Goal: Task Accomplishment & Management: Contribute content

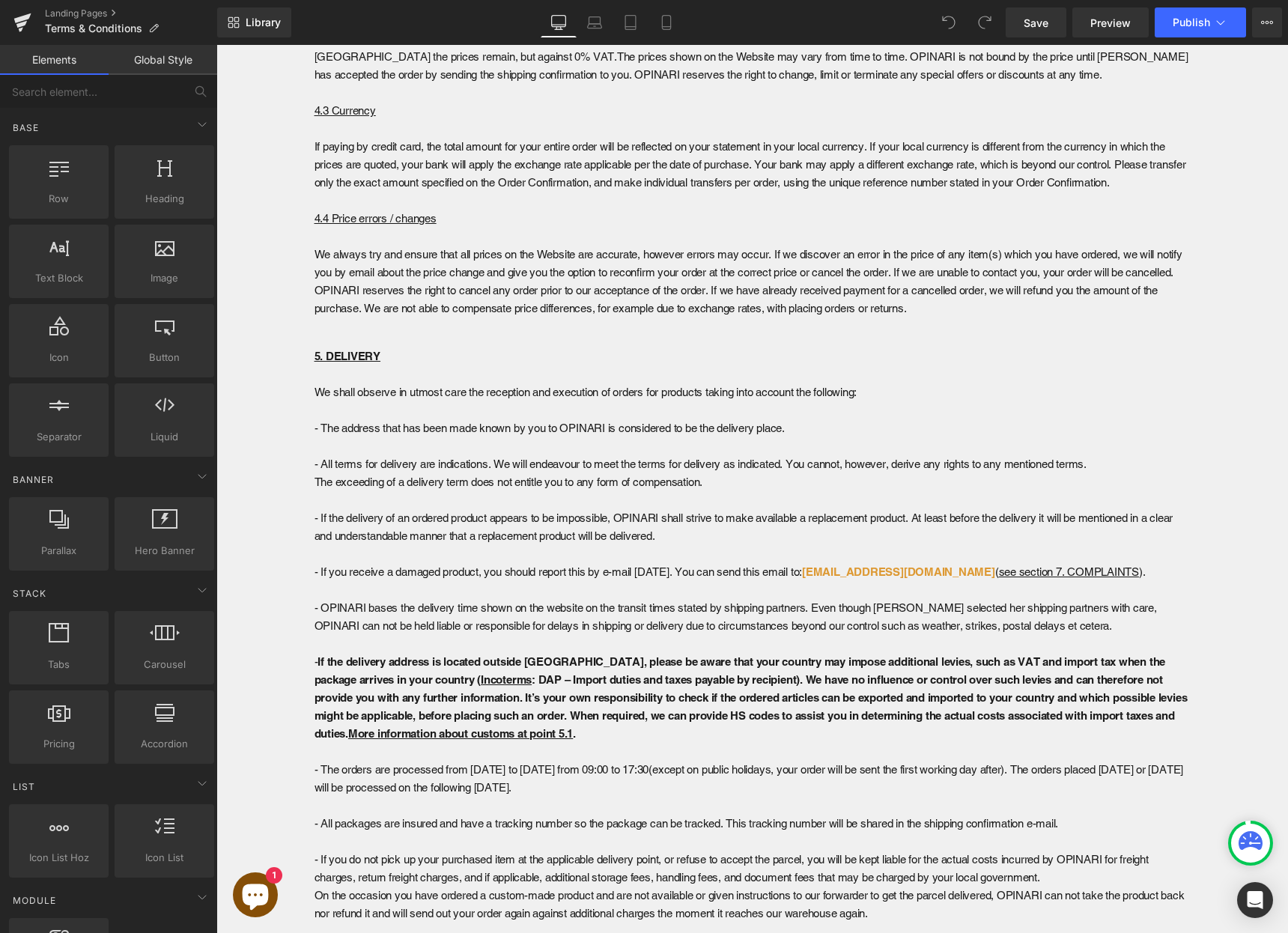
scroll to position [2687, 0]
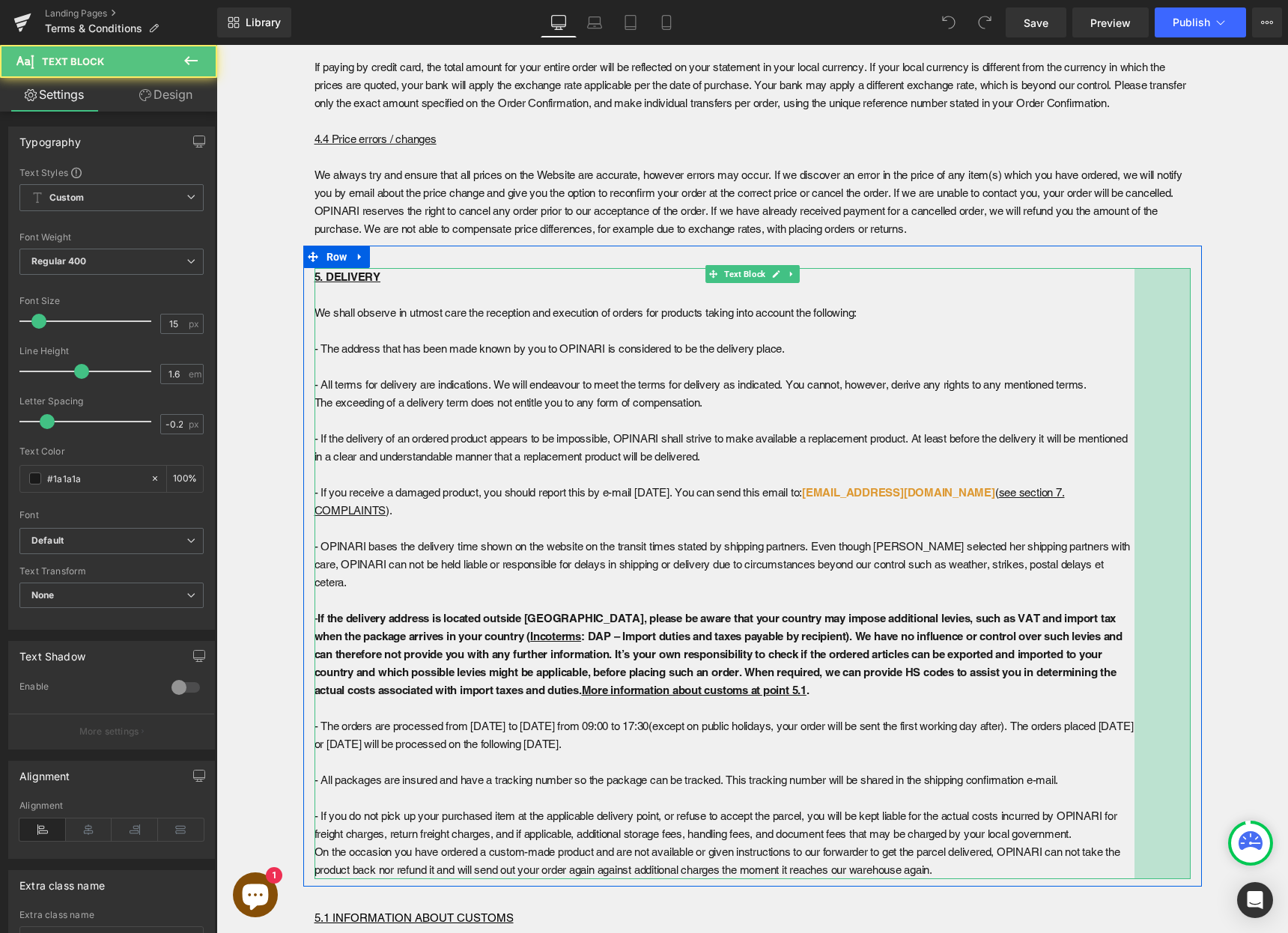
drag, startPoint x: 1181, startPoint y: 639, endPoint x: 1125, endPoint y: 639, distance: 56.0
click at [1125, 639] on div "5. DELIVERY We shall observe in utmost care the reception and execution of orde…" at bounding box center [752, 573] width 876 height 611
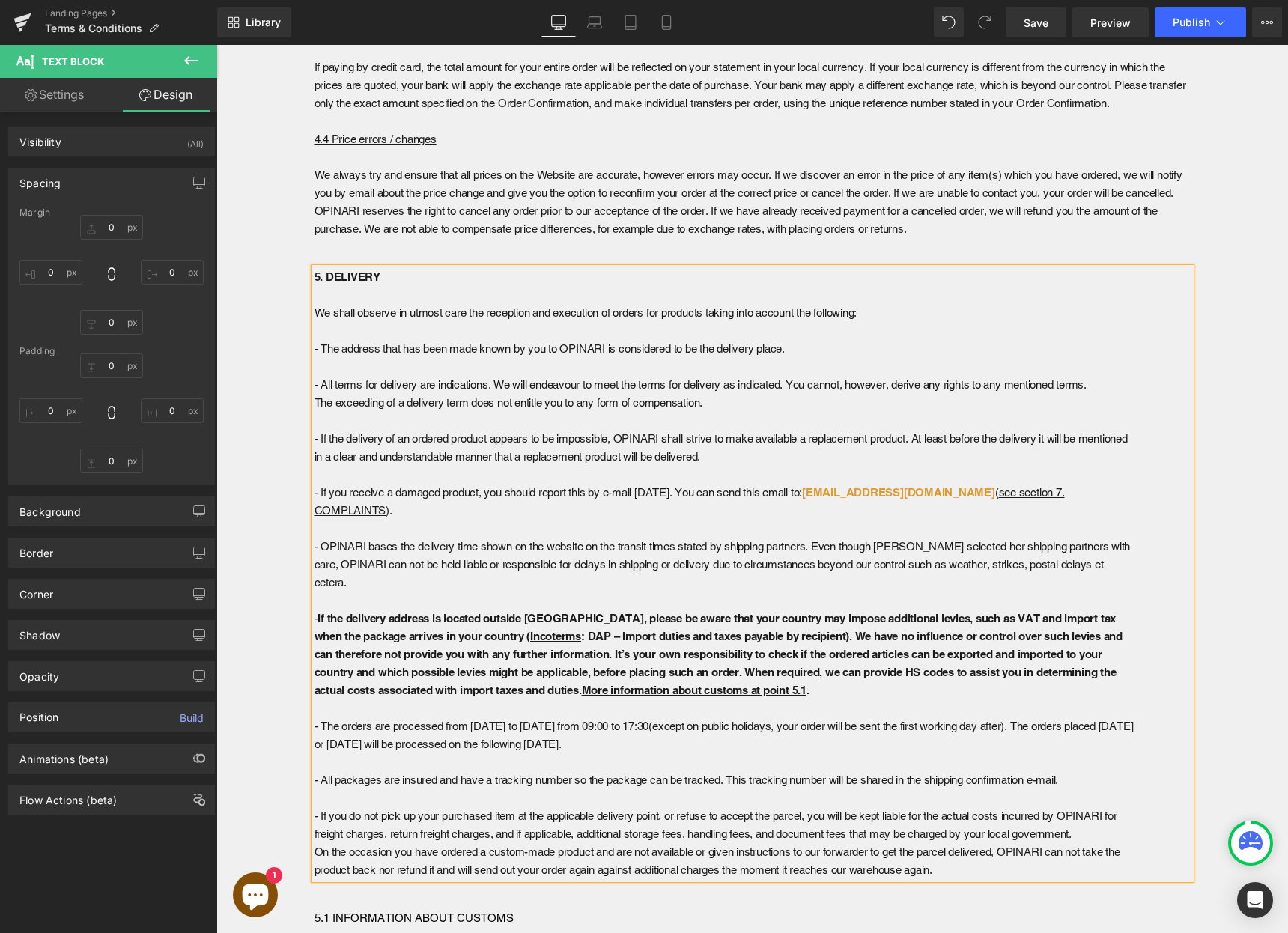
type input "0"
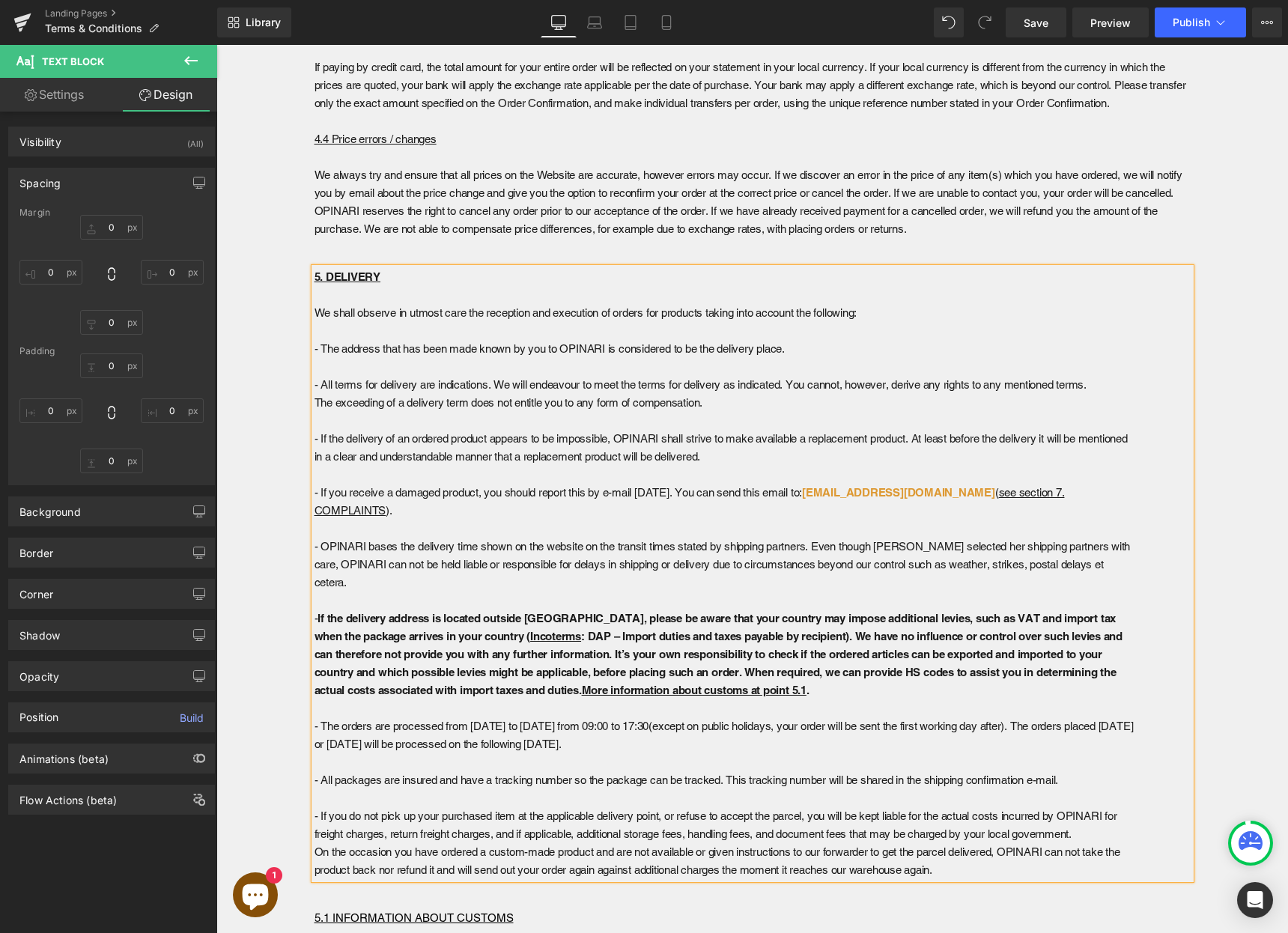
type input "75"
type input "0"
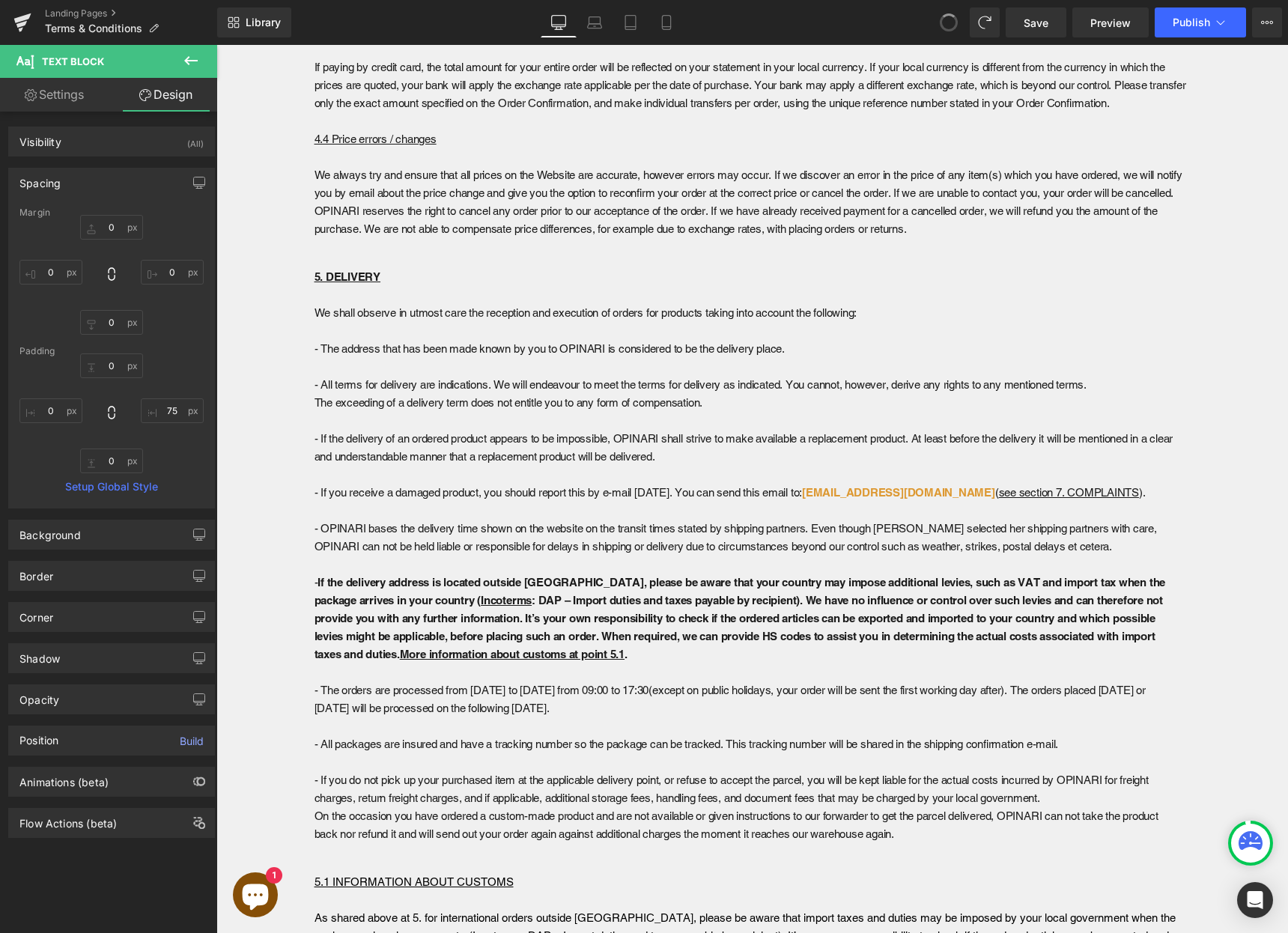
type input "0"
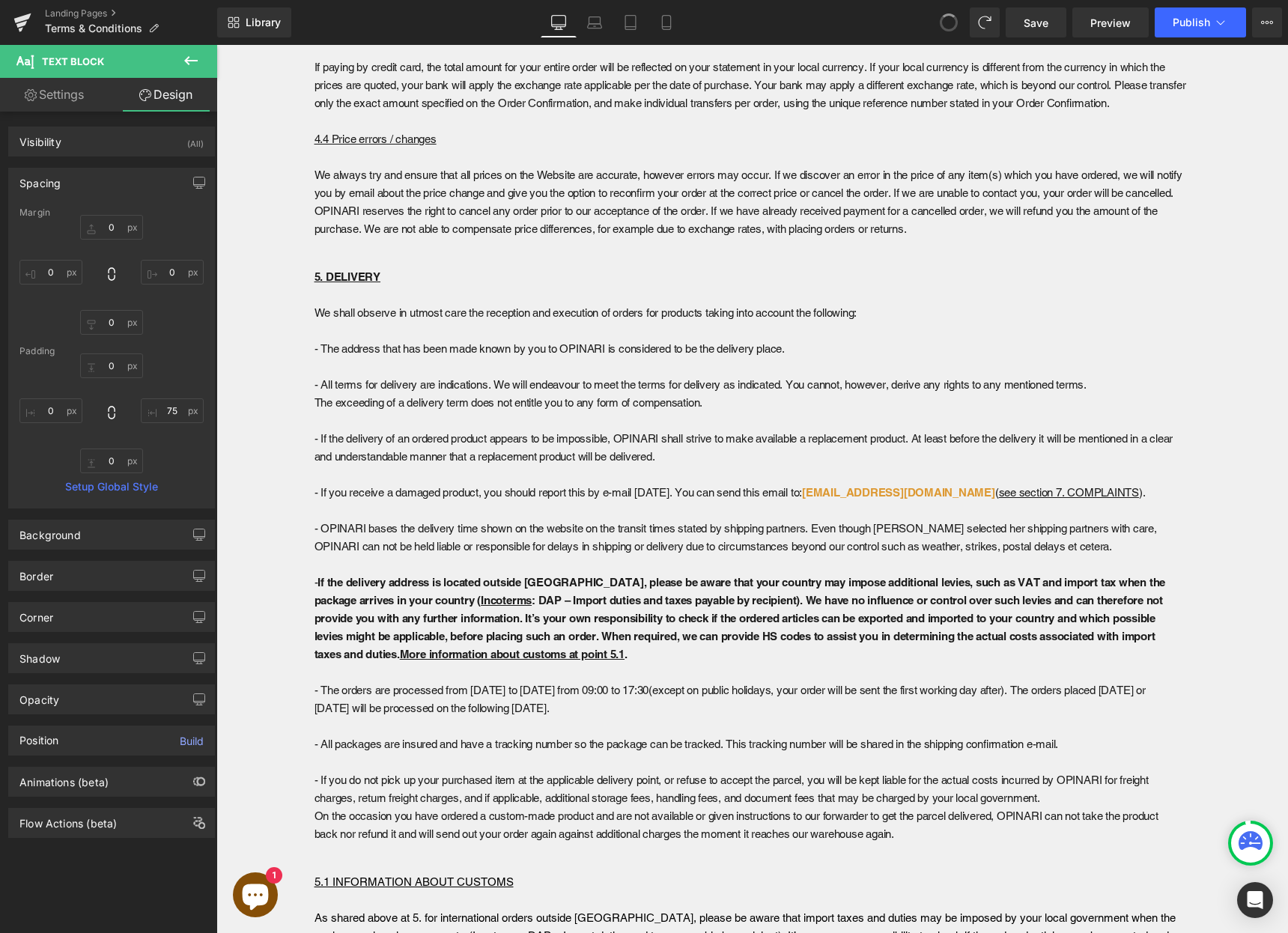
type input "17"
type input "0"
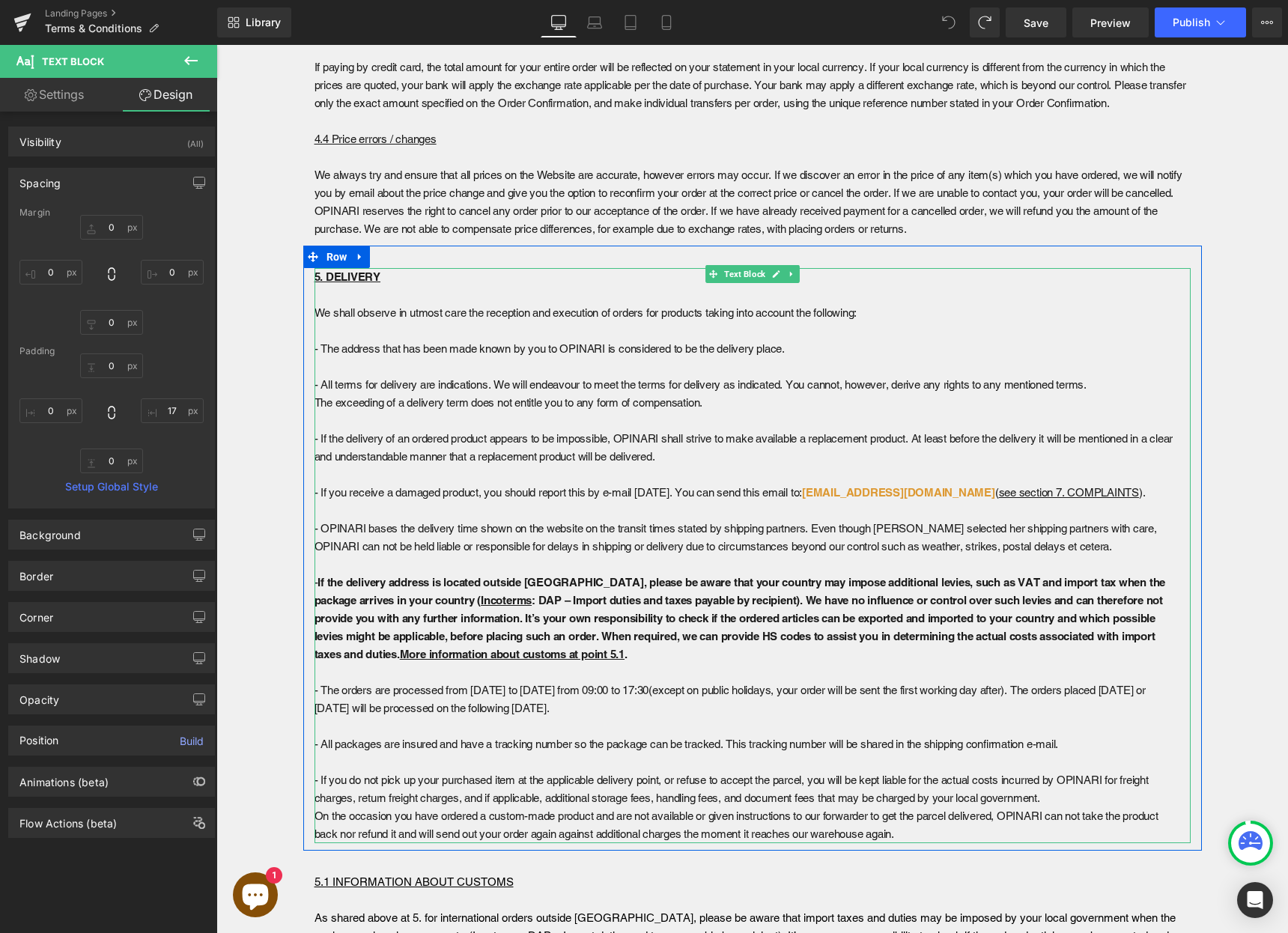
click at [716, 636] on strong "If the delivery address is located outside Europe, please be aware that your co…" at bounding box center [740, 618] width 852 height 85
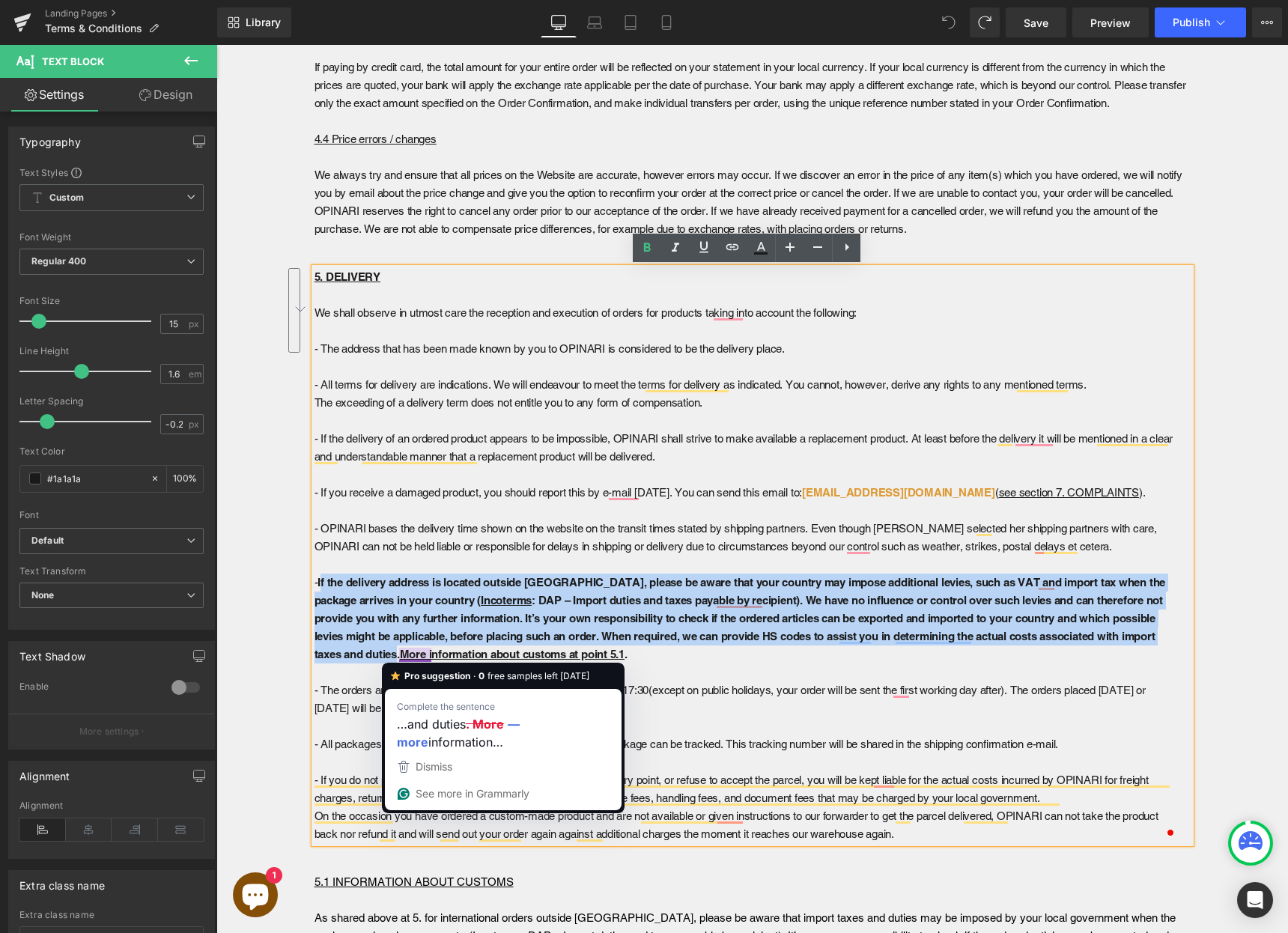
drag, startPoint x: 314, startPoint y: 582, endPoint x: 395, endPoint y: 658, distance: 111.1
click at [395, 658] on strong "If the delivery address is located outside Europe, please be aware that your co…" at bounding box center [740, 618] width 852 height 85
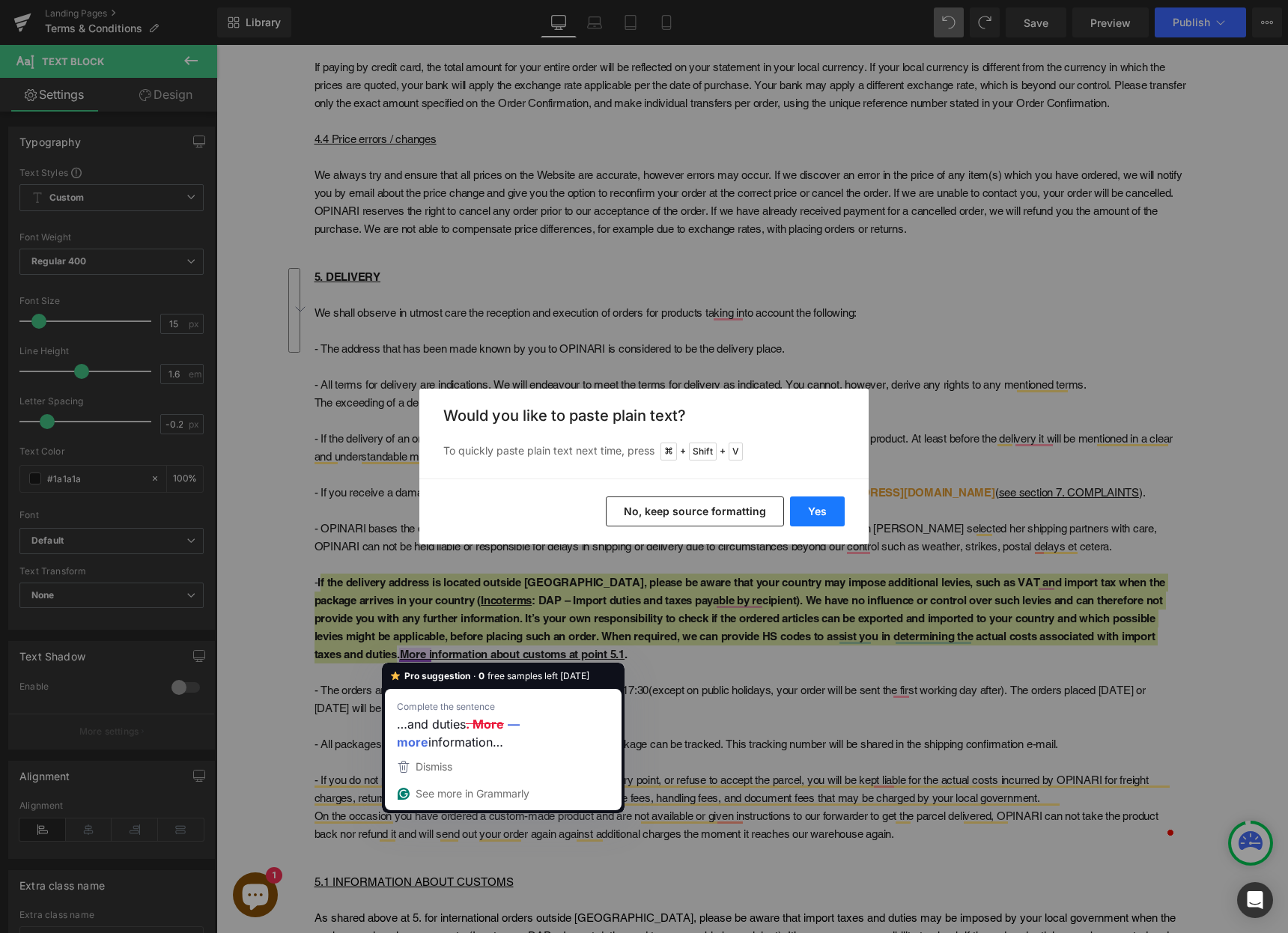
click at [812, 517] on button "Yes" at bounding box center [817, 512] width 55 height 30
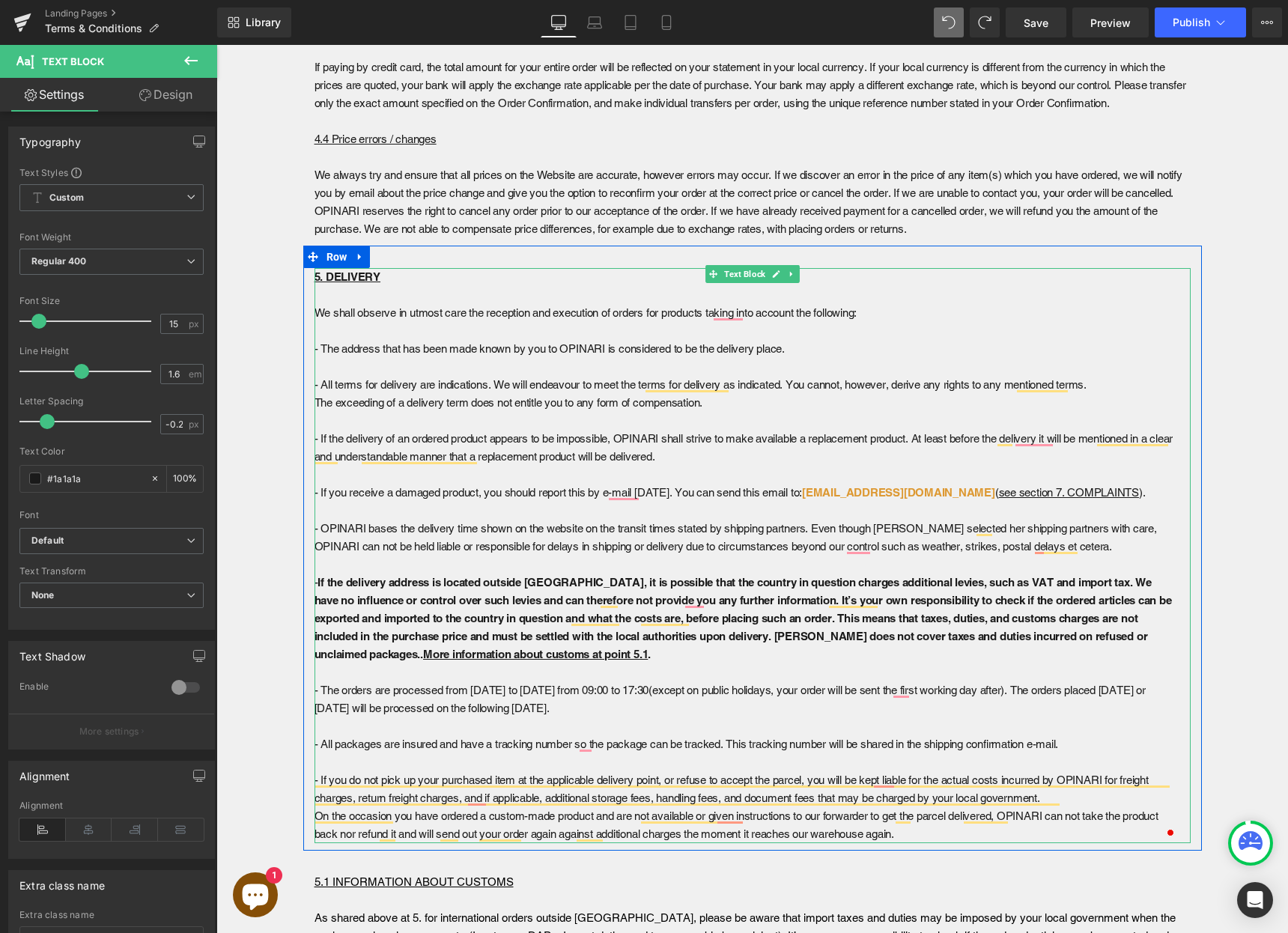
click at [361, 656] on strong "If the delivery address is located outside Europe, it is possible that the coun…" at bounding box center [743, 618] width 858 height 85
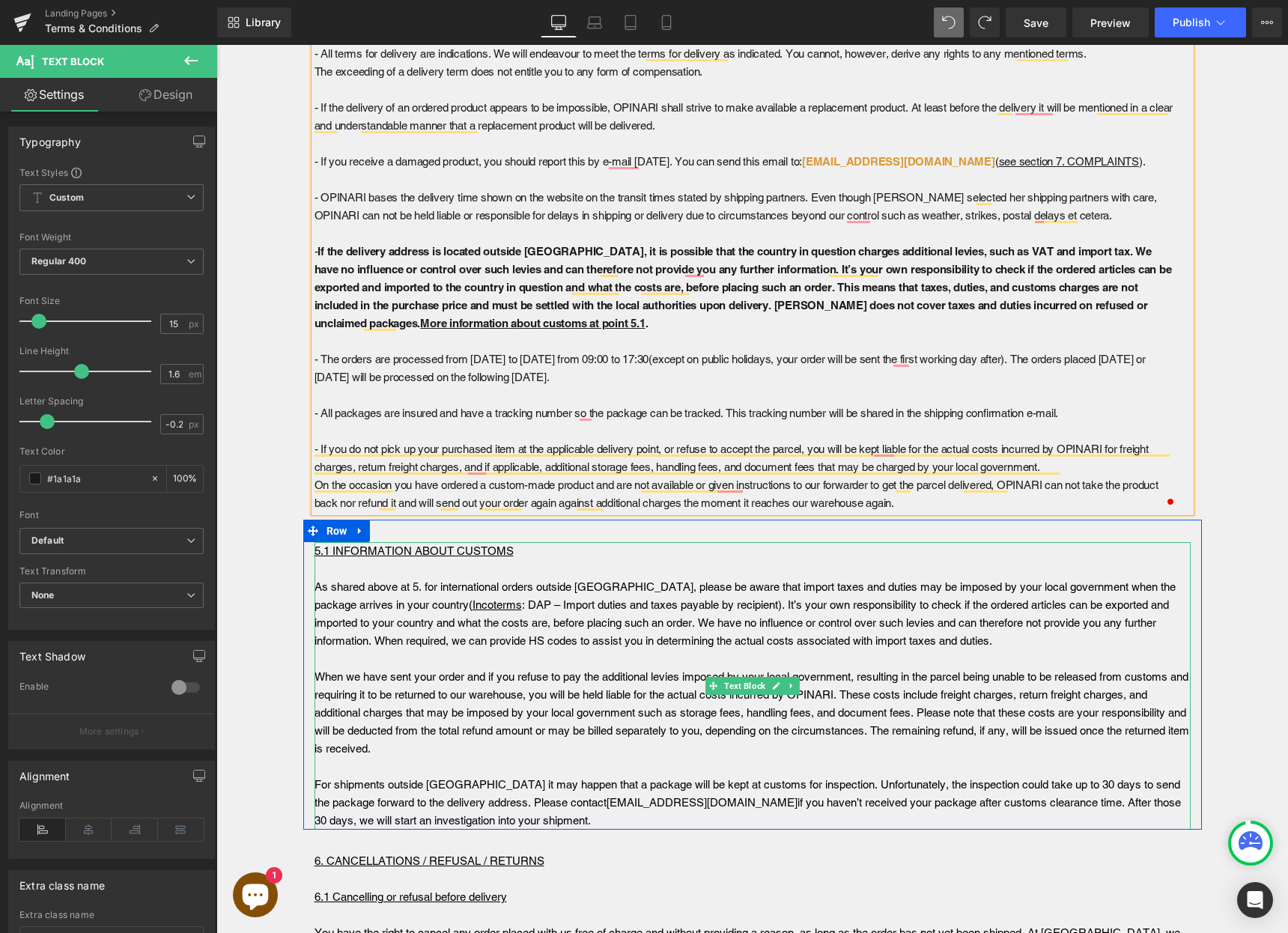
scroll to position [3095, 0]
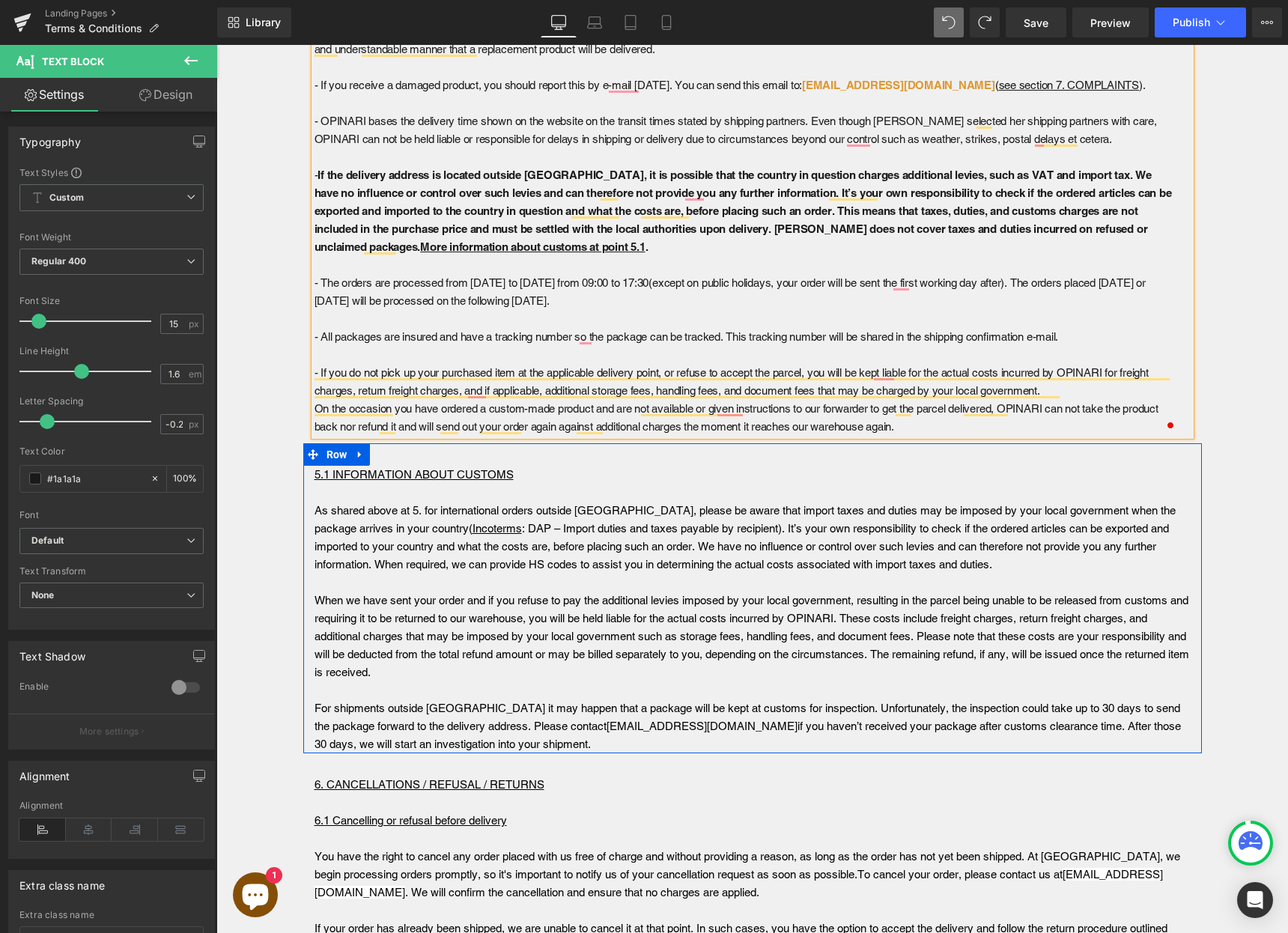
click at [1188, 549] on div "5.1 INFORMATION ABOUT CUSTOMS As shared above at 5. for international orders ou…" at bounding box center [752, 609] width 899 height 287
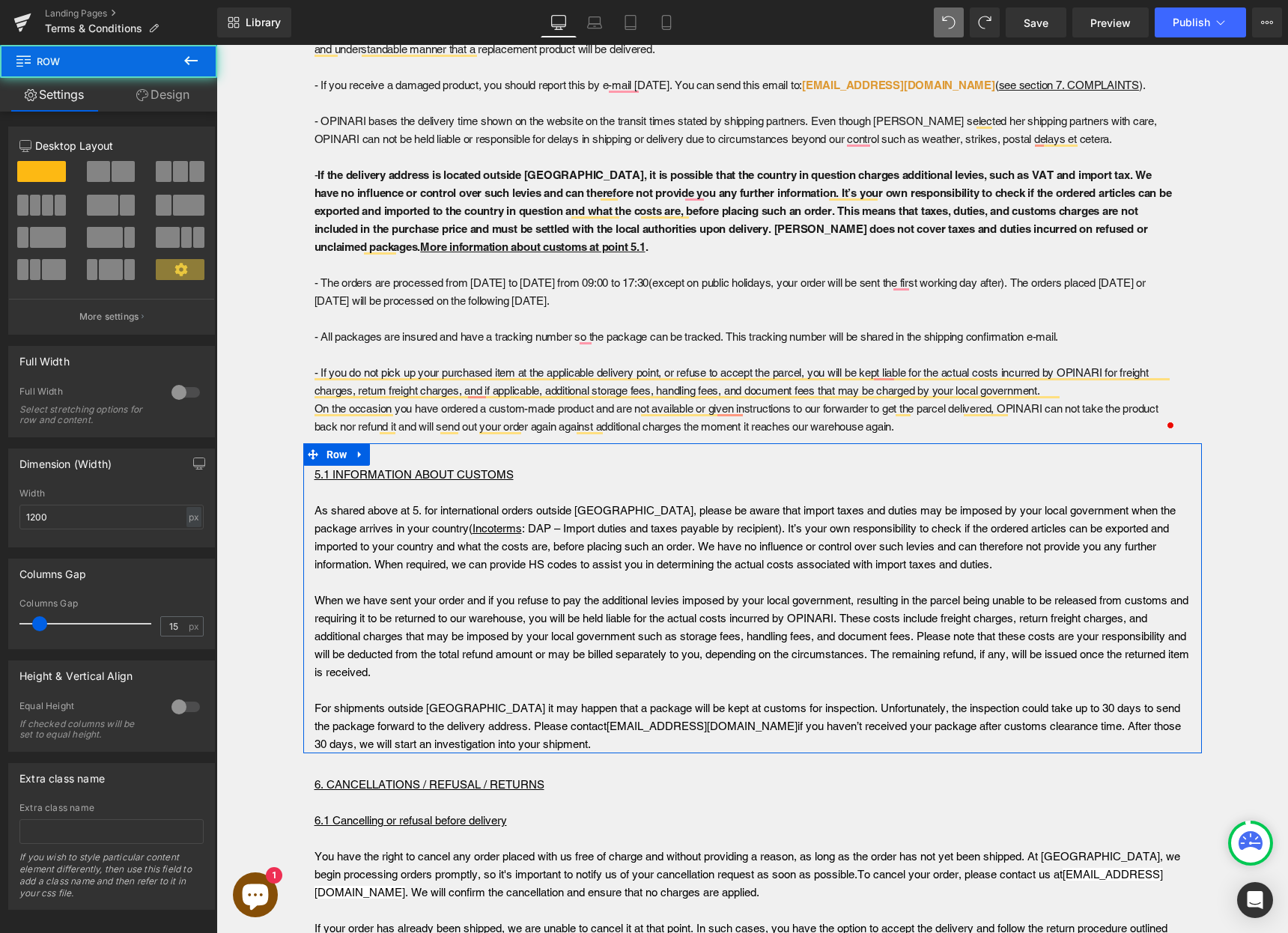
click at [217, 45] on div at bounding box center [217, 45] width 0 height 0
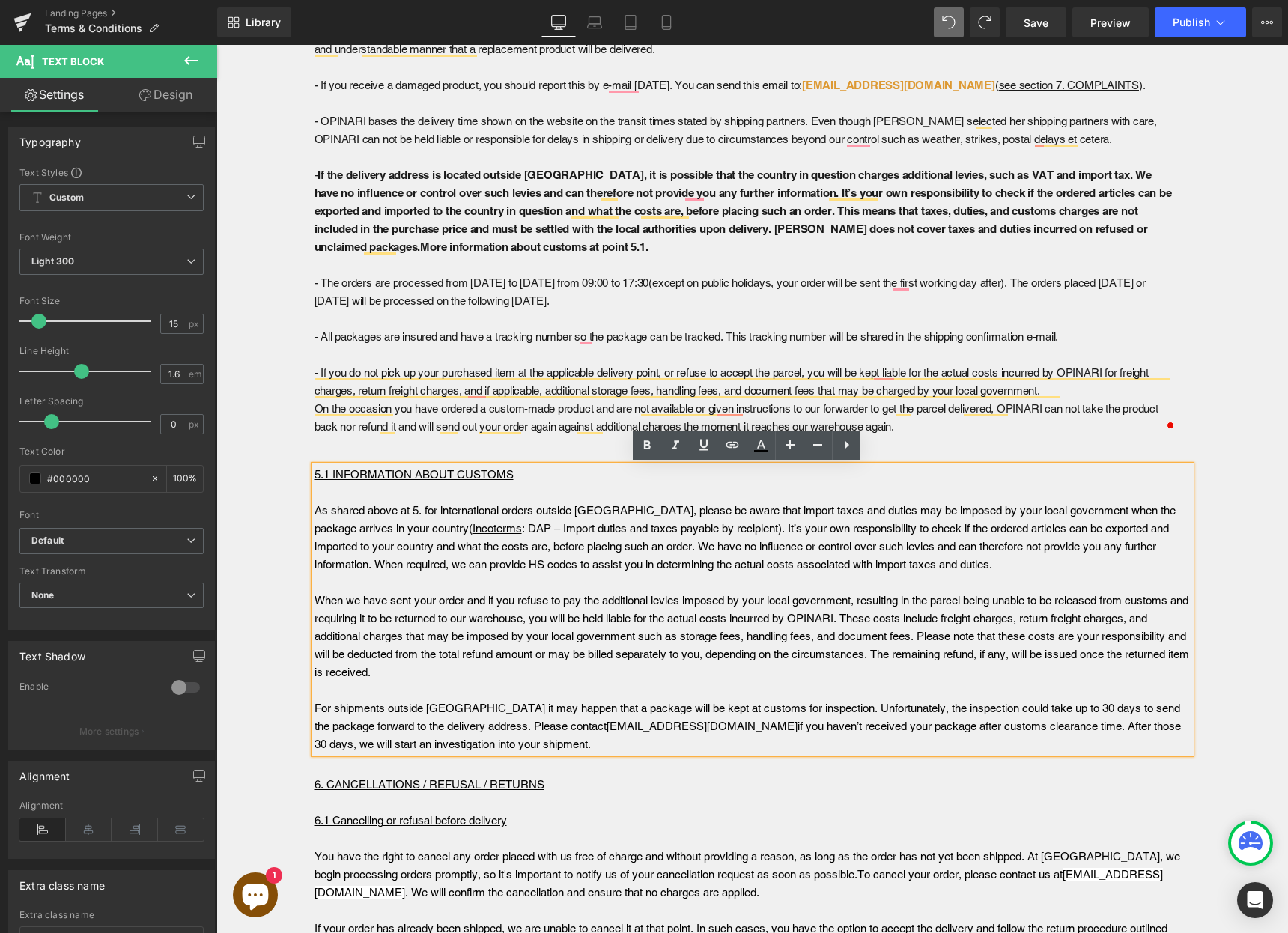
click at [1176, 549] on strong "As shared above at 5. for international orders outside Europe, please be aware …" at bounding box center [745, 537] width 862 height 67
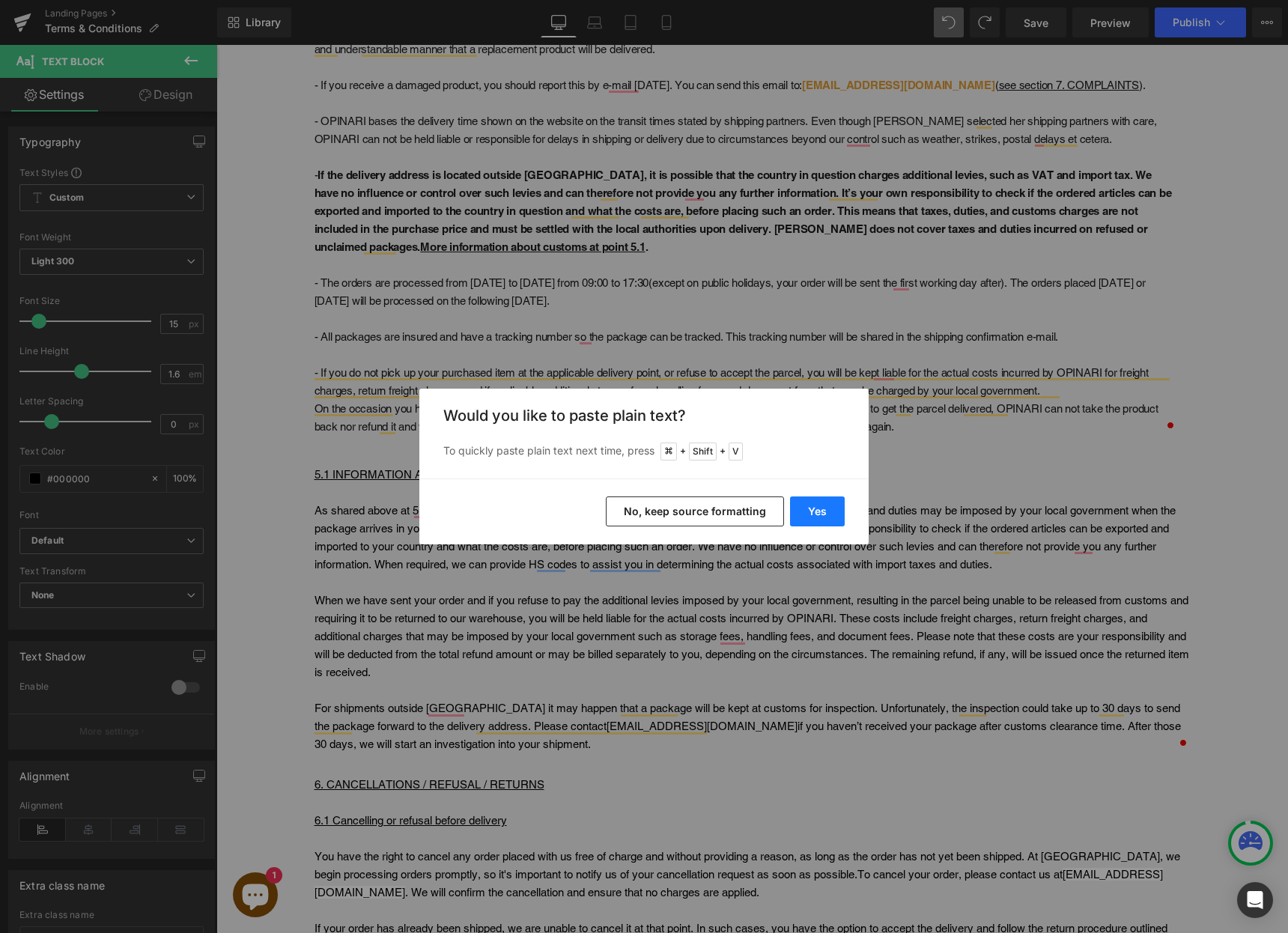
click at [820, 514] on button "Yes" at bounding box center [817, 512] width 55 height 30
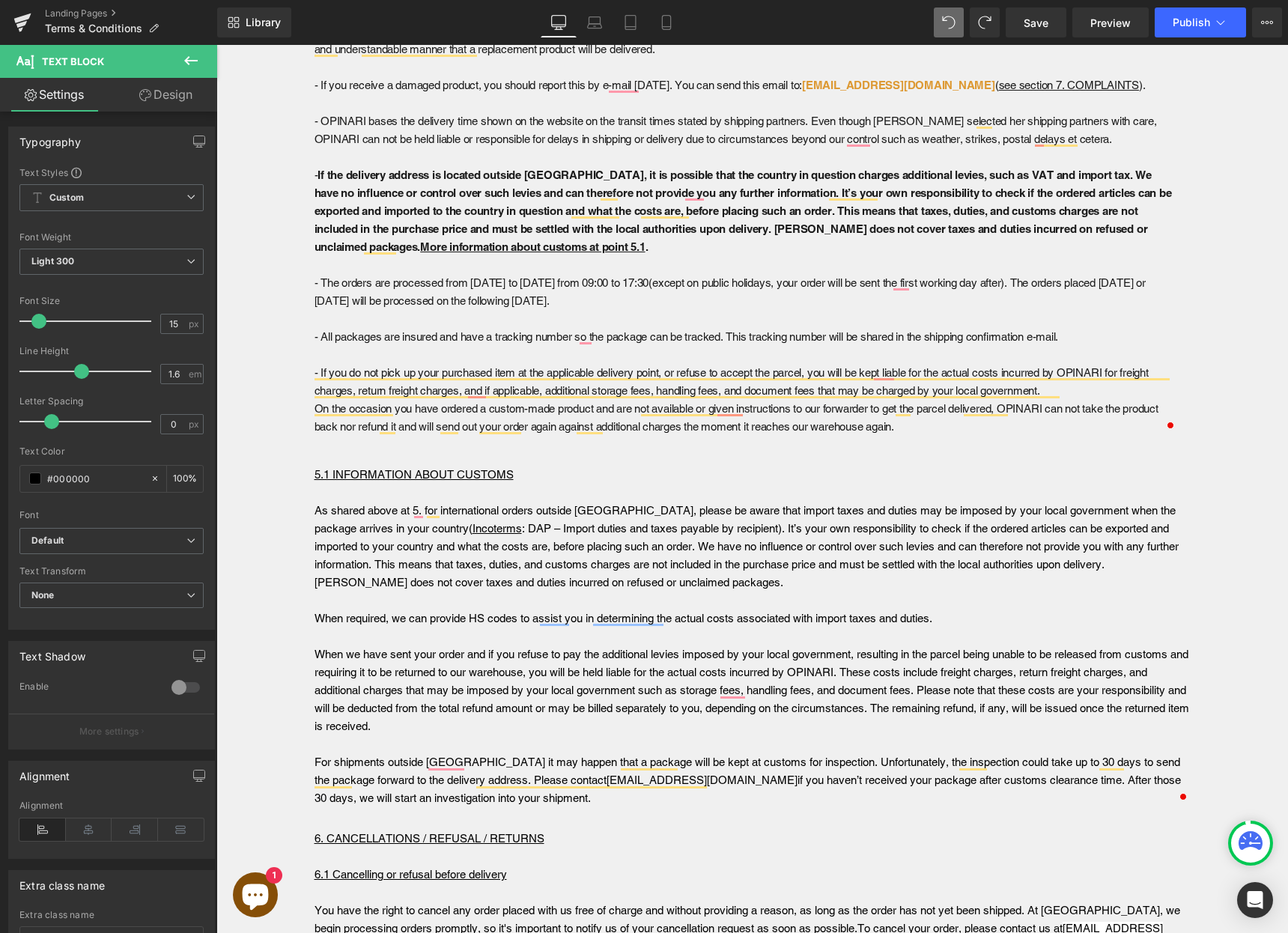
scroll to position [3092, 0]
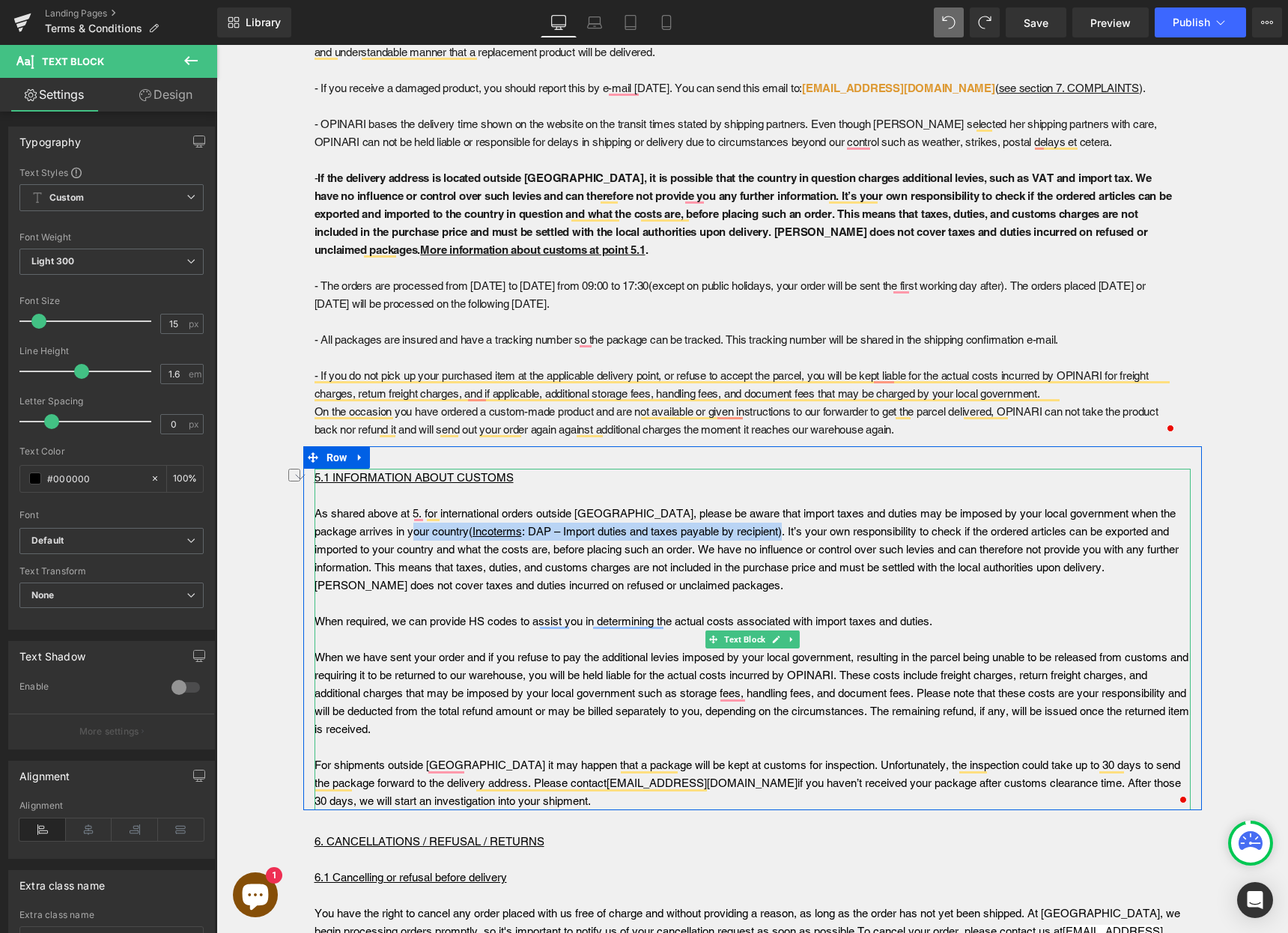
drag, startPoint x: 419, startPoint y: 535, endPoint x: 736, endPoint y: 537, distance: 317.0
click at [736, 537] on strong "As shared above at 5. for international orders outside Europe, please be aware …" at bounding box center [747, 549] width 864 height 85
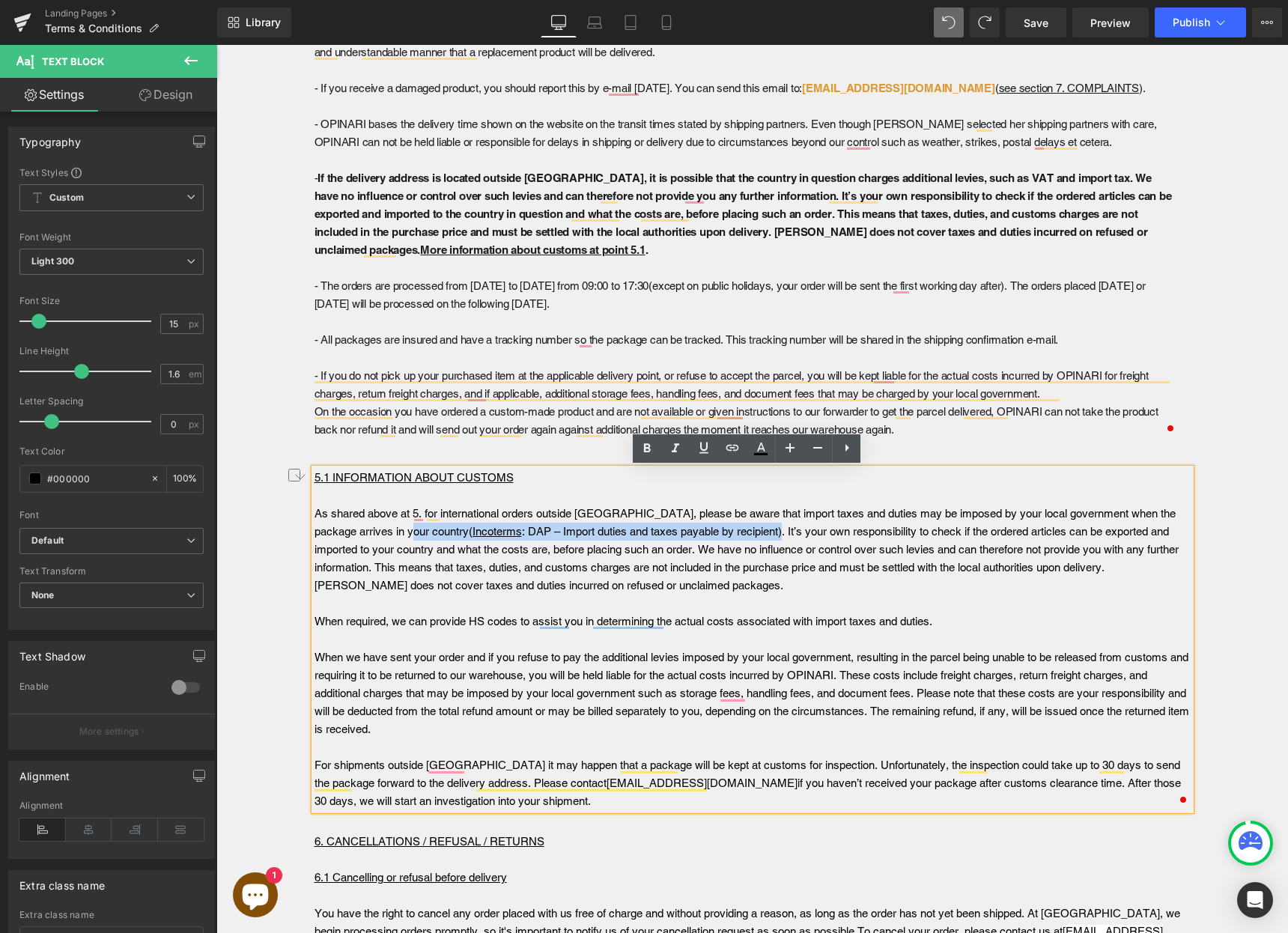
copy strong "( Incoterms : DAP – Import duties and taxes payable by recipient)"
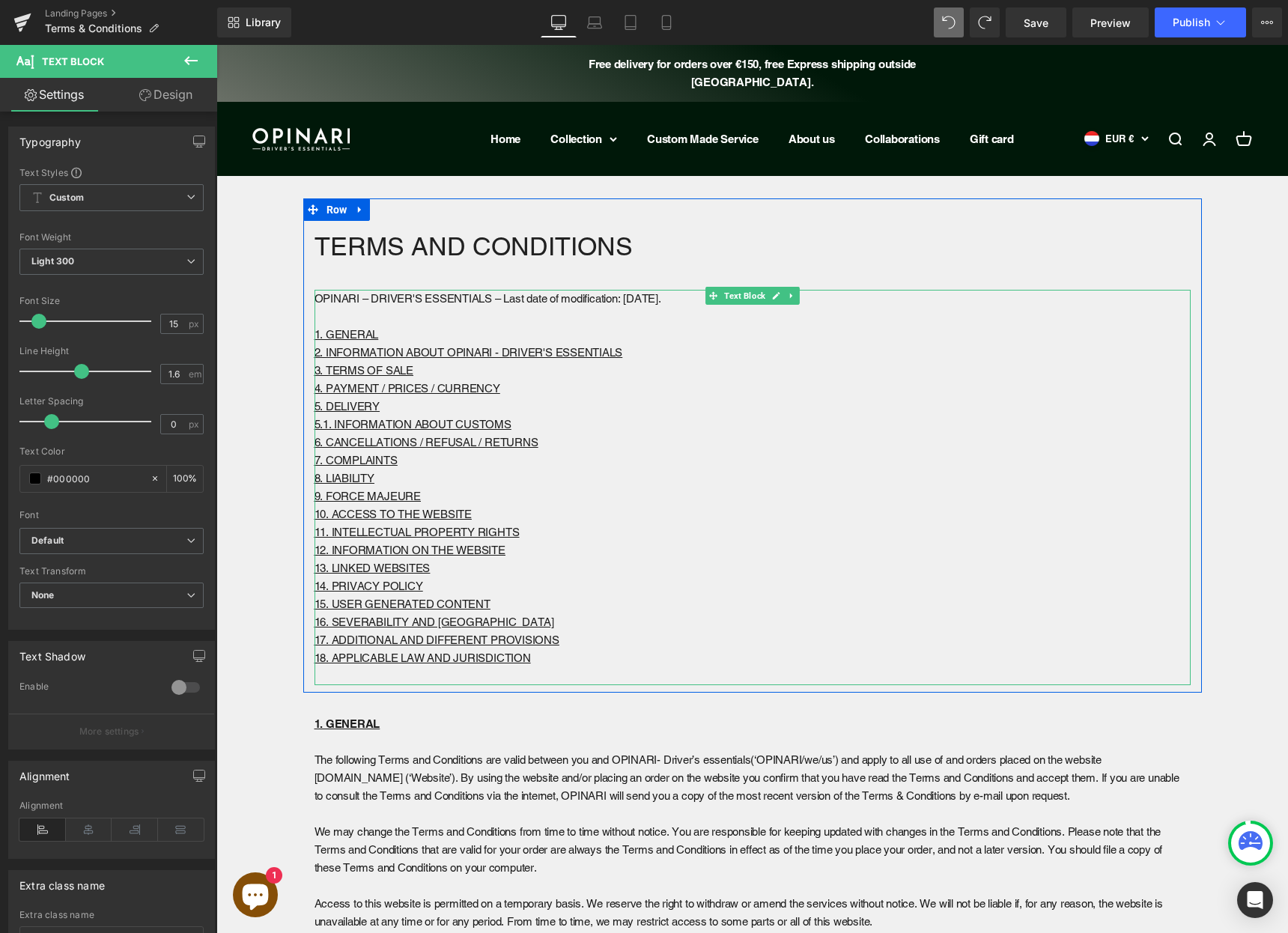
click at [619, 294] on p "OPINARI – DRIVER'S ESSENTIALS – Last date of modification: May 2025." at bounding box center [752, 299] width 876 height 18
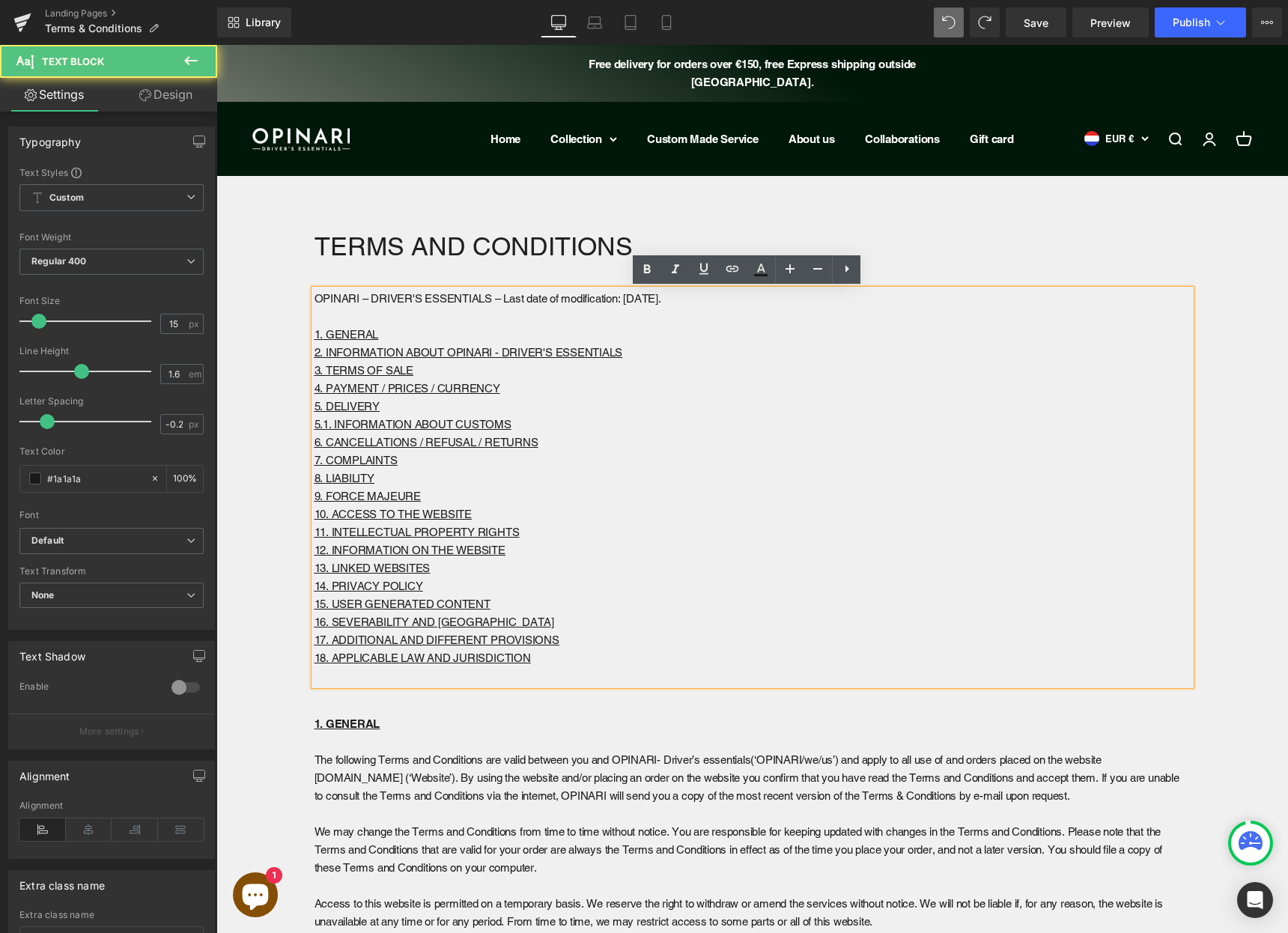
click at [629, 299] on p "OPINARI – DRIVER'S ESSENTIALS – Last date of modification: May 2025." at bounding box center [752, 299] width 876 height 18
drag, startPoint x: 623, startPoint y: 301, endPoint x: 642, endPoint y: 301, distance: 19.0
click at [642, 301] on p "OPINARI – DRIVER'S ESSENTIALS – Last date of modification: May 2025." at bounding box center [752, 299] width 876 height 18
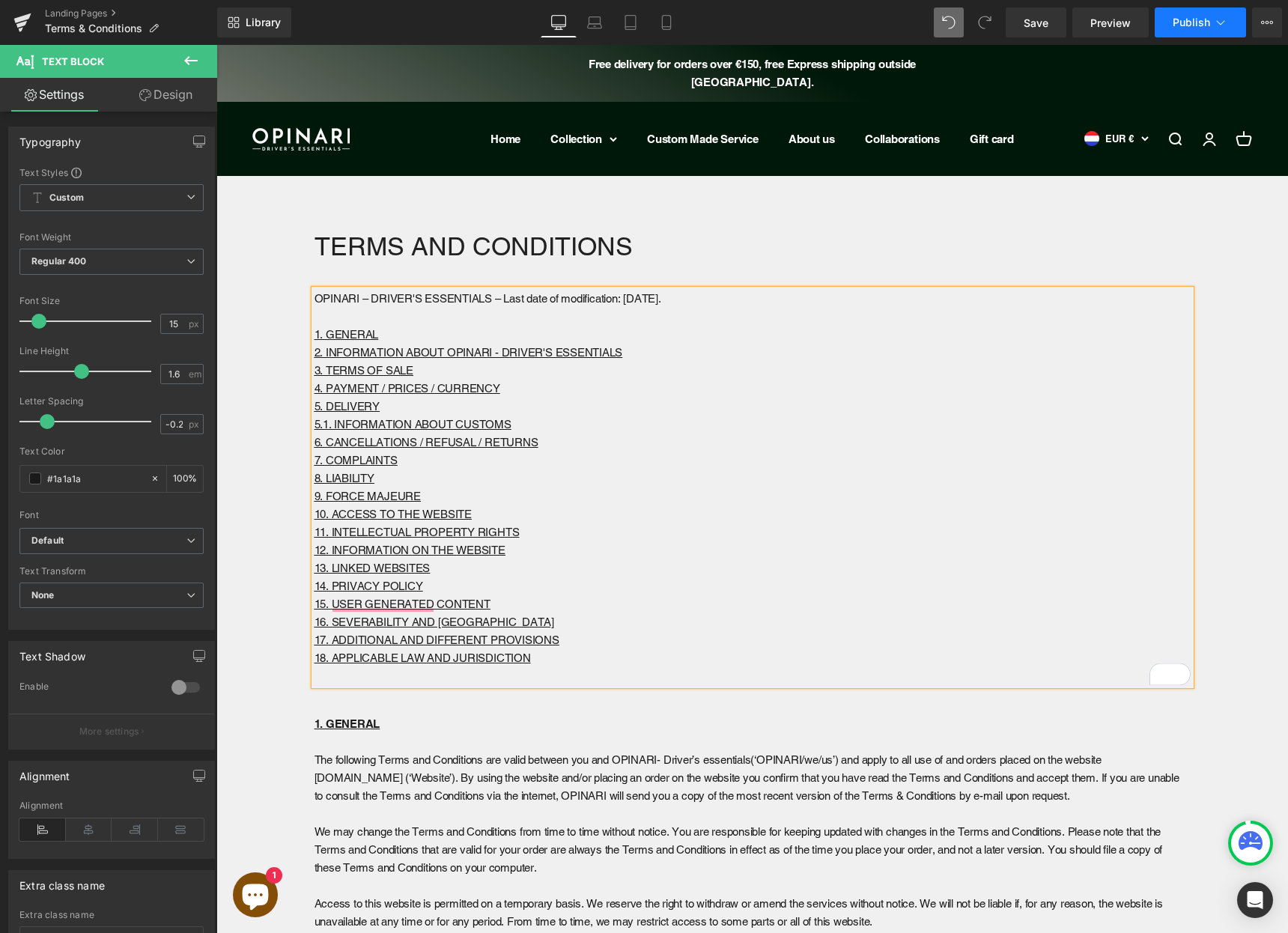
click at [1178, 35] on button "Publish" at bounding box center [1200, 22] width 91 height 30
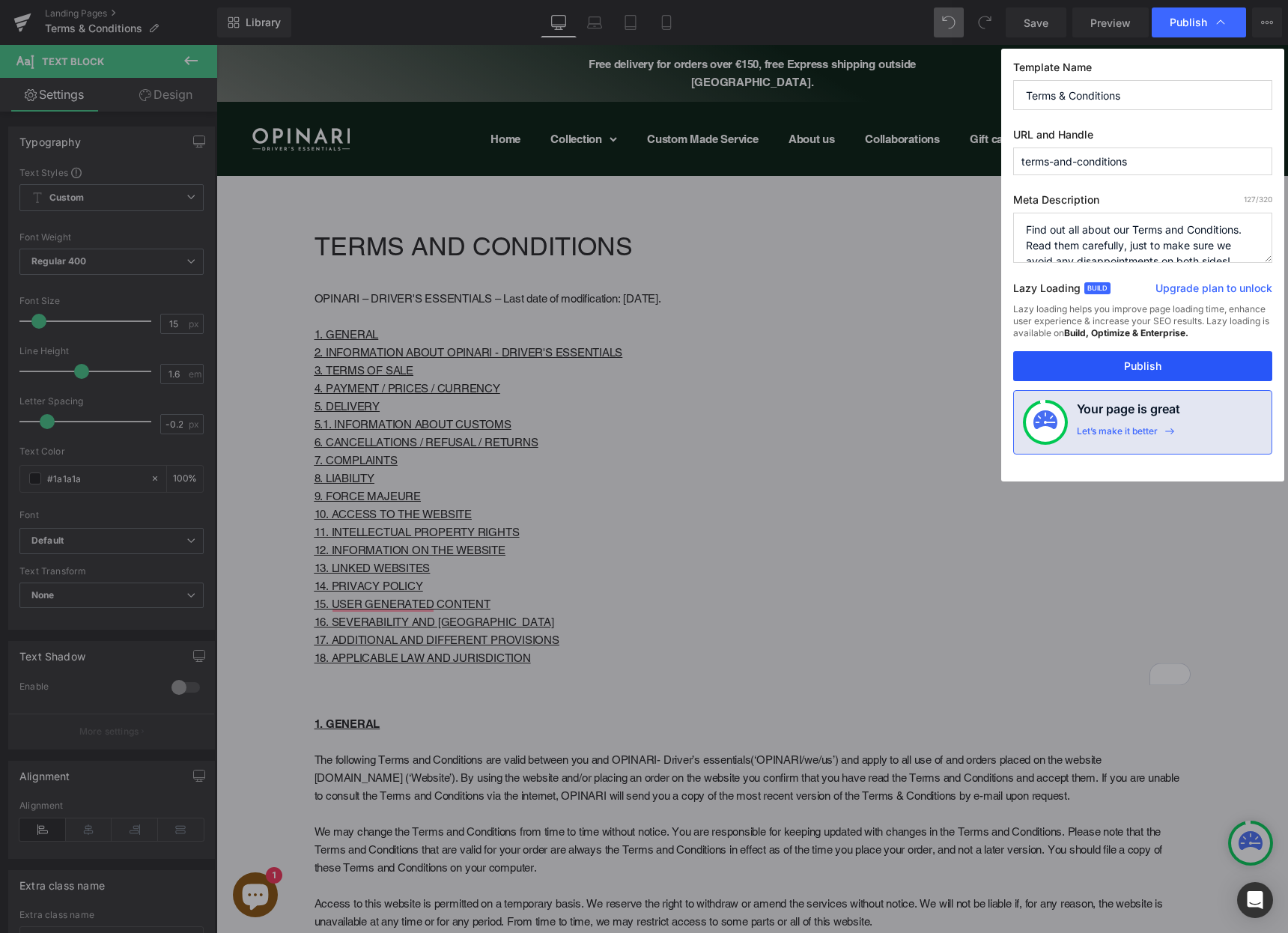
click at [1164, 365] on button "Publish" at bounding box center [1143, 366] width 259 height 30
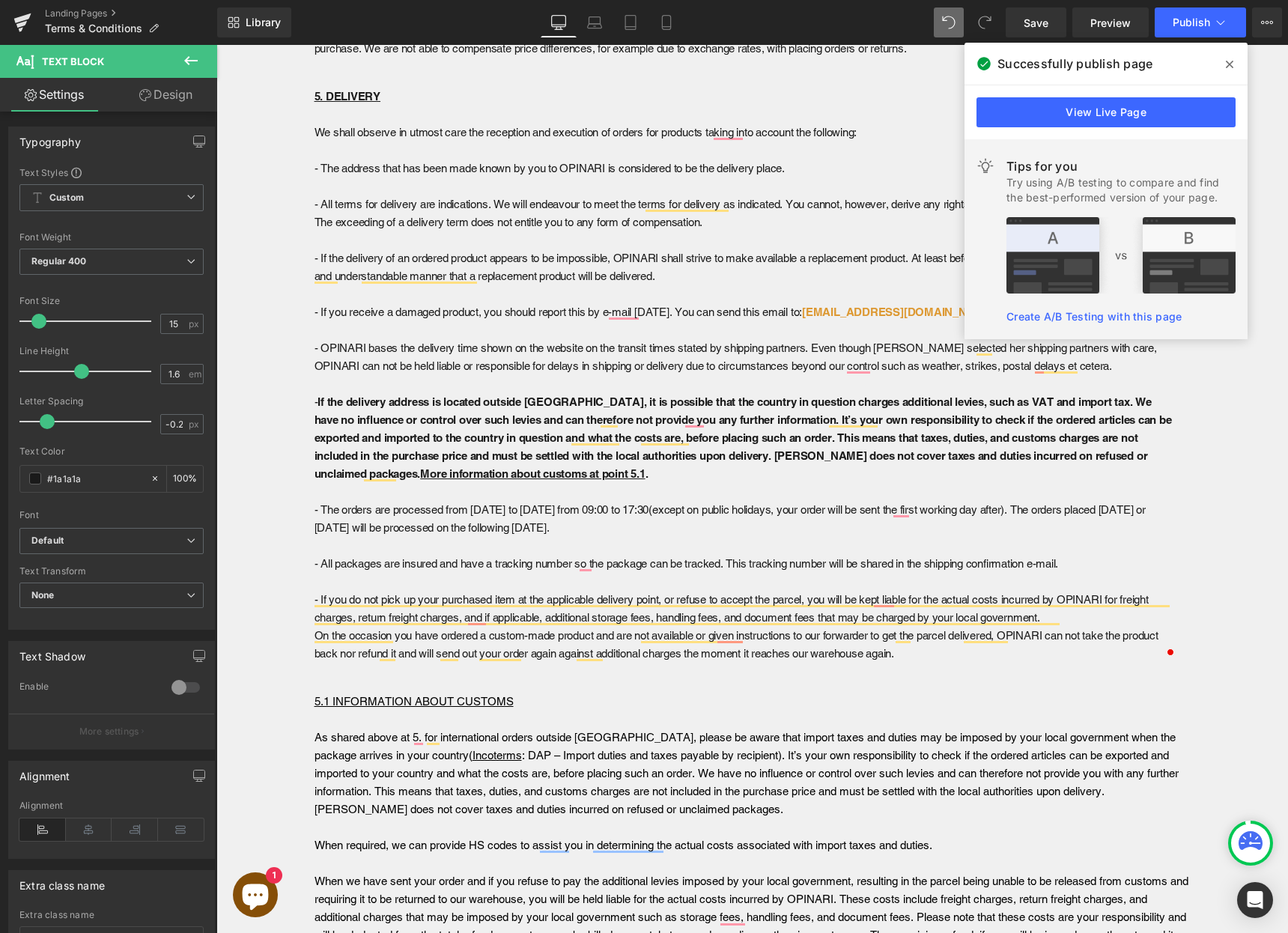
scroll to position [2944, 0]
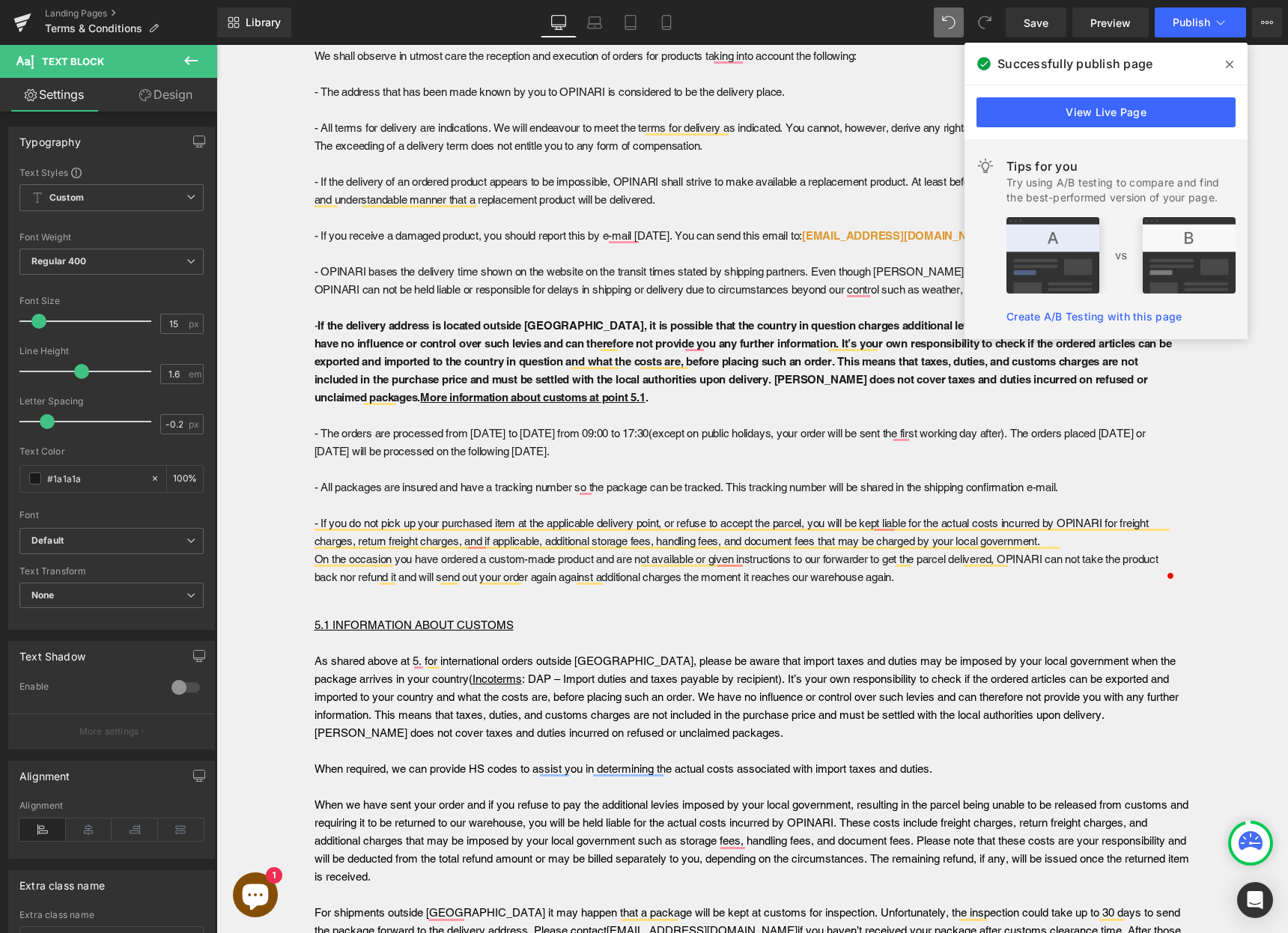
click at [1232, 64] on icon at bounding box center [1230, 64] width 7 height 12
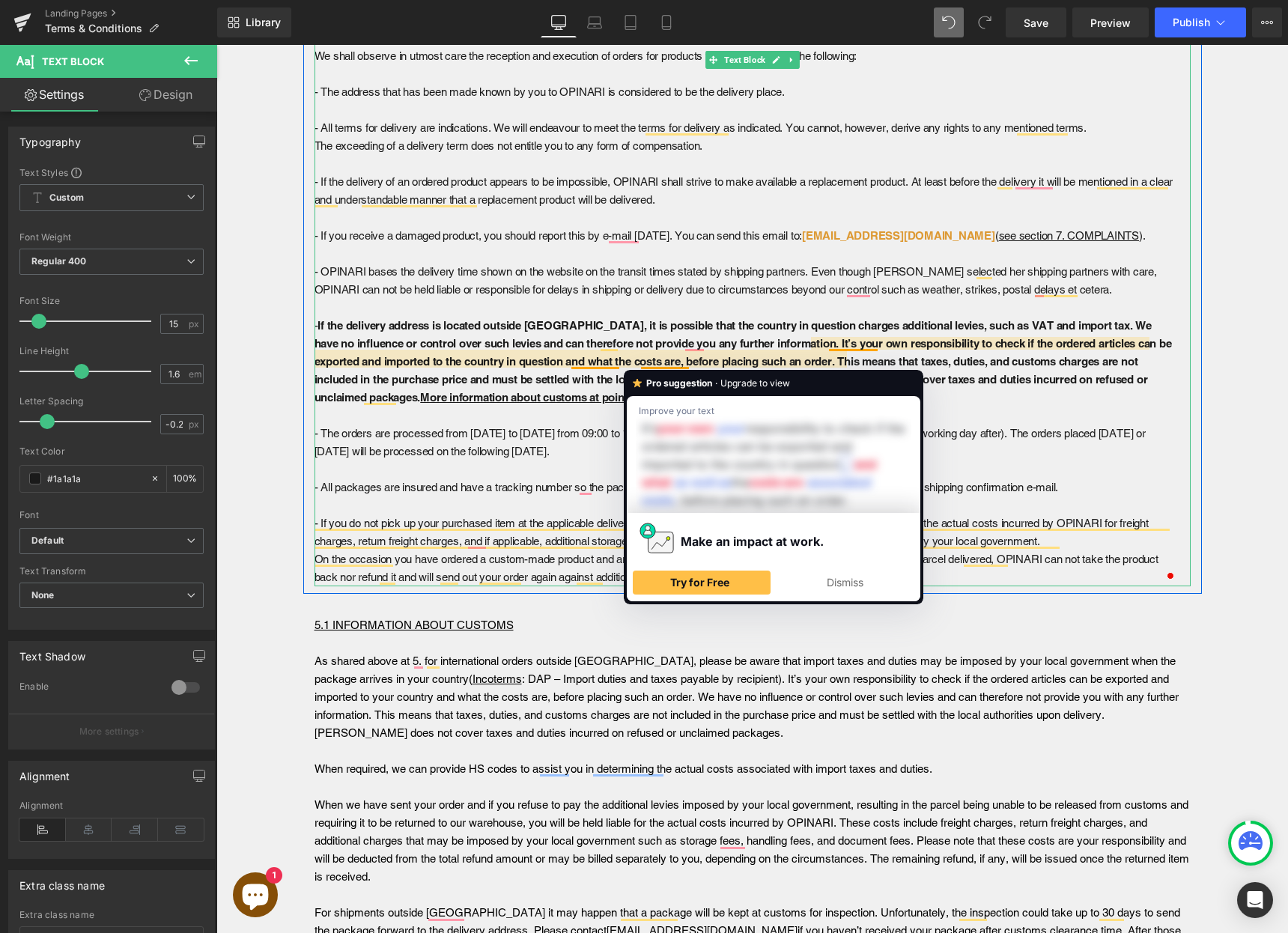
click at [549, 411] on p "To enrich screen reader interactions, please activate Accessibility in Grammarl…" at bounding box center [746, 416] width 863 height 18
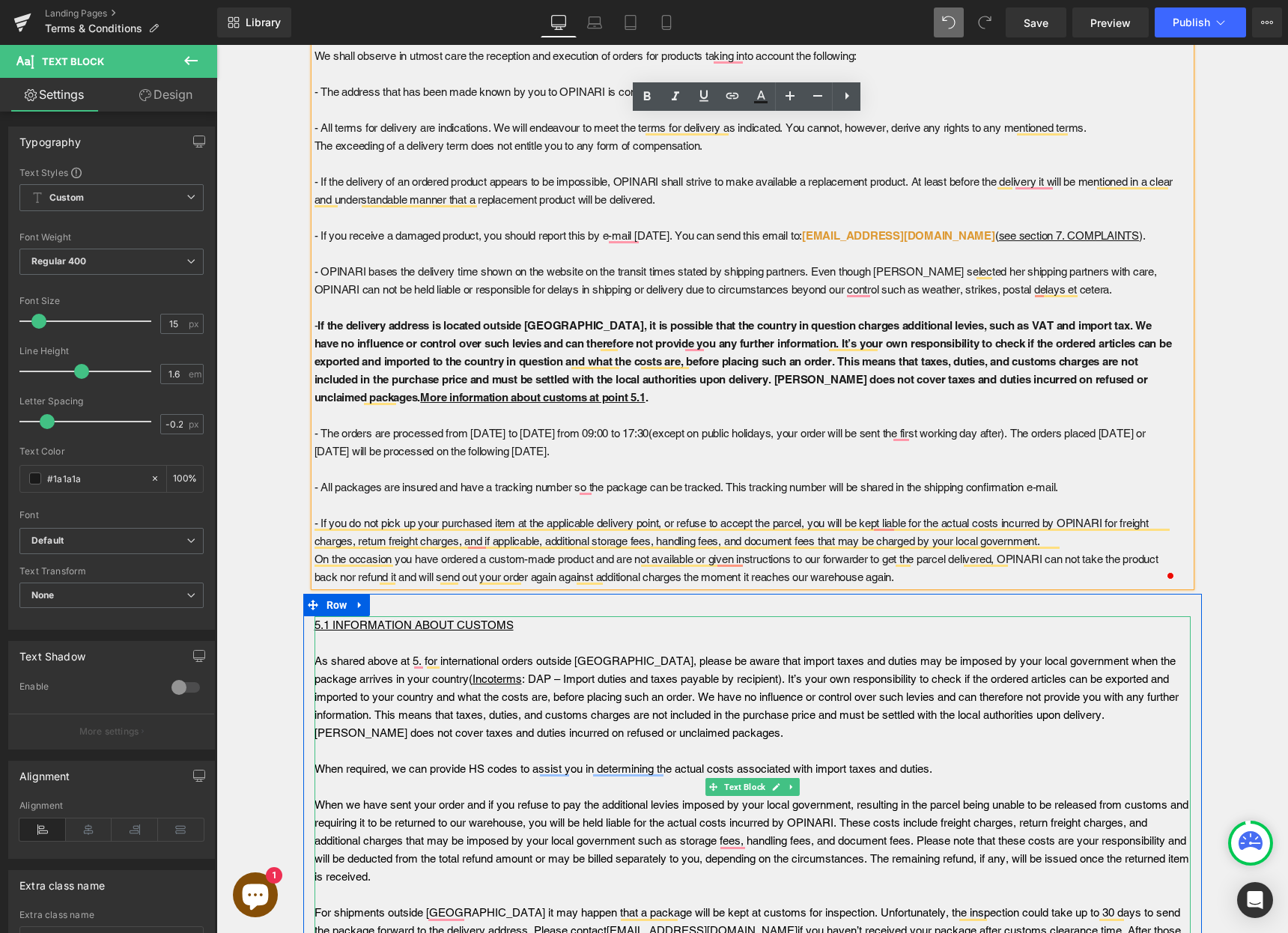
click at [691, 678] on strong "As shared above at 5. for international orders outside Europe, please be aware …" at bounding box center [747, 696] width 864 height 85
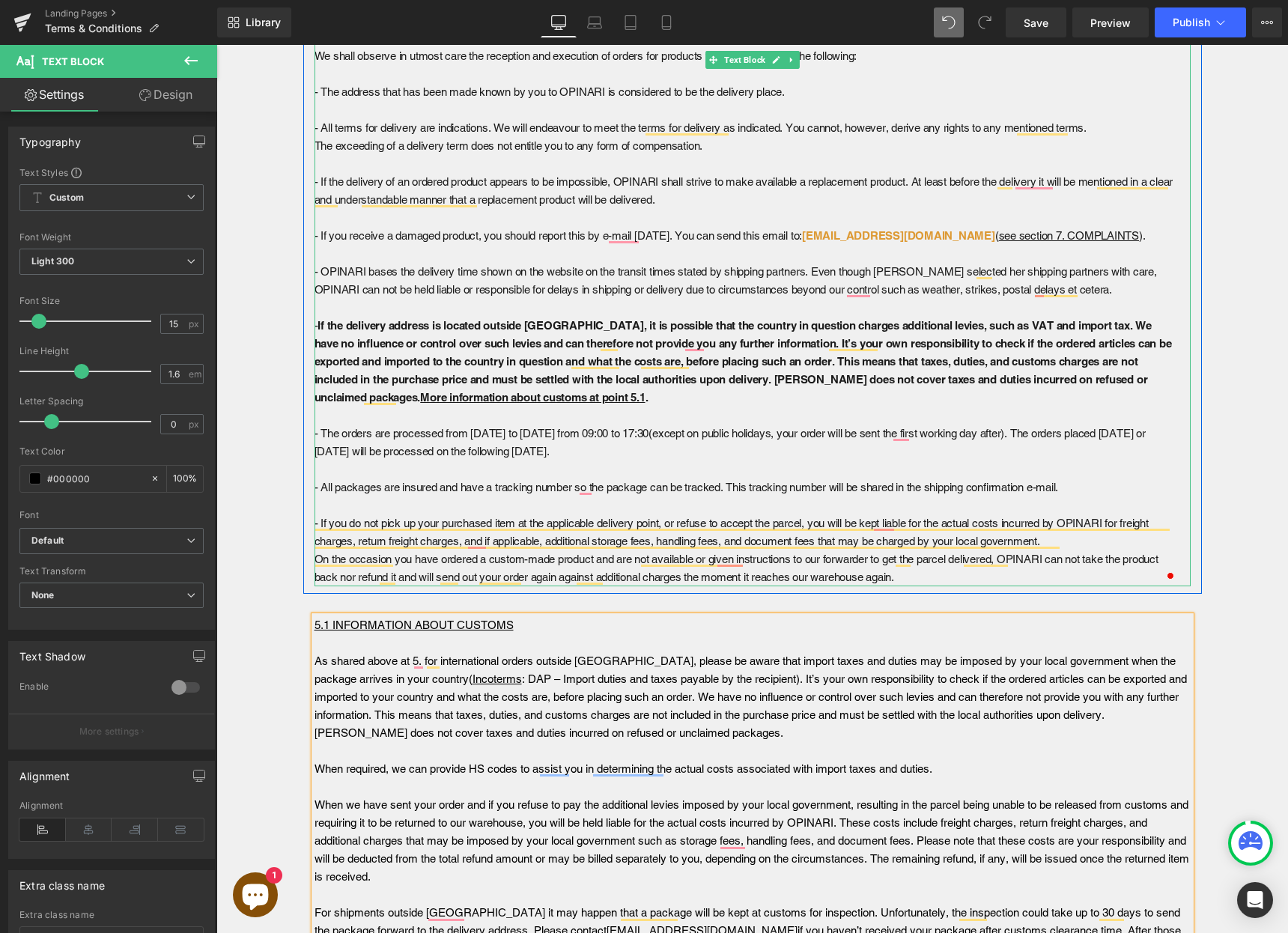
click at [799, 346] on strong "If the delivery address is located outside Europe, it is possible that the coun…" at bounding box center [743, 361] width 858 height 85
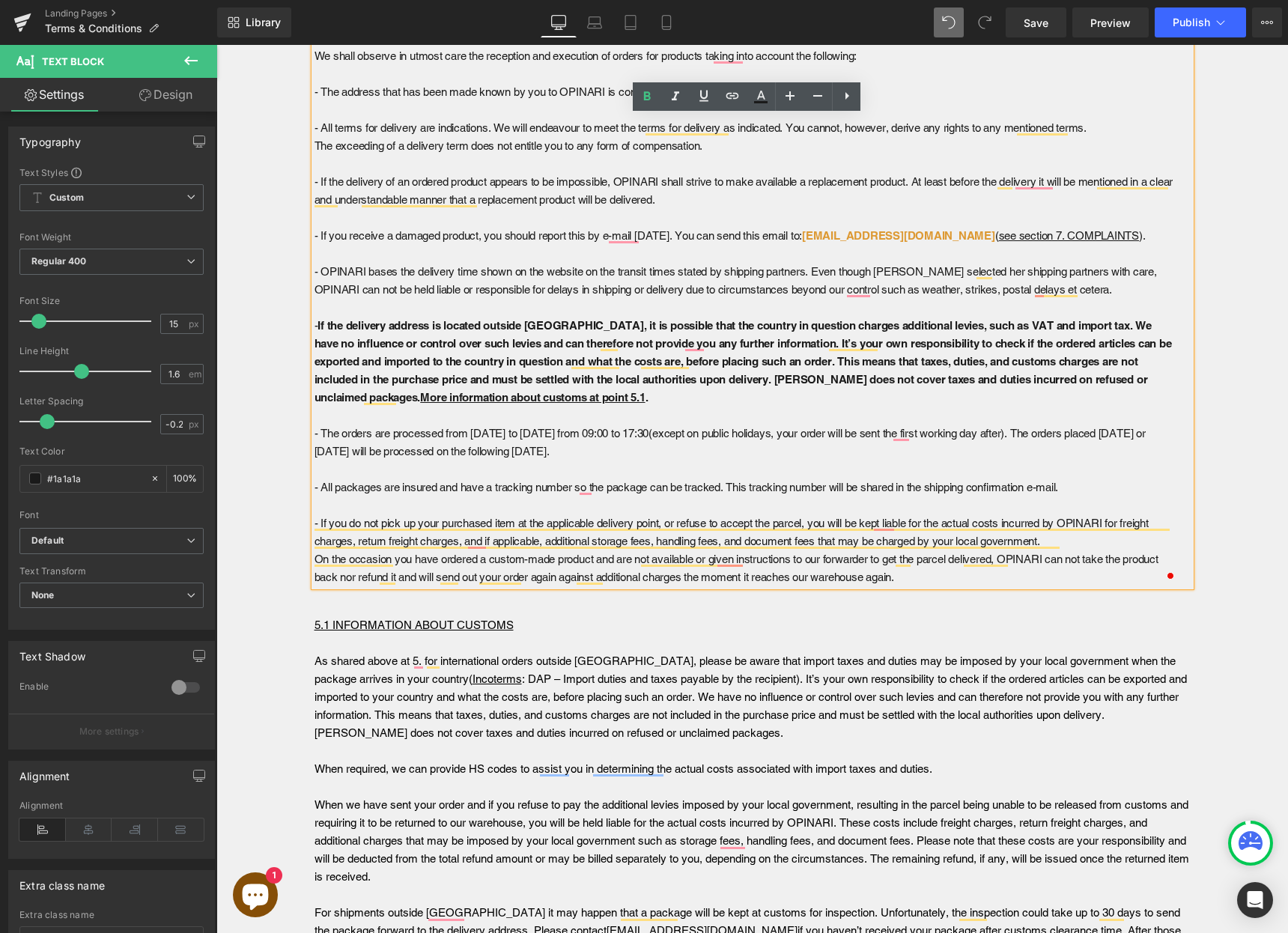
click at [1064, 328] on strong "If the delivery address is located outside Europe, it is possible that the coun…" at bounding box center [743, 361] width 858 height 85
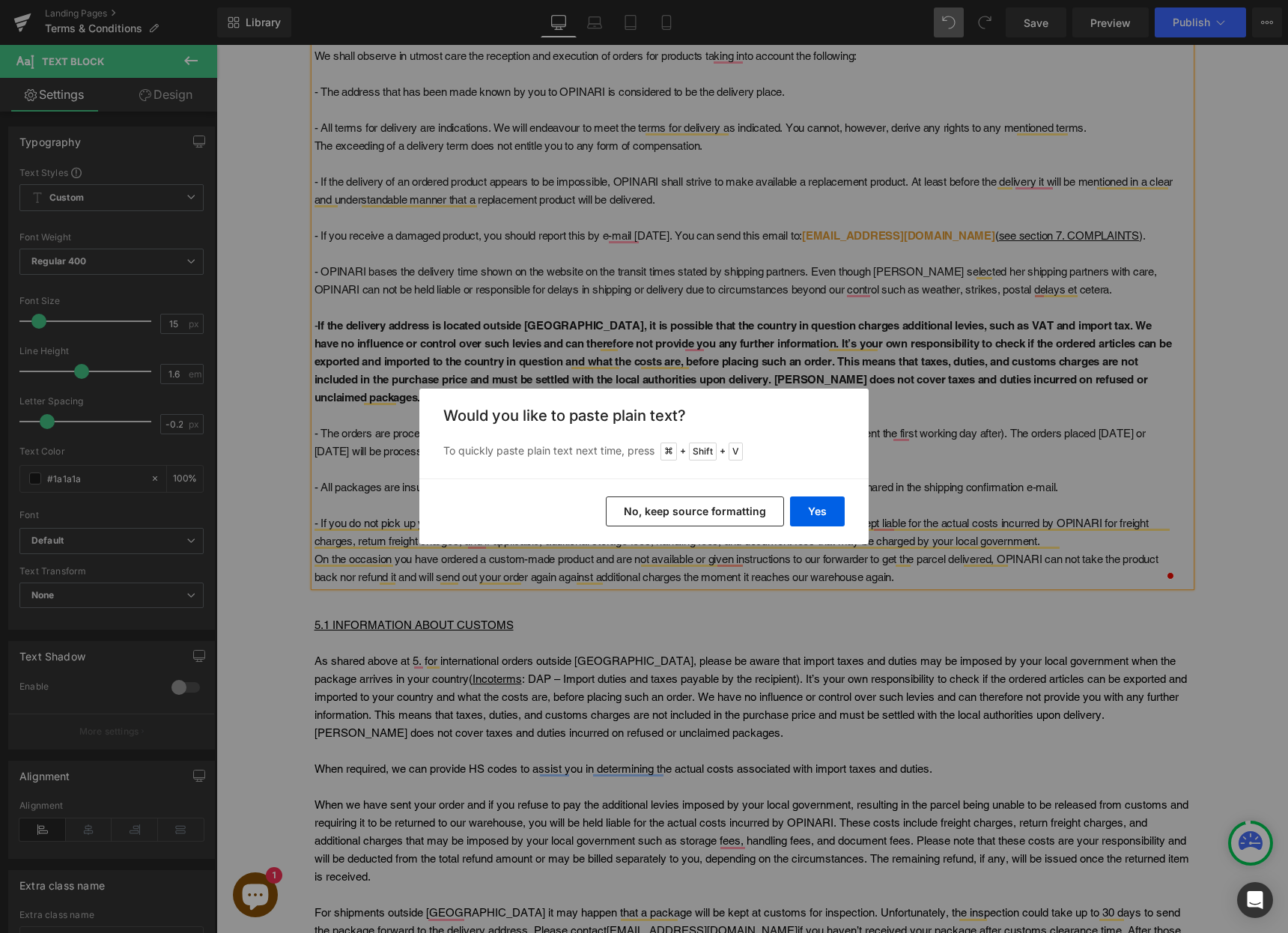
click at [726, 515] on button "No, keep source formatting" at bounding box center [695, 512] width 178 height 30
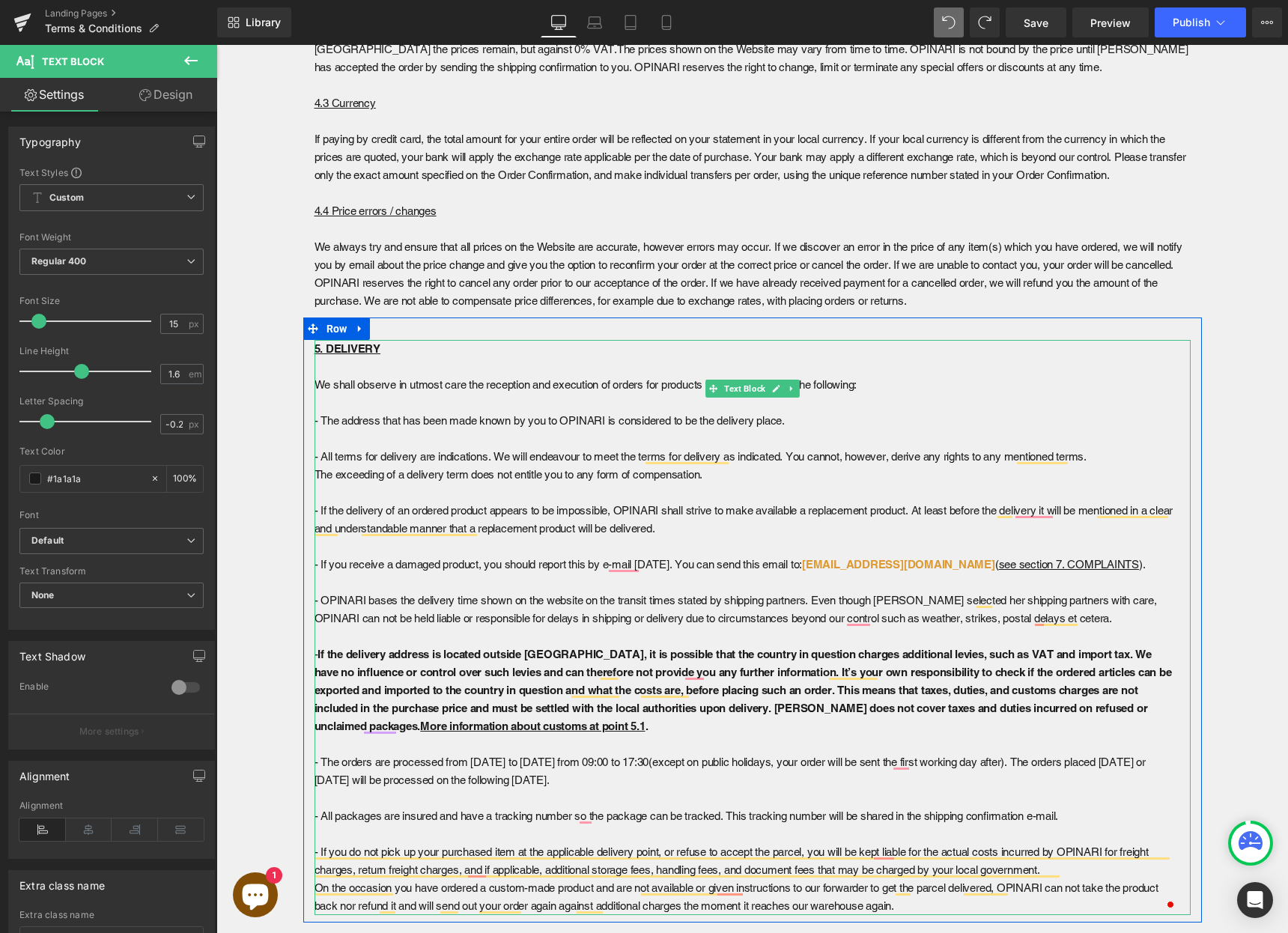
scroll to position [2612, 0]
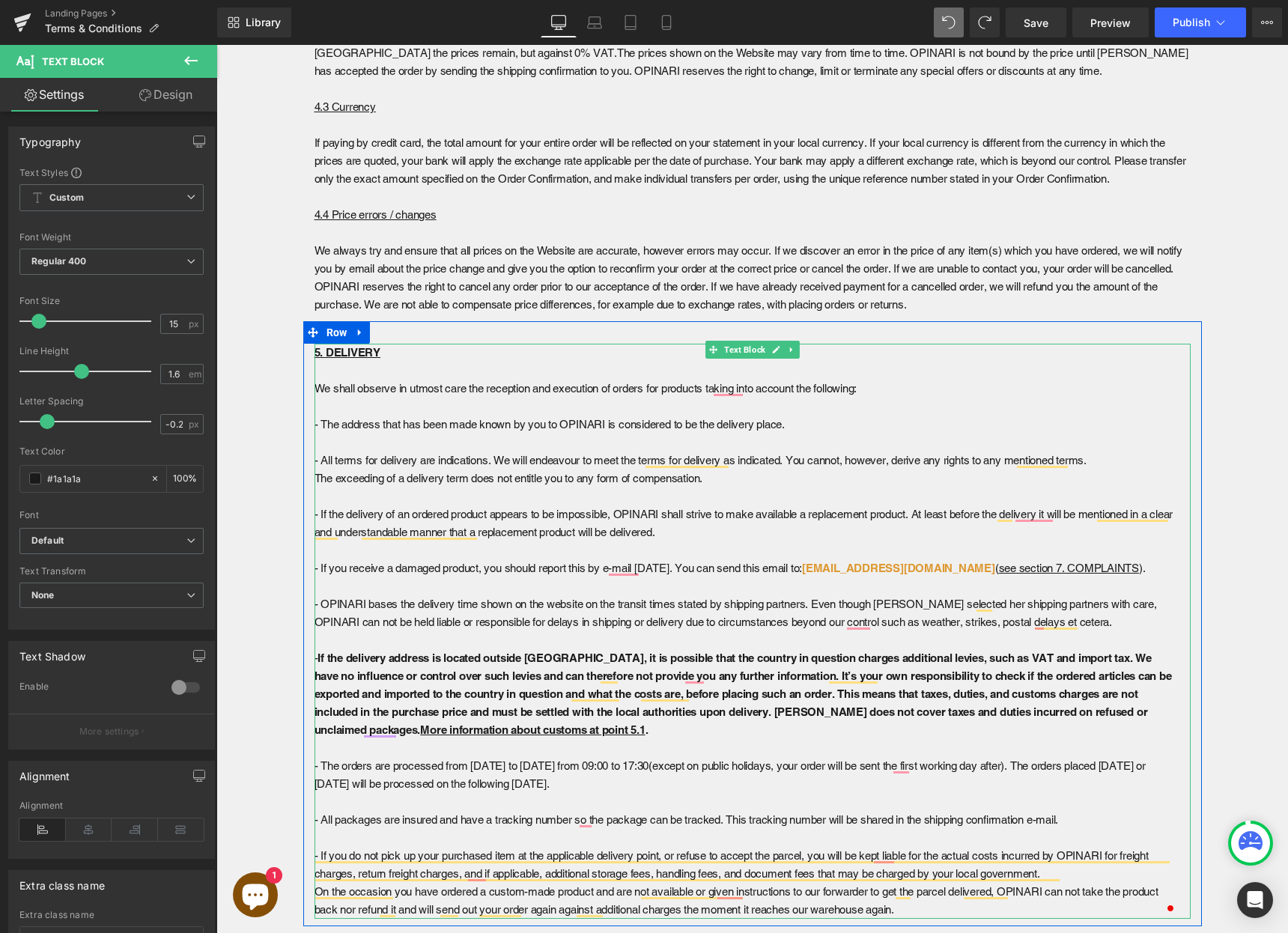
click at [1062, 659] on strong "If the delivery address is located outside Europe, it is possible that the coun…" at bounding box center [743, 693] width 858 height 85
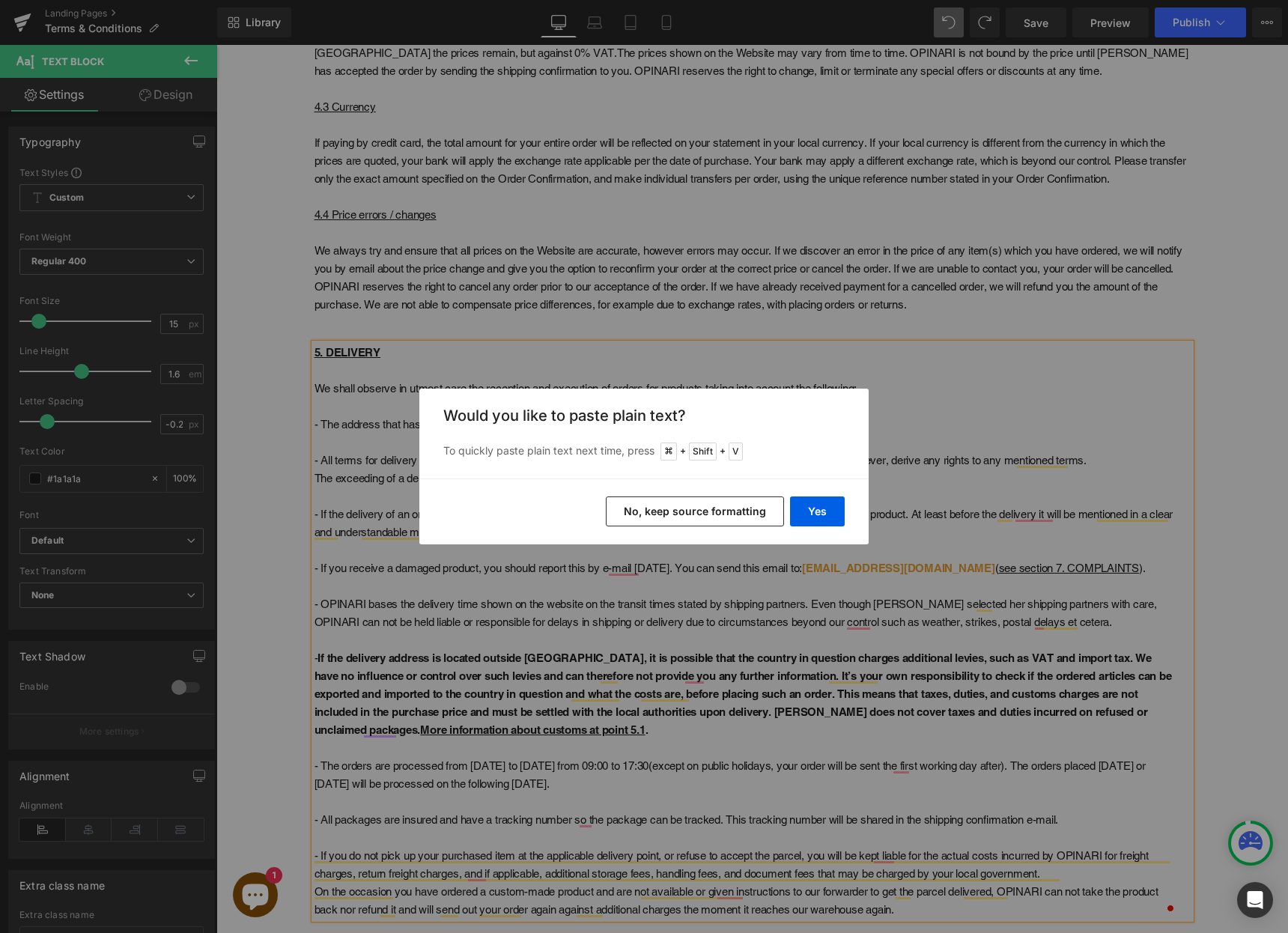
click at [730, 517] on button "No, keep source formatting" at bounding box center [695, 512] width 178 height 30
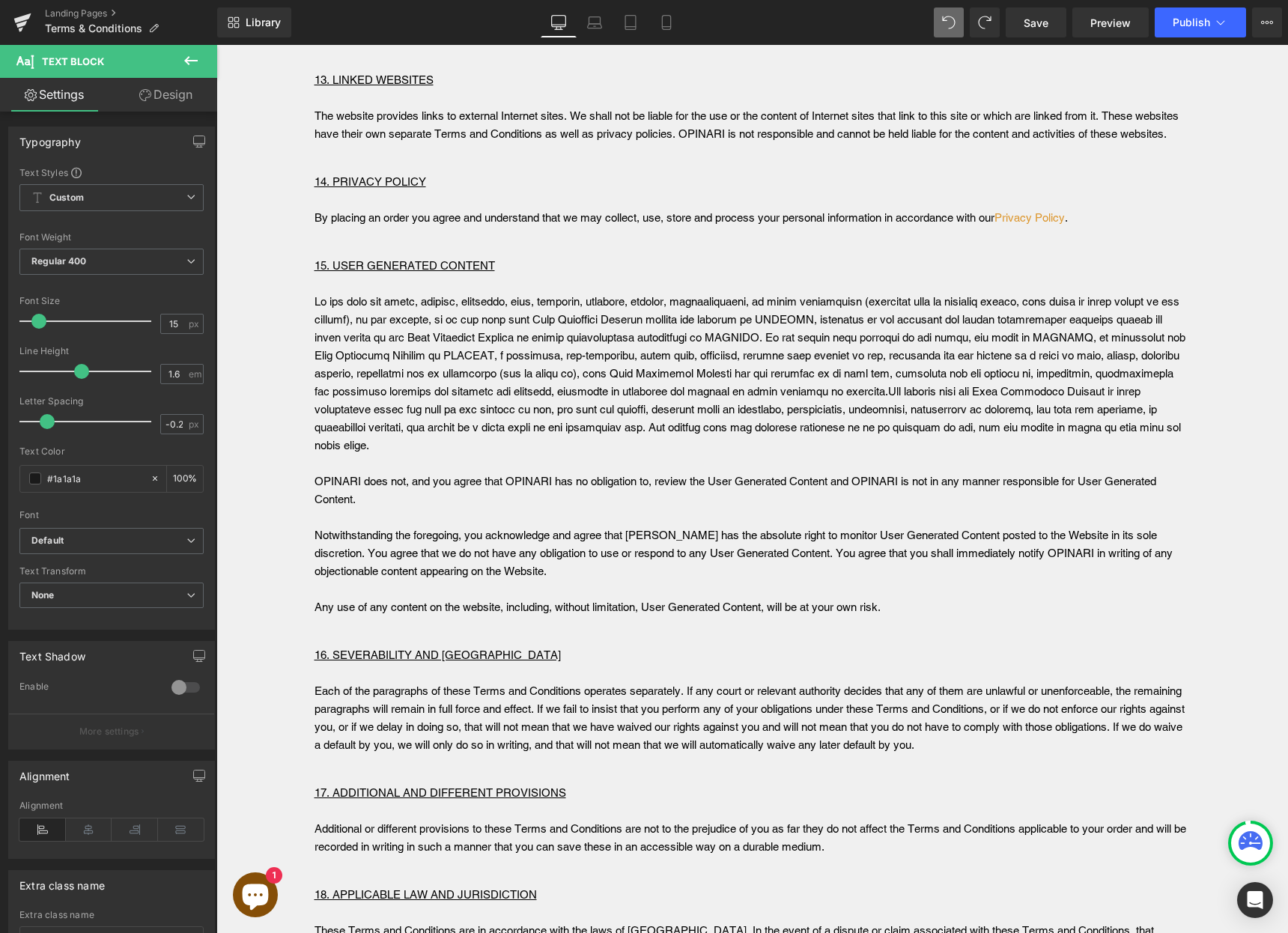
scroll to position [6888, 0]
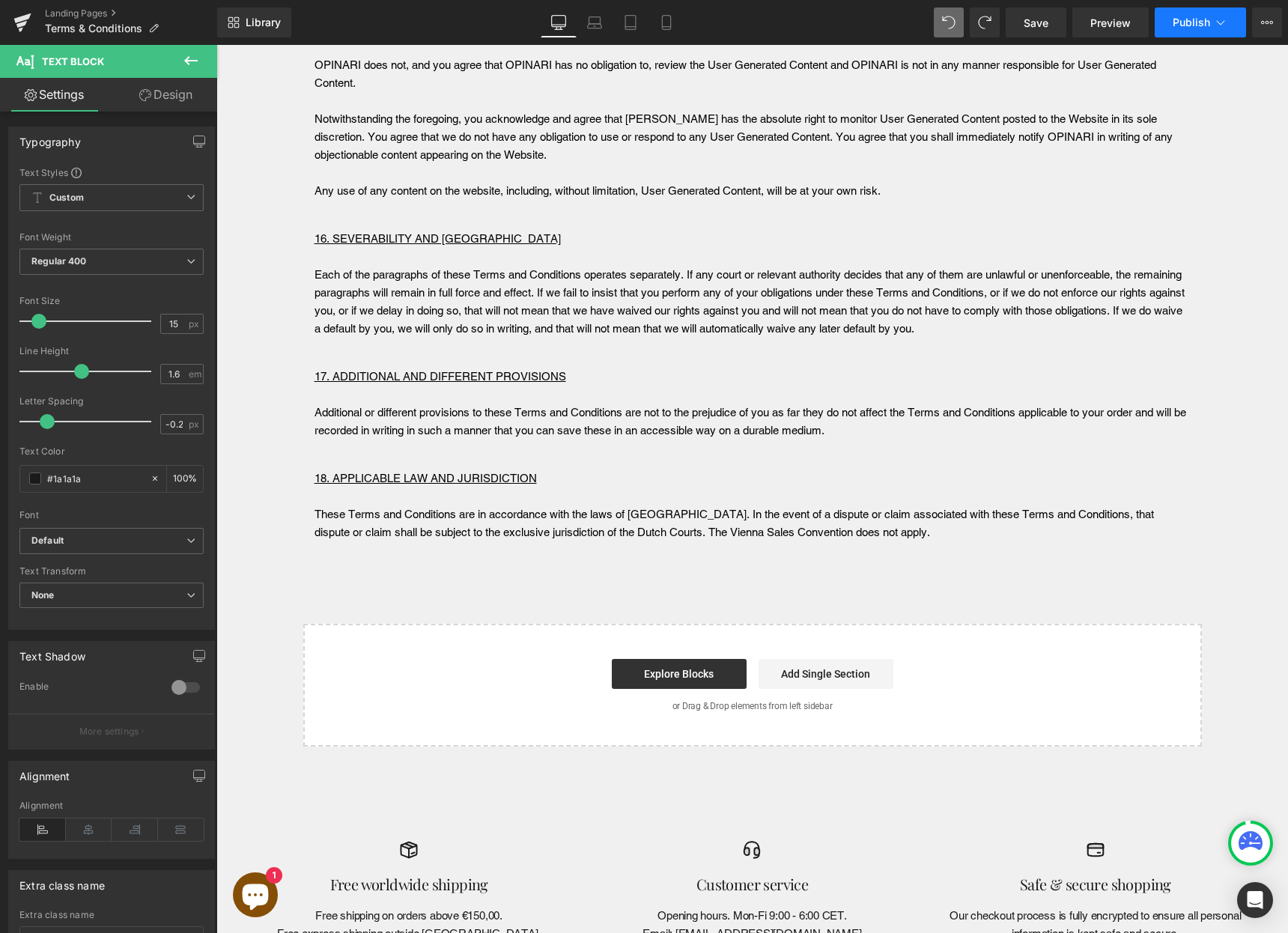
click at [1168, 32] on button "Publish" at bounding box center [1200, 22] width 91 height 30
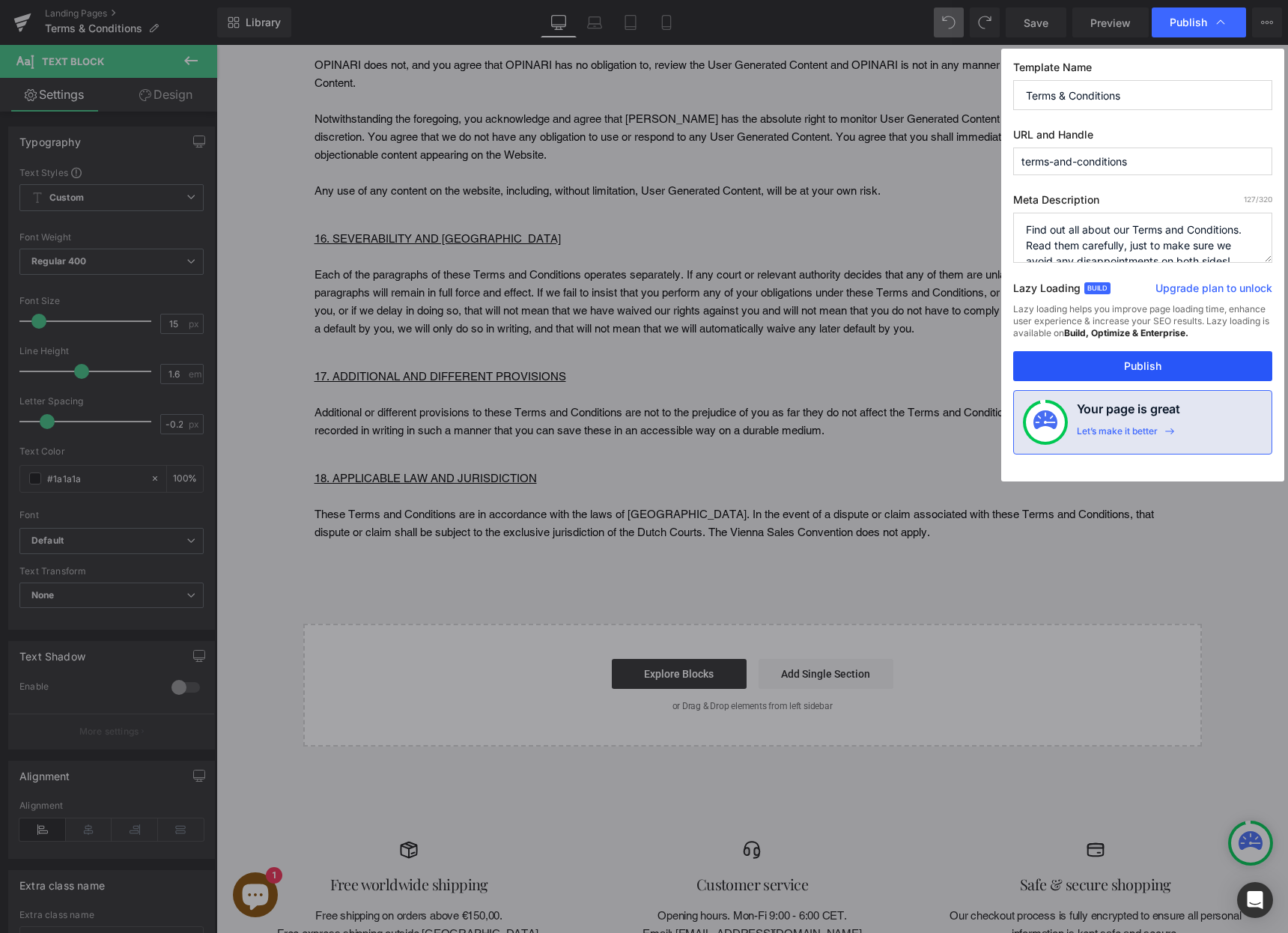
click at [1161, 368] on button "Publish" at bounding box center [1143, 366] width 259 height 30
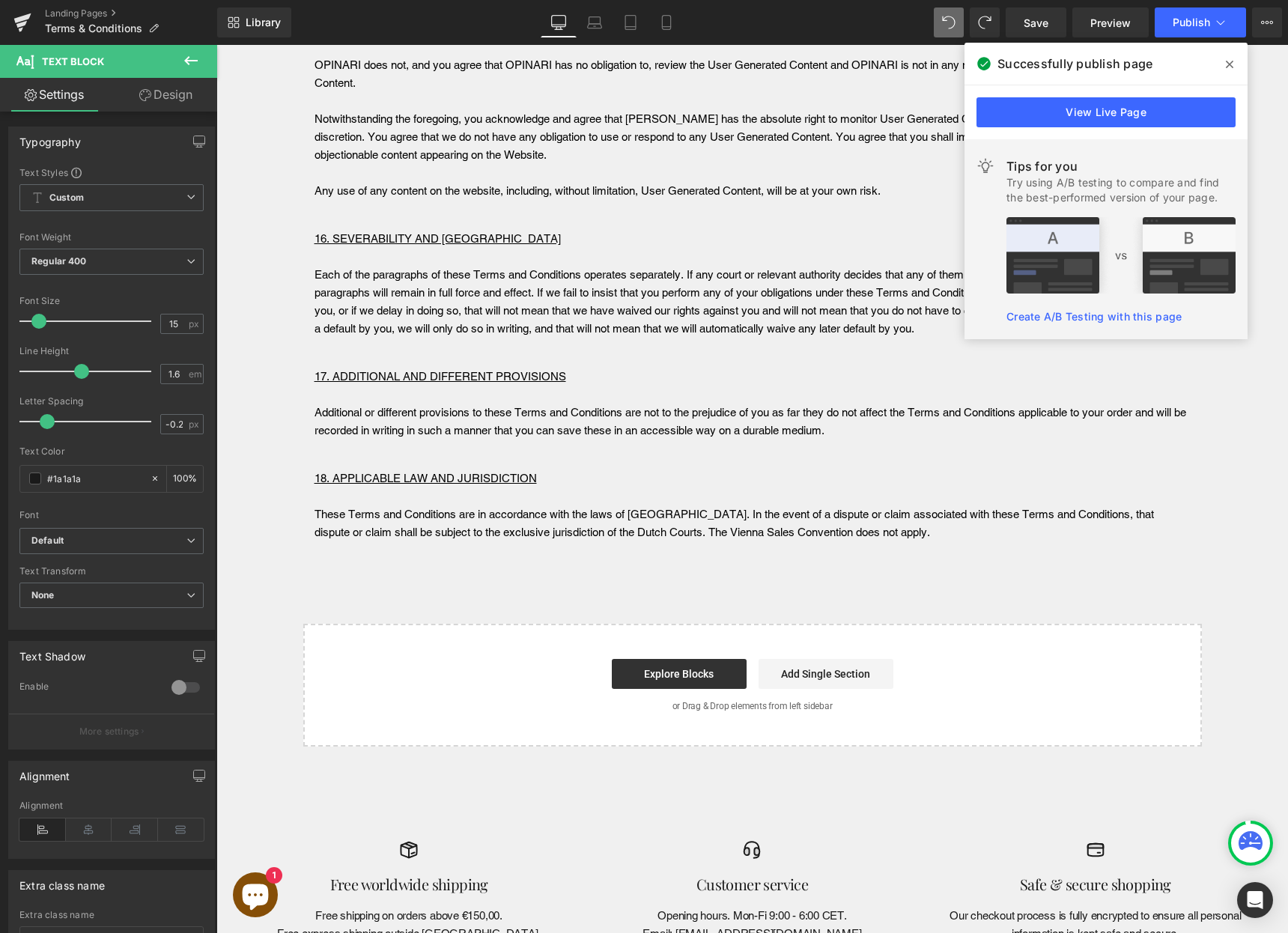
click at [1230, 65] on icon at bounding box center [1230, 64] width 7 height 12
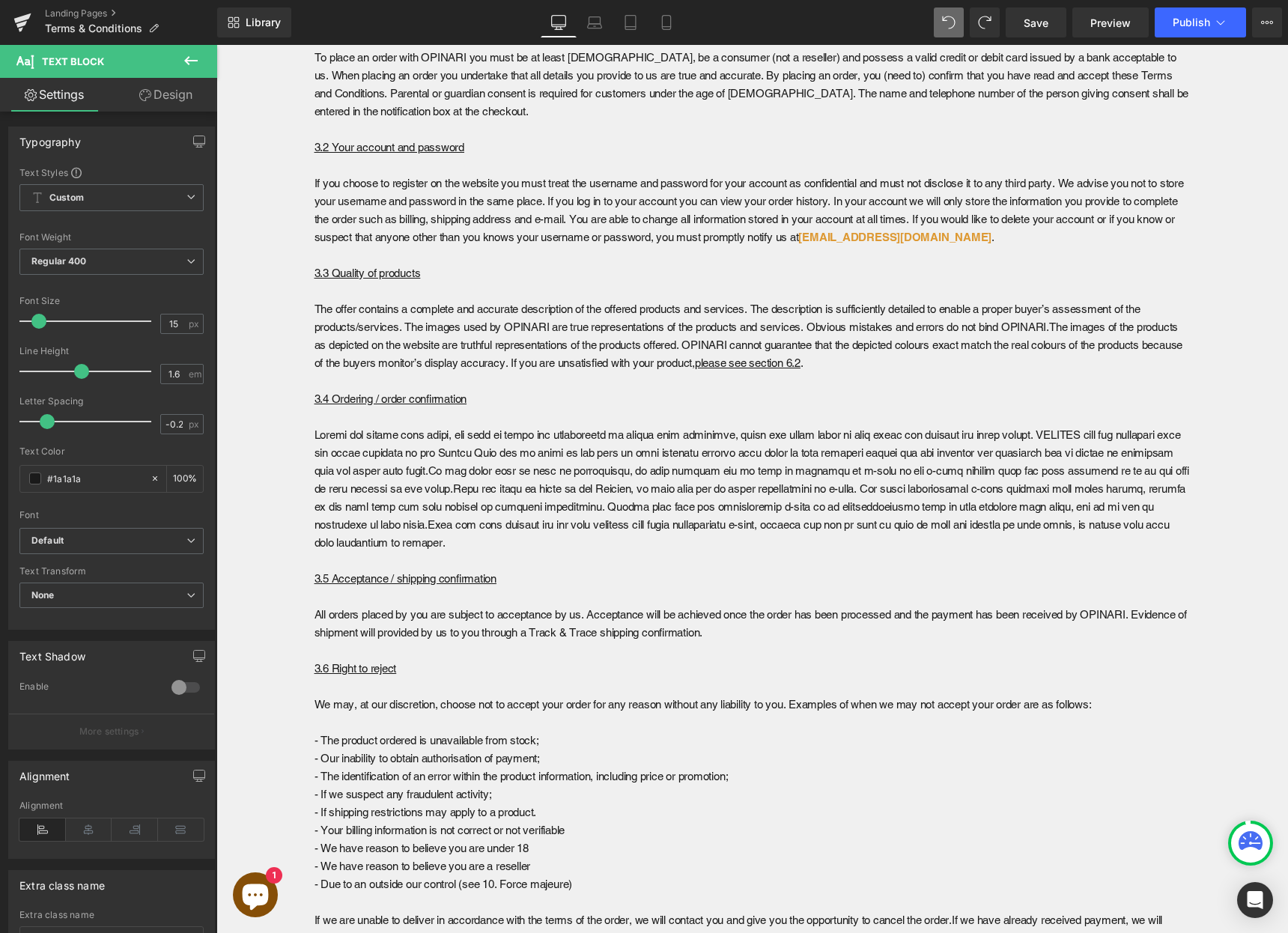
scroll to position [0, 0]
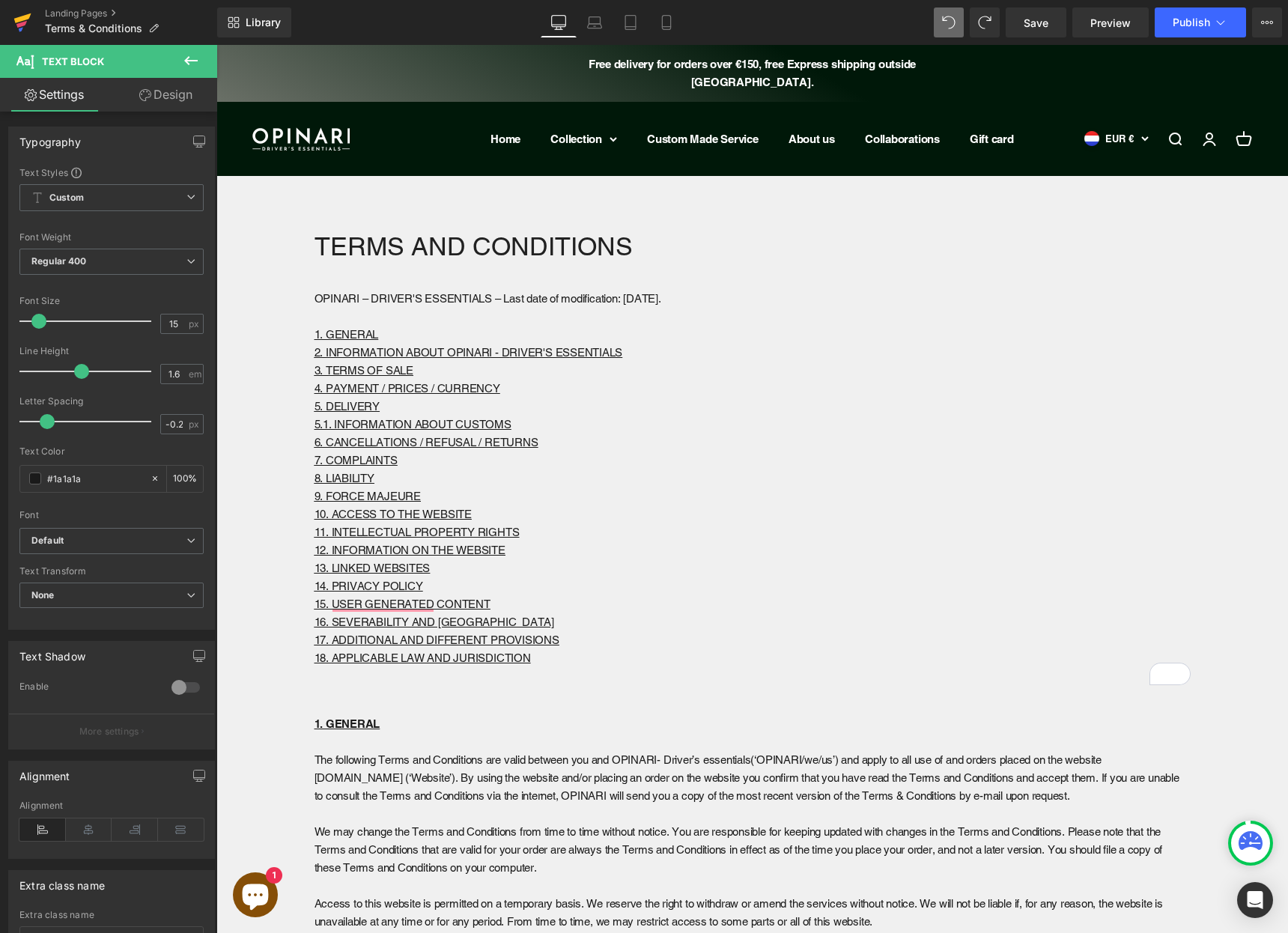
click at [22, 22] on icon at bounding box center [21, 25] width 11 height 7
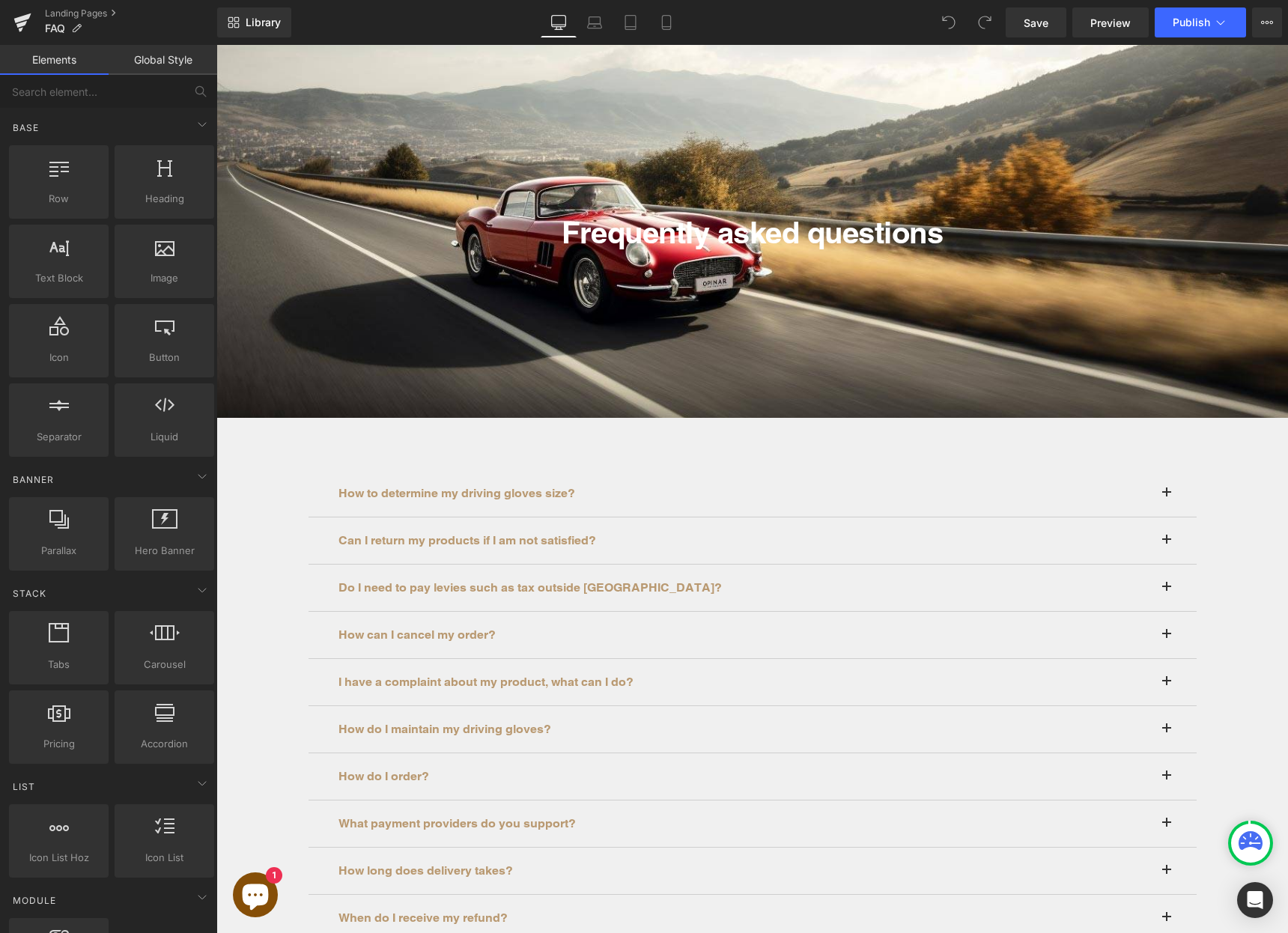
scroll to position [122, 0]
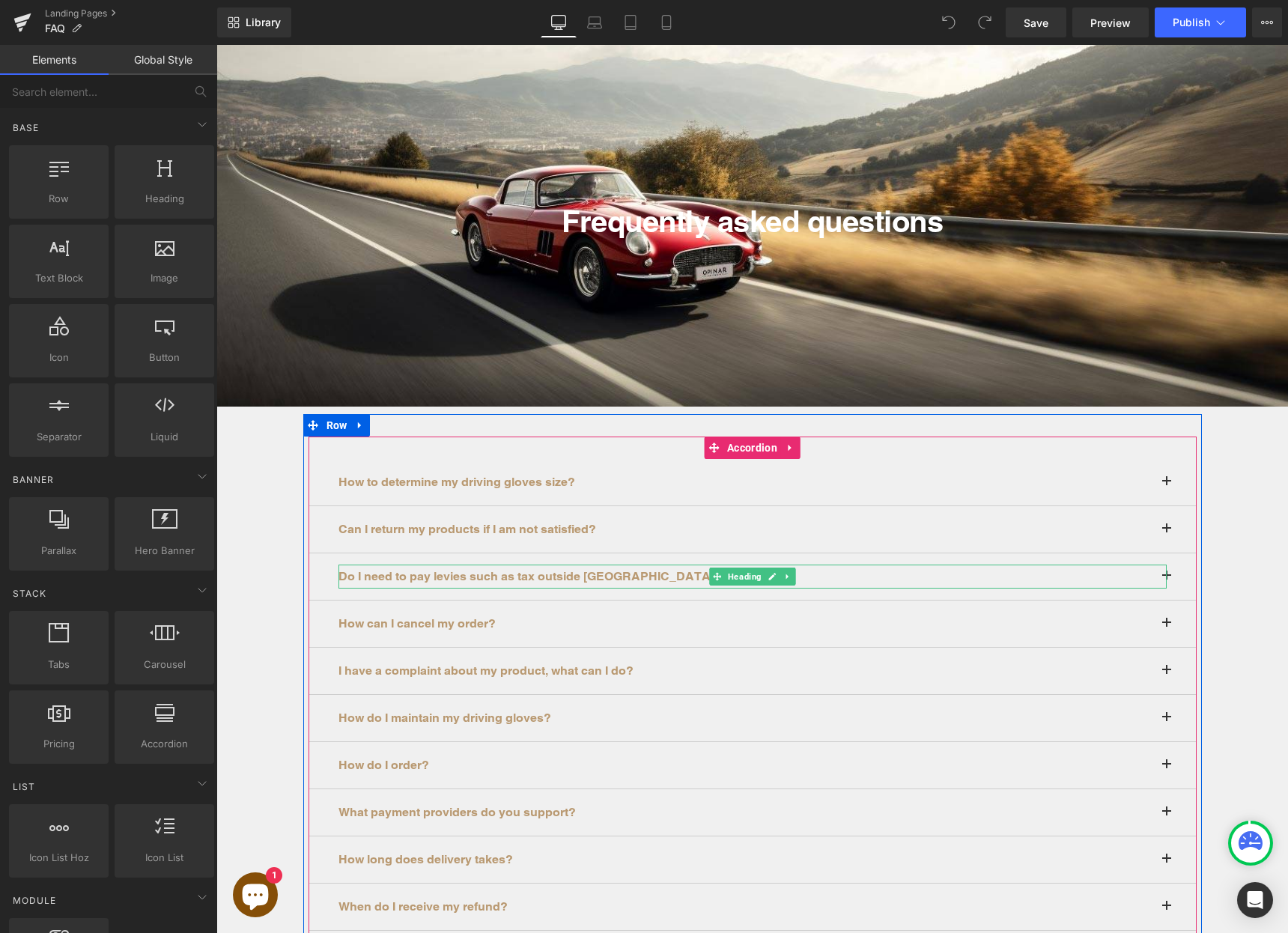
click at [449, 576] on font "Do I need to pay levies such as tax outside Europe?" at bounding box center [530, 576] width 384 height 14
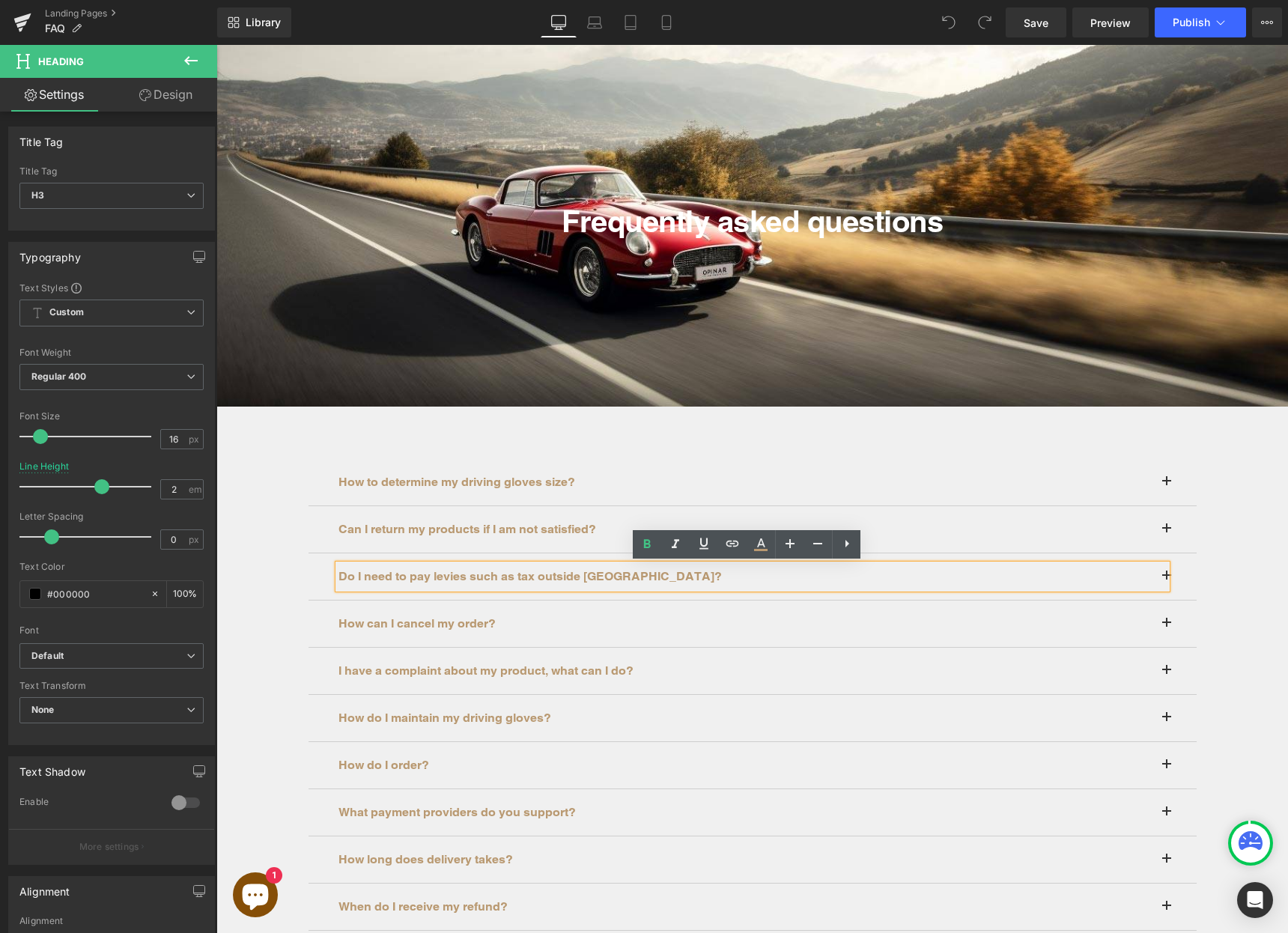
click at [1162, 573] on div "Do I need to pay levies such as tax outside Europe?" at bounding box center [752, 577] width 828 height 24
click at [1159, 579] on h3 "Do I need to pay levies such as tax outside Europe?" at bounding box center [752, 577] width 828 height 24
click at [519, 592] on div "Do I need to pay levies such as tax outside Europe? Heading" at bounding box center [752, 577] width 888 height 47
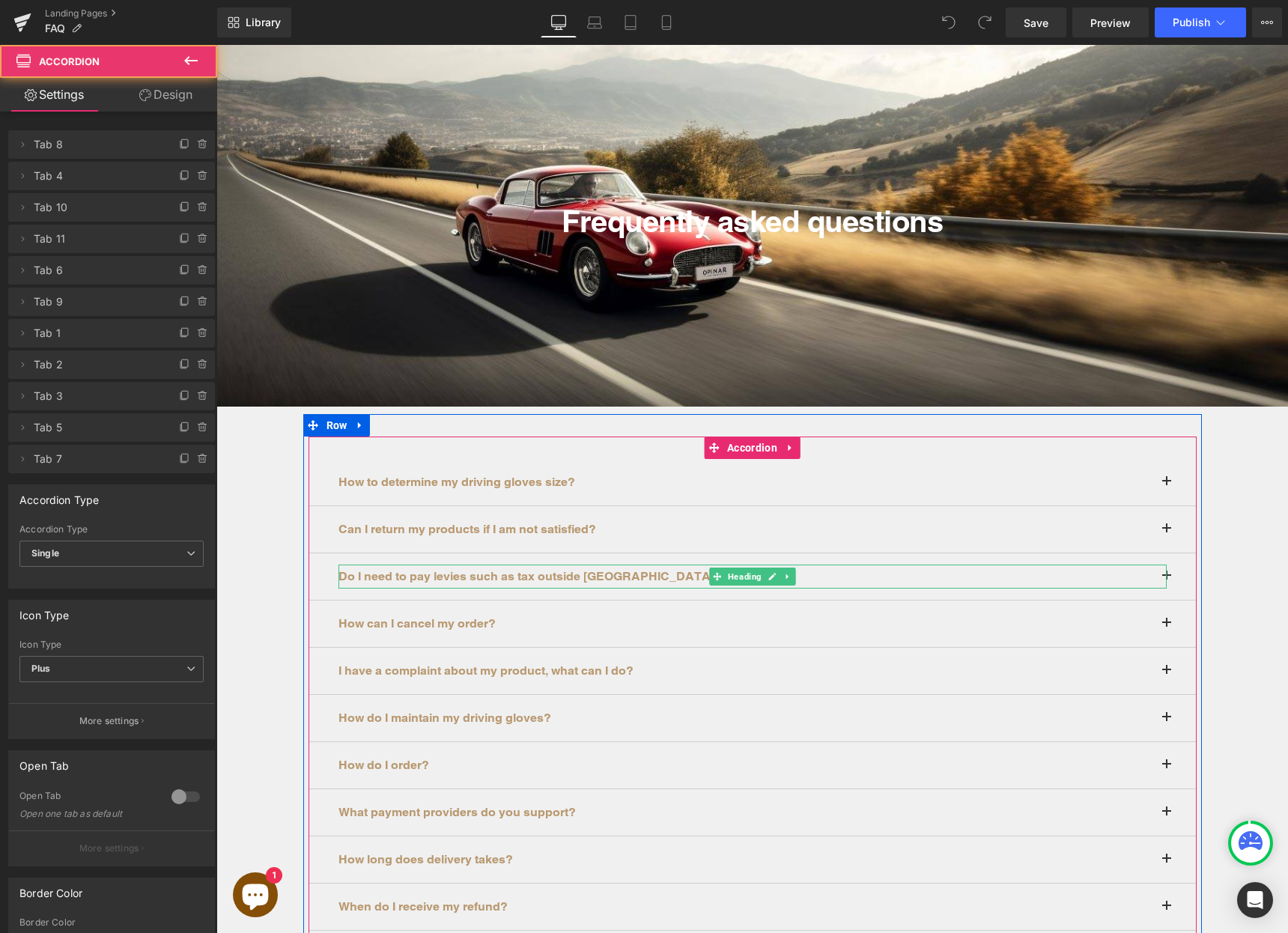
click at [519, 583] on h3 "Do I need to pay levies such as tax outside Europe?" at bounding box center [752, 577] width 828 height 24
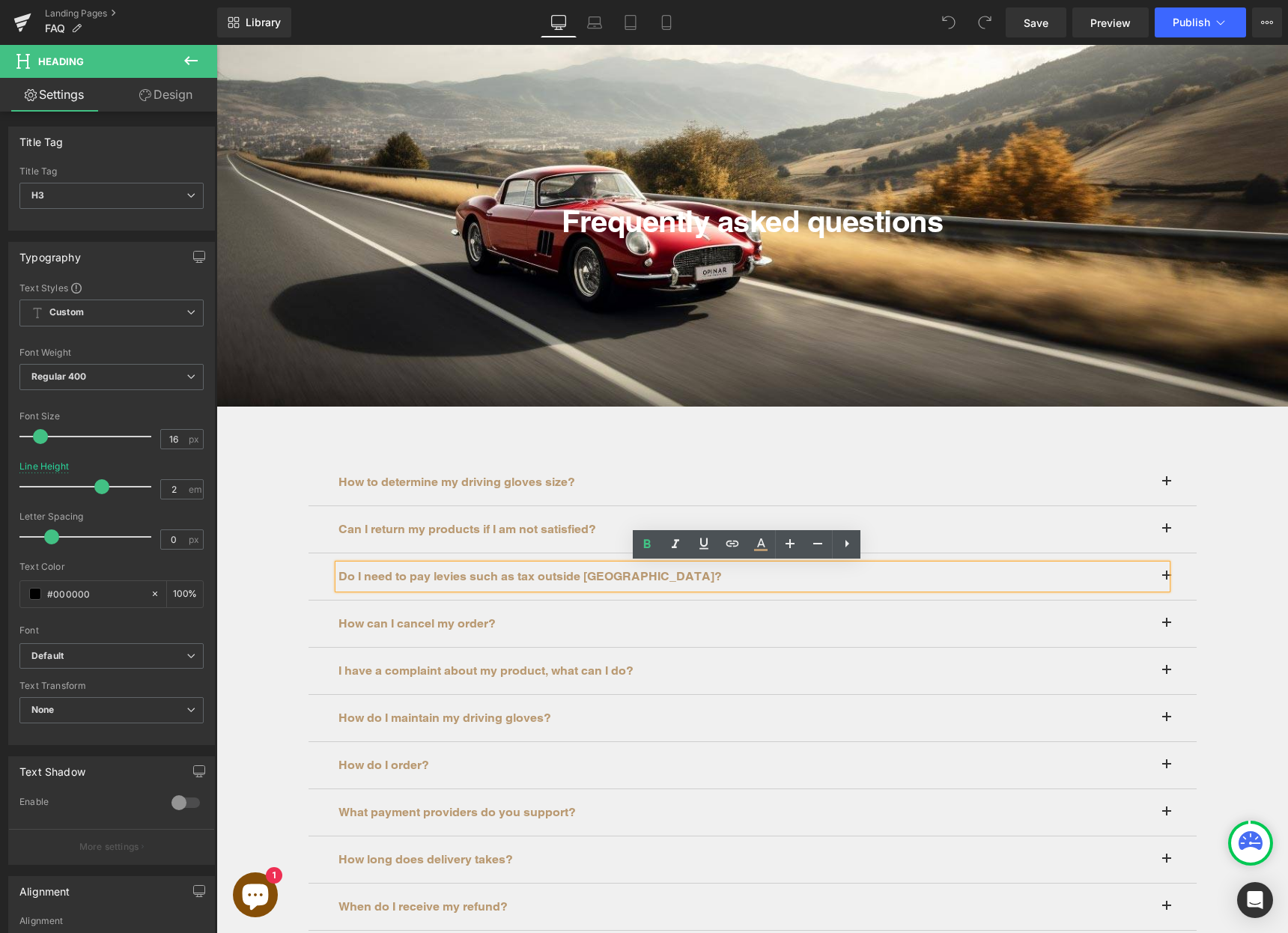
click at [520, 583] on h3 "Do I need to pay levies such as tax outside Europe?" at bounding box center [752, 577] width 828 height 24
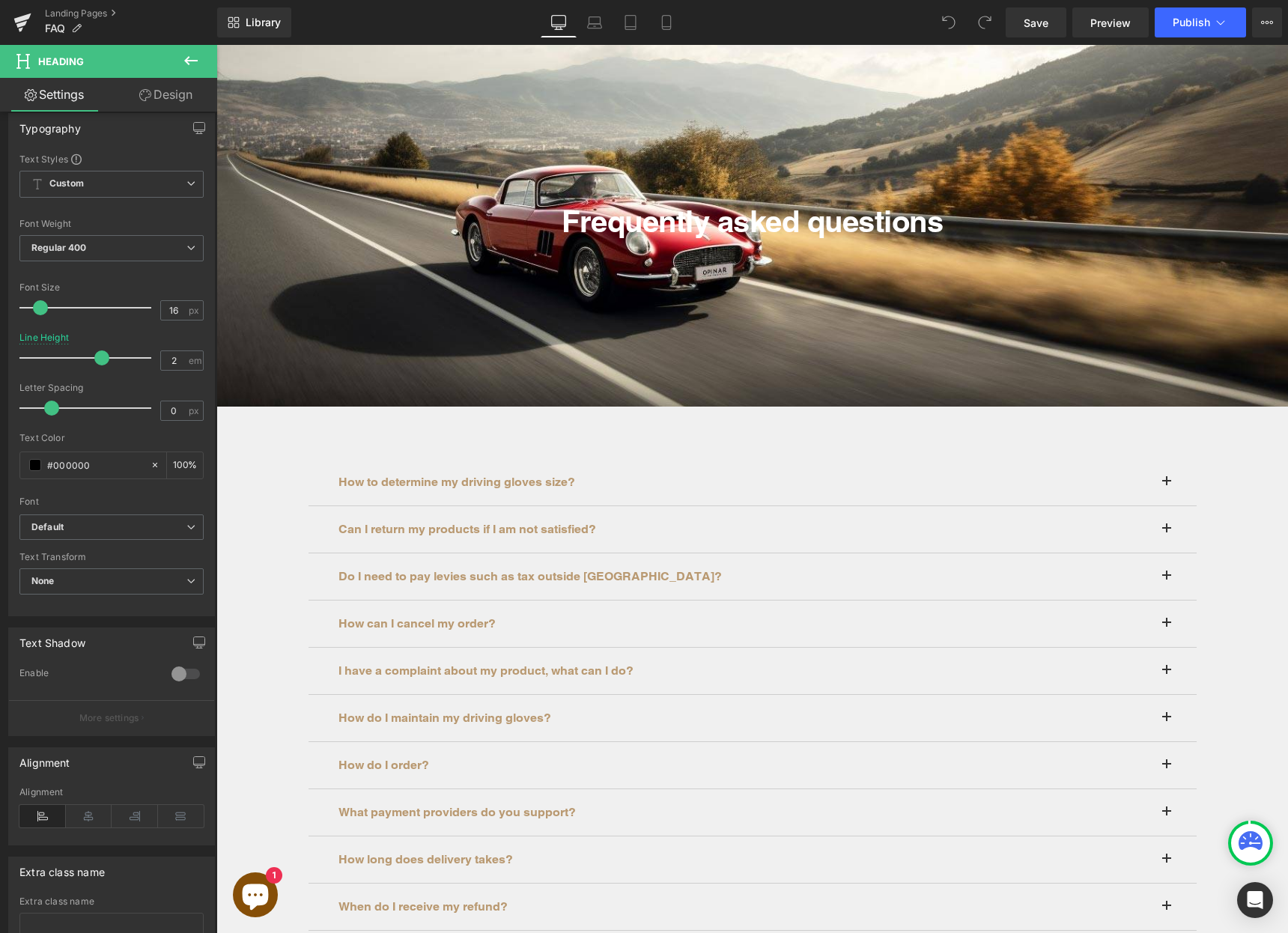
scroll to position [241, 0]
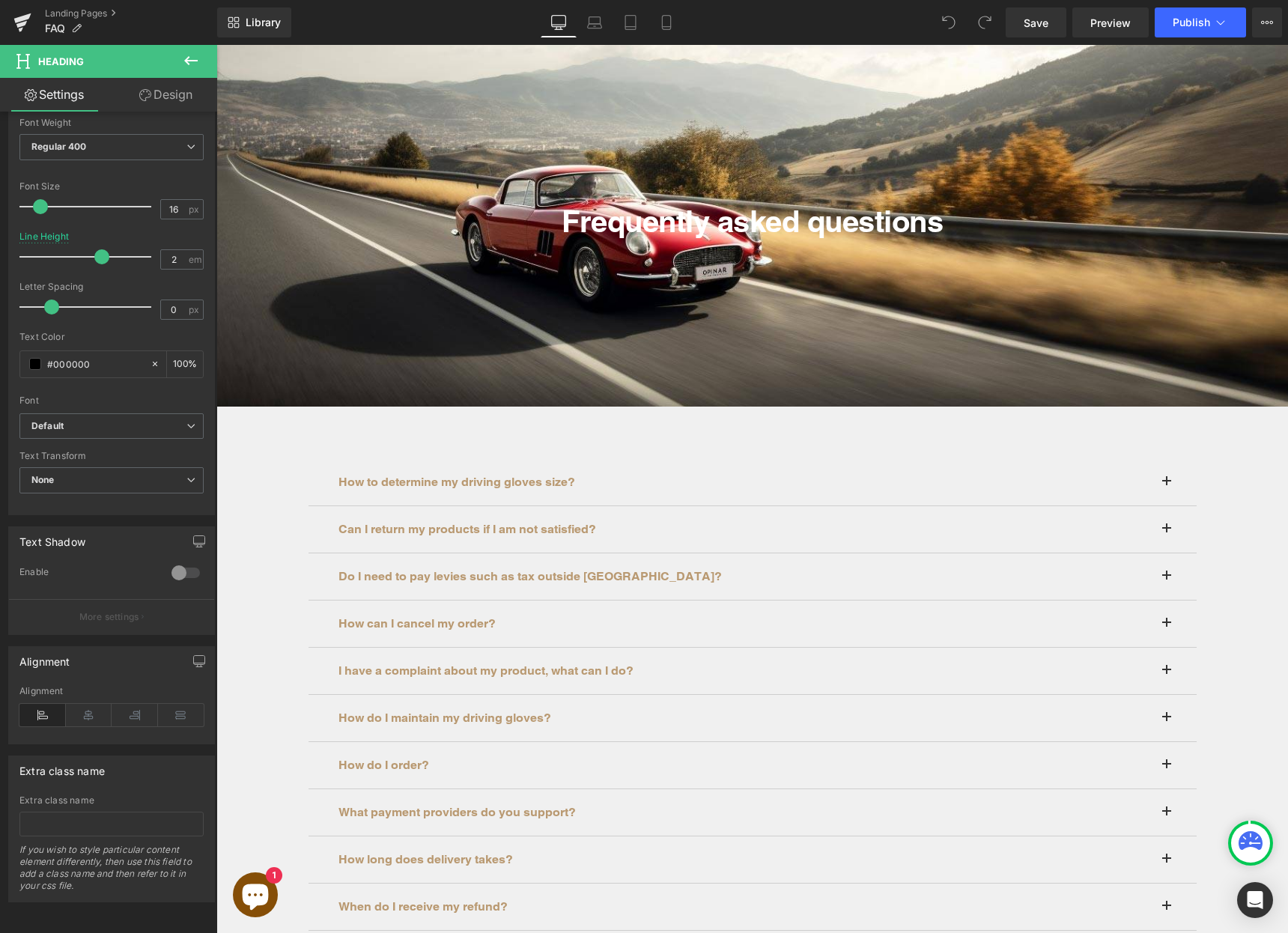
click at [376, 621] on font "How can I cancel my order?" at bounding box center [416, 623] width 157 height 14
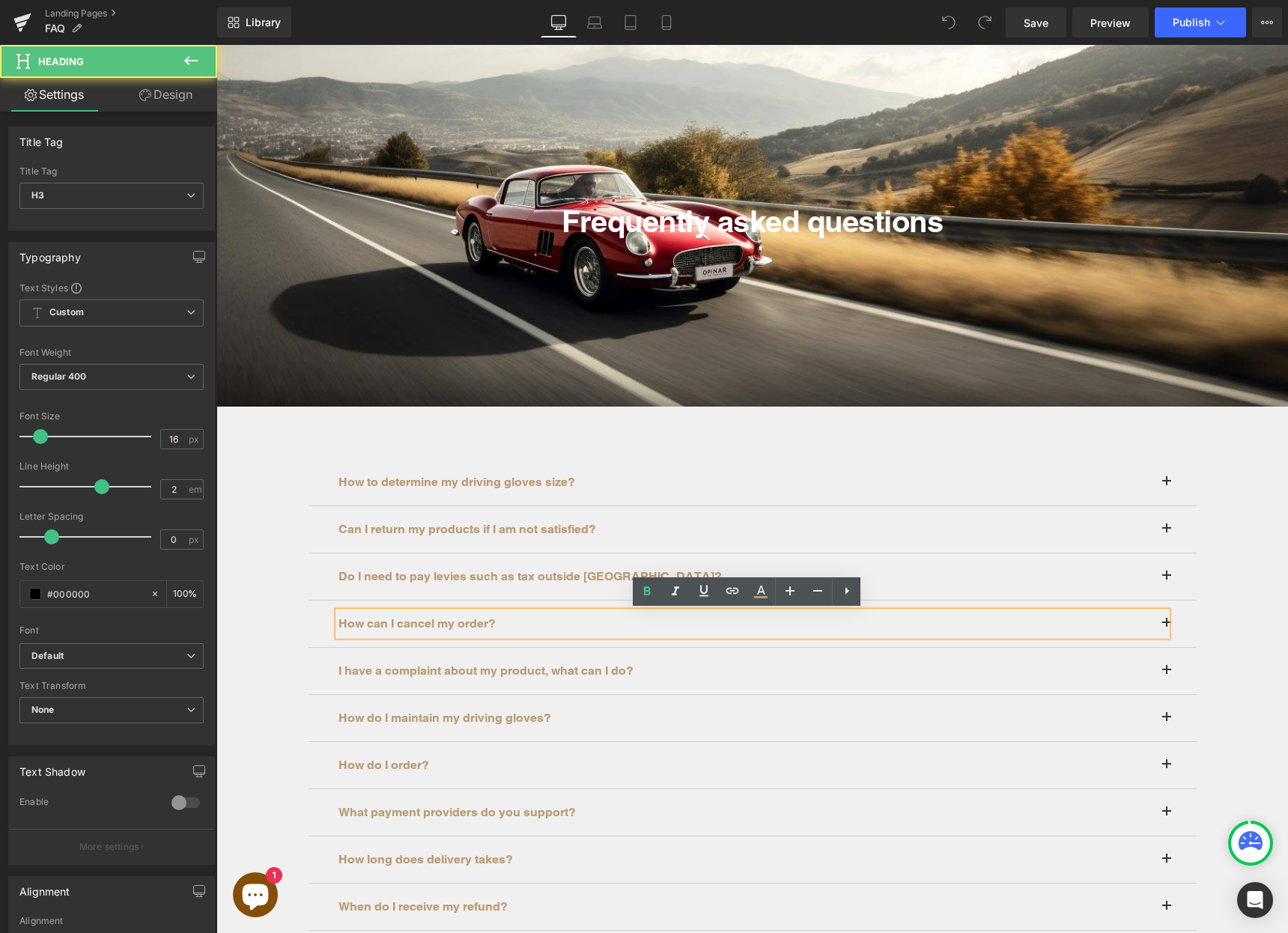
click at [380, 577] on font "Do I need to pay levies such as tax outside Europe?" at bounding box center [530, 576] width 384 height 14
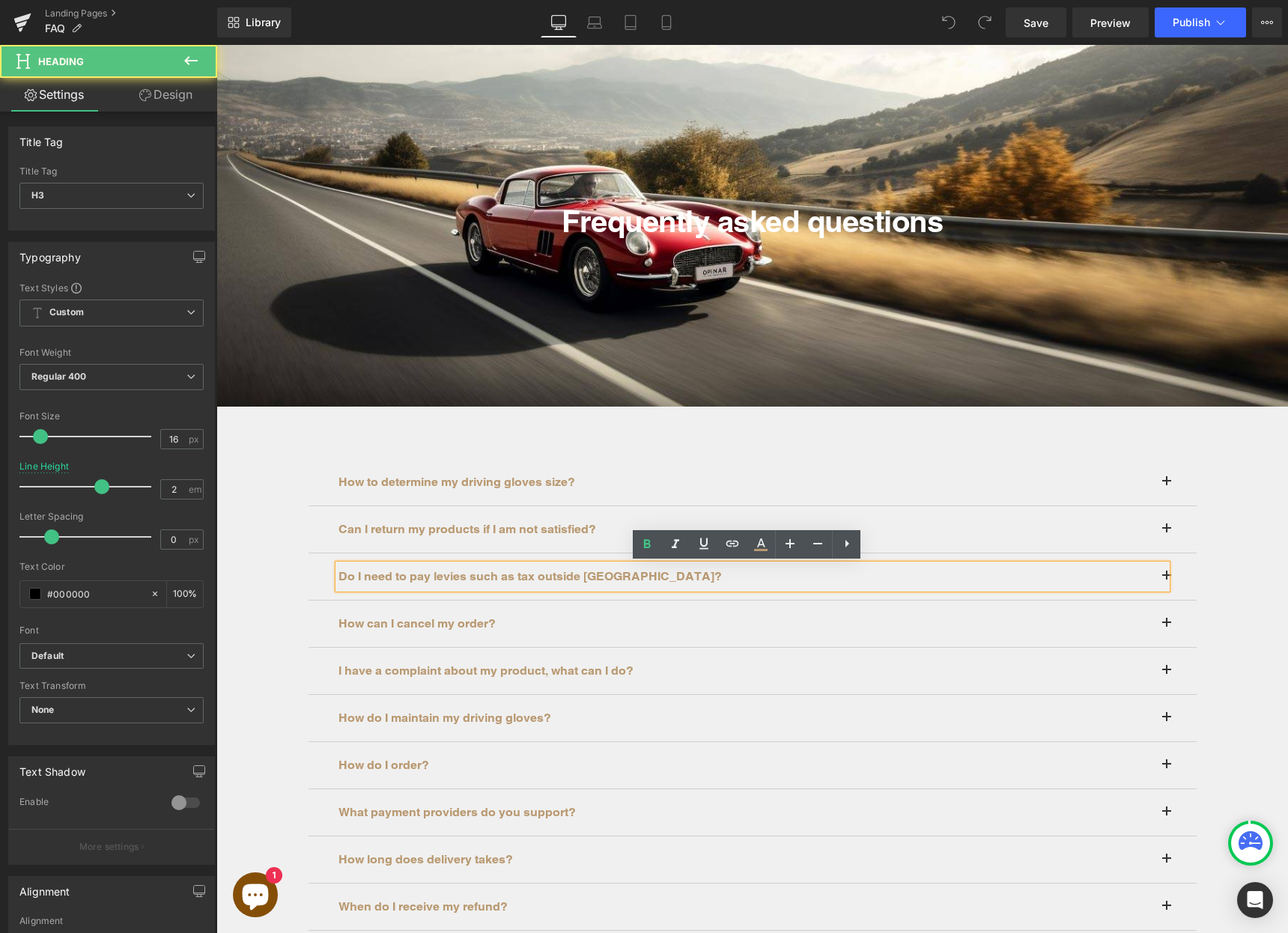
click at [380, 577] on font "Do I need to pay levies such as tax outside Europe?" at bounding box center [530, 576] width 384 height 14
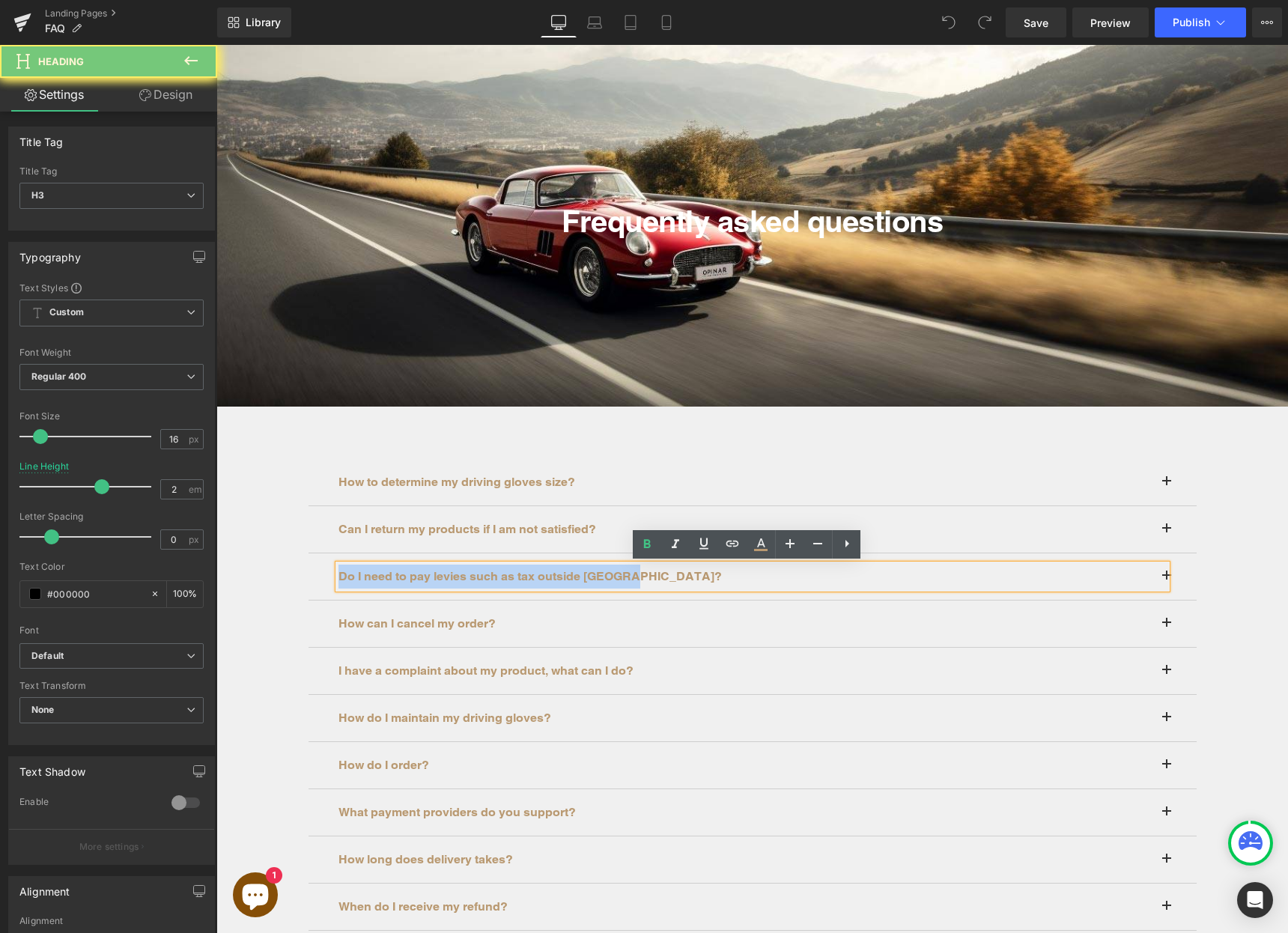
click at [380, 577] on font "Do I need to pay levies such as tax outside Europe?" at bounding box center [530, 576] width 384 height 14
click at [1162, 577] on div "Do I need to pay levies such as tax outside Europe?" at bounding box center [752, 577] width 828 height 24
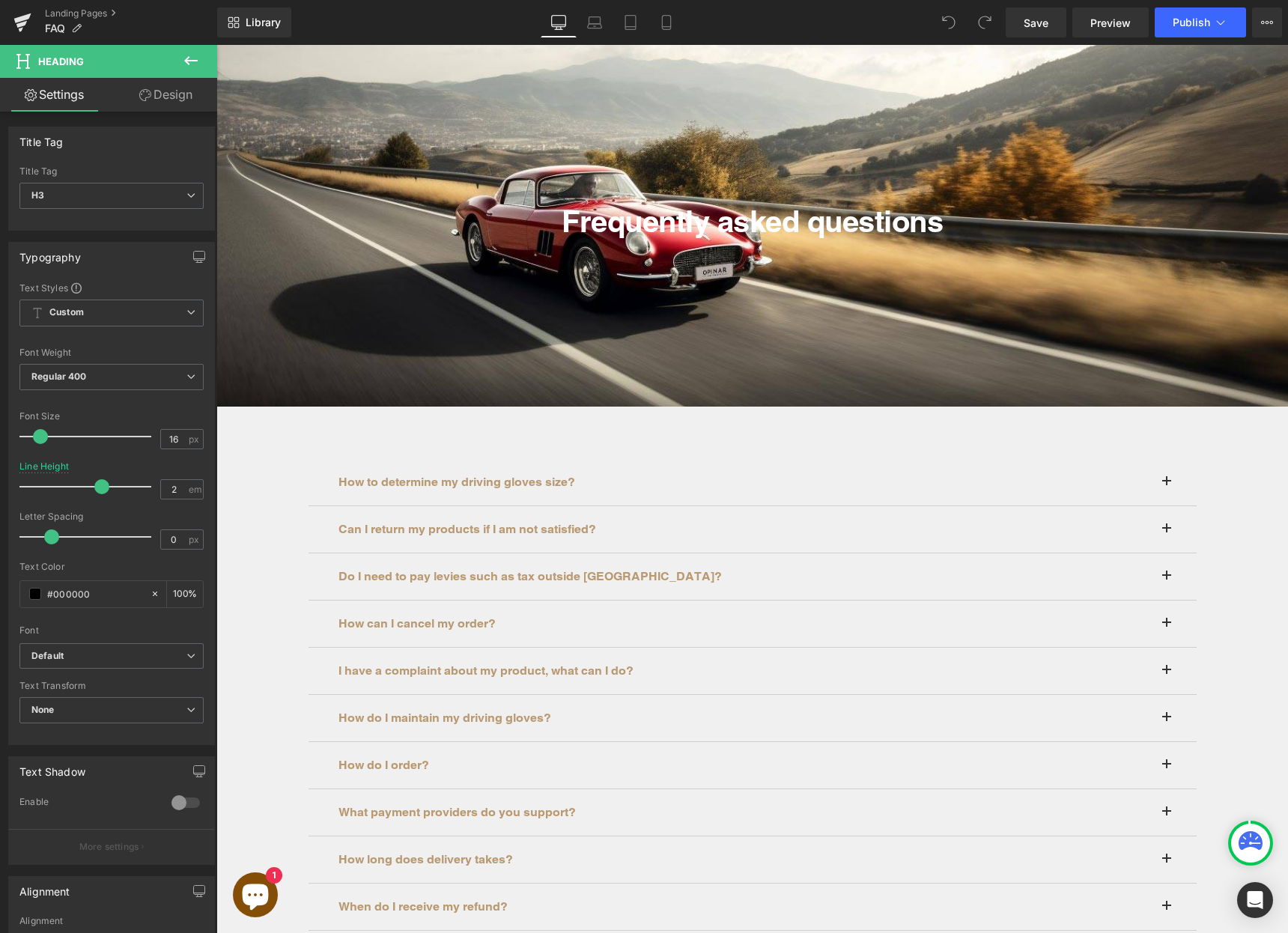
click at [188, 62] on icon at bounding box center [191, 61] width 18 height 18
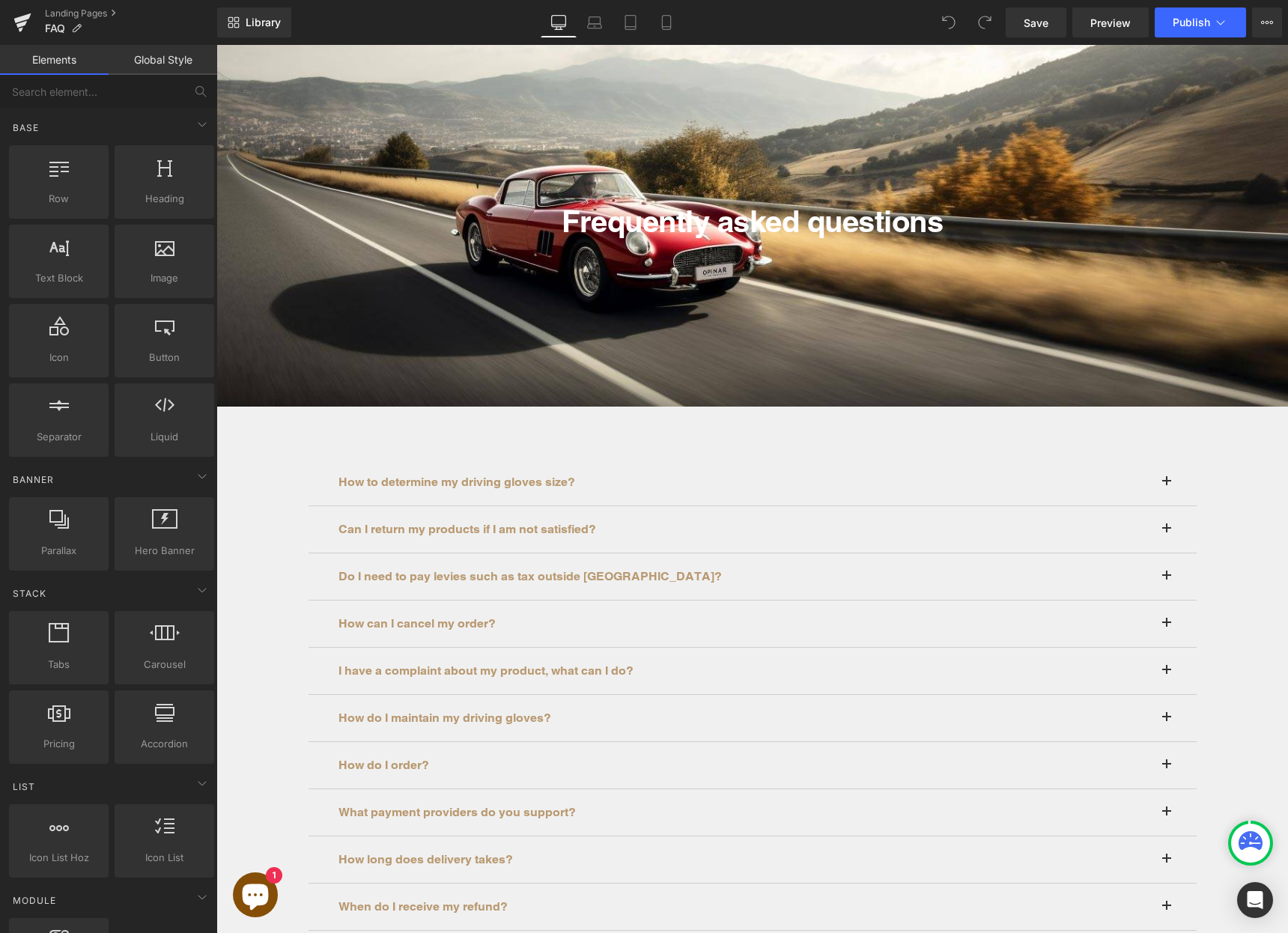
click at [315, 537] on div "Can I return my products if I am not satisfied? Heading" at bounding box center [752, 529] width 888 height 47
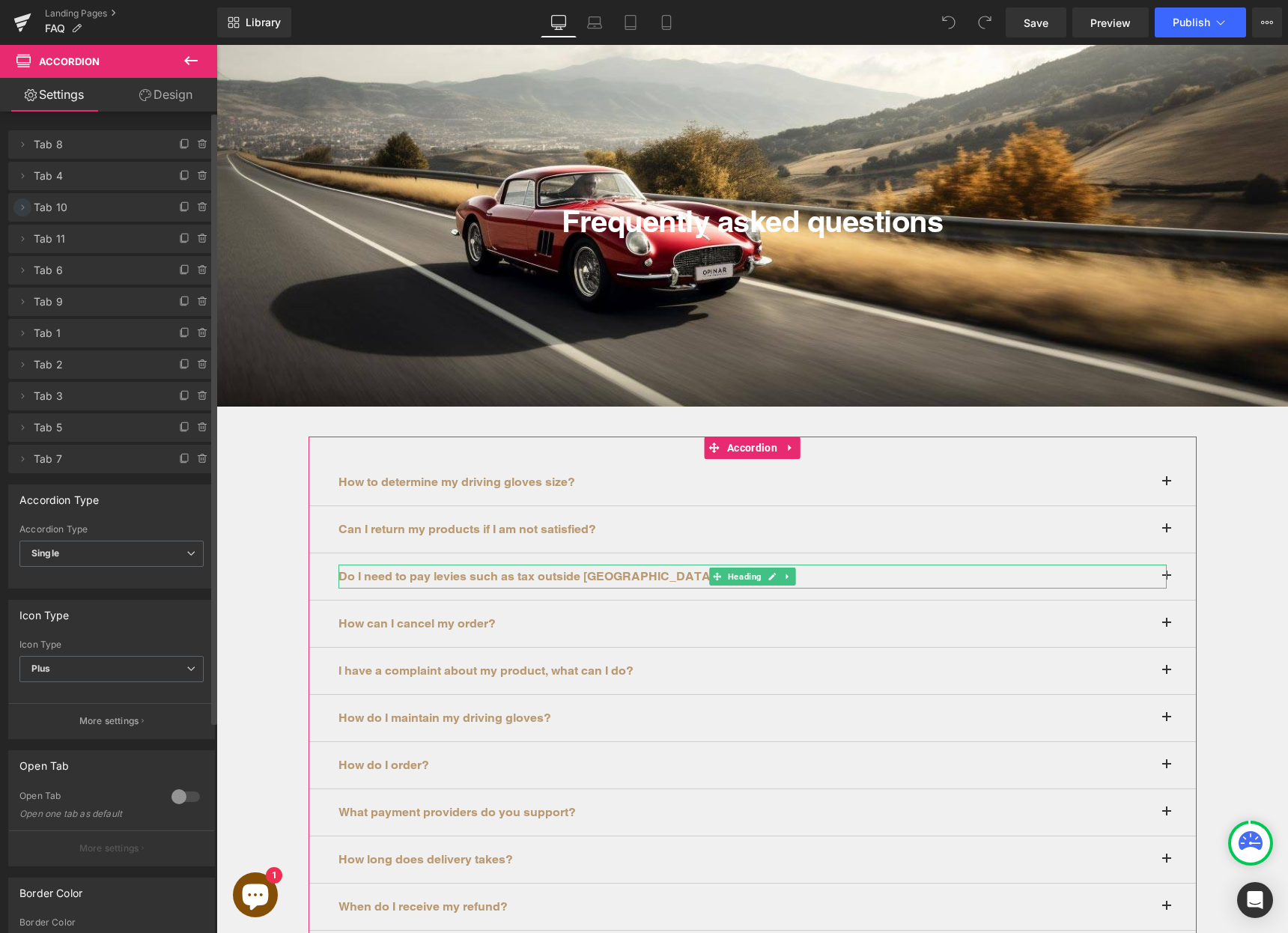
click at [25, 208] on icon at bounding box center [22, 207] width 12 height 12
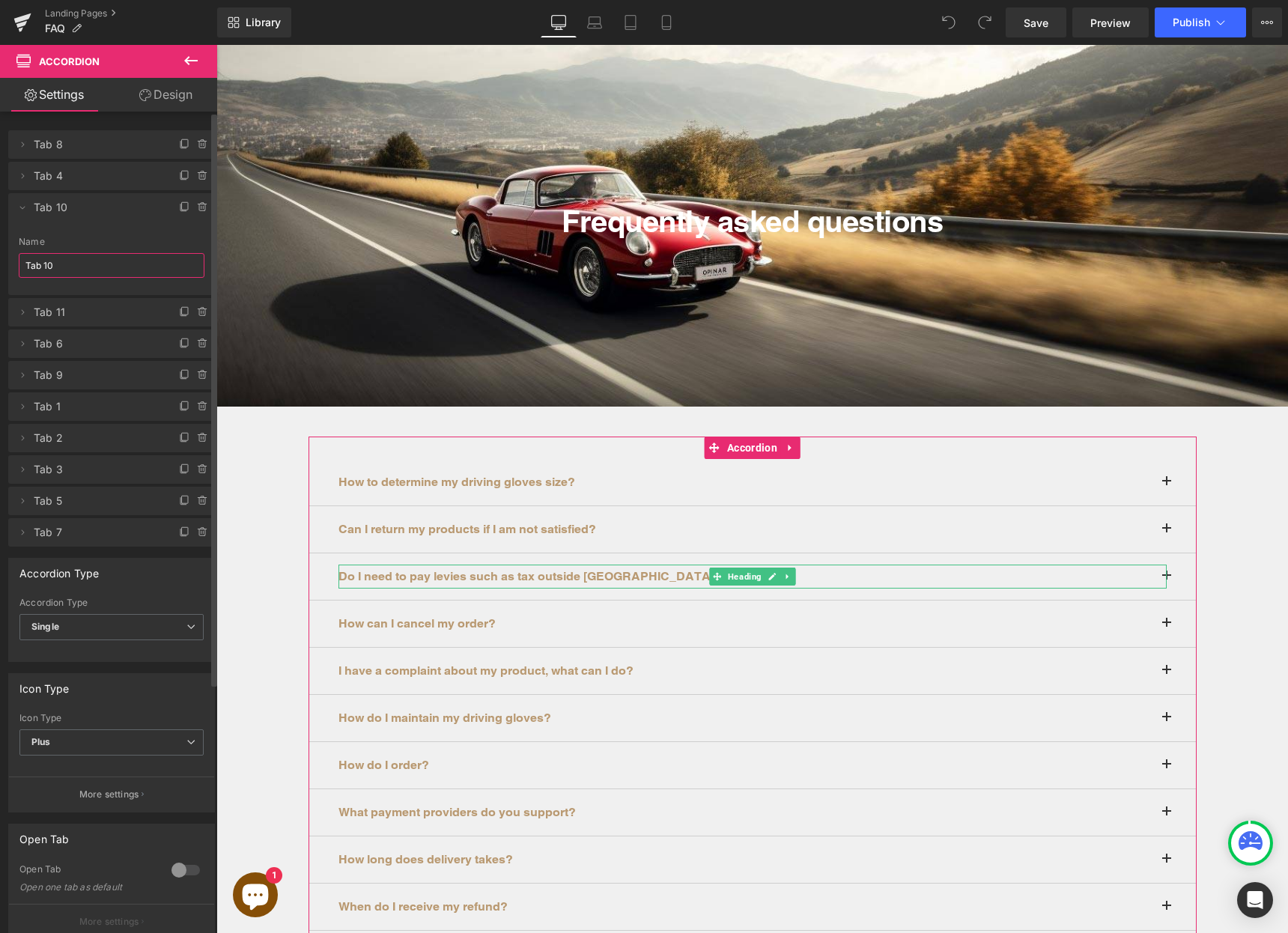
click at [52, 257] on input "Tab 10" at bounding box center [112, 265] width 186 height 25
click at [66, 265] on input "Tab 10" at bounding box center [112, 265] width 186 height 25
click at [85, 241] on div "Name" at bounding box center [112, 241] width 186 height 11
click at [85, 214] on span "Tab 10" at bounding box center [96, 207] width 126 height 29
click at [88, 237] on div "Name" at bounding box center [112, 241] width 186 height 11
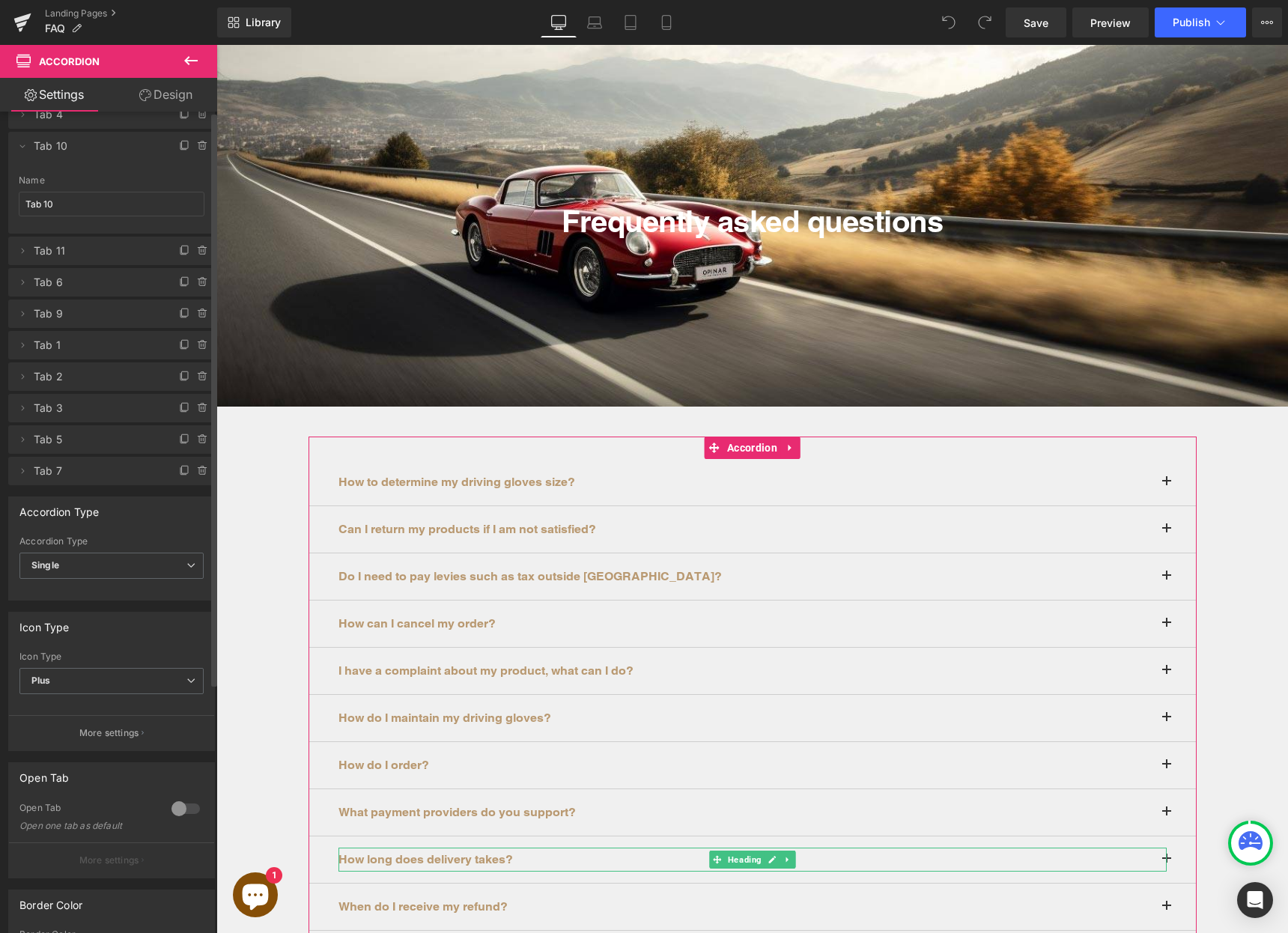
scroll to position [357, 0]
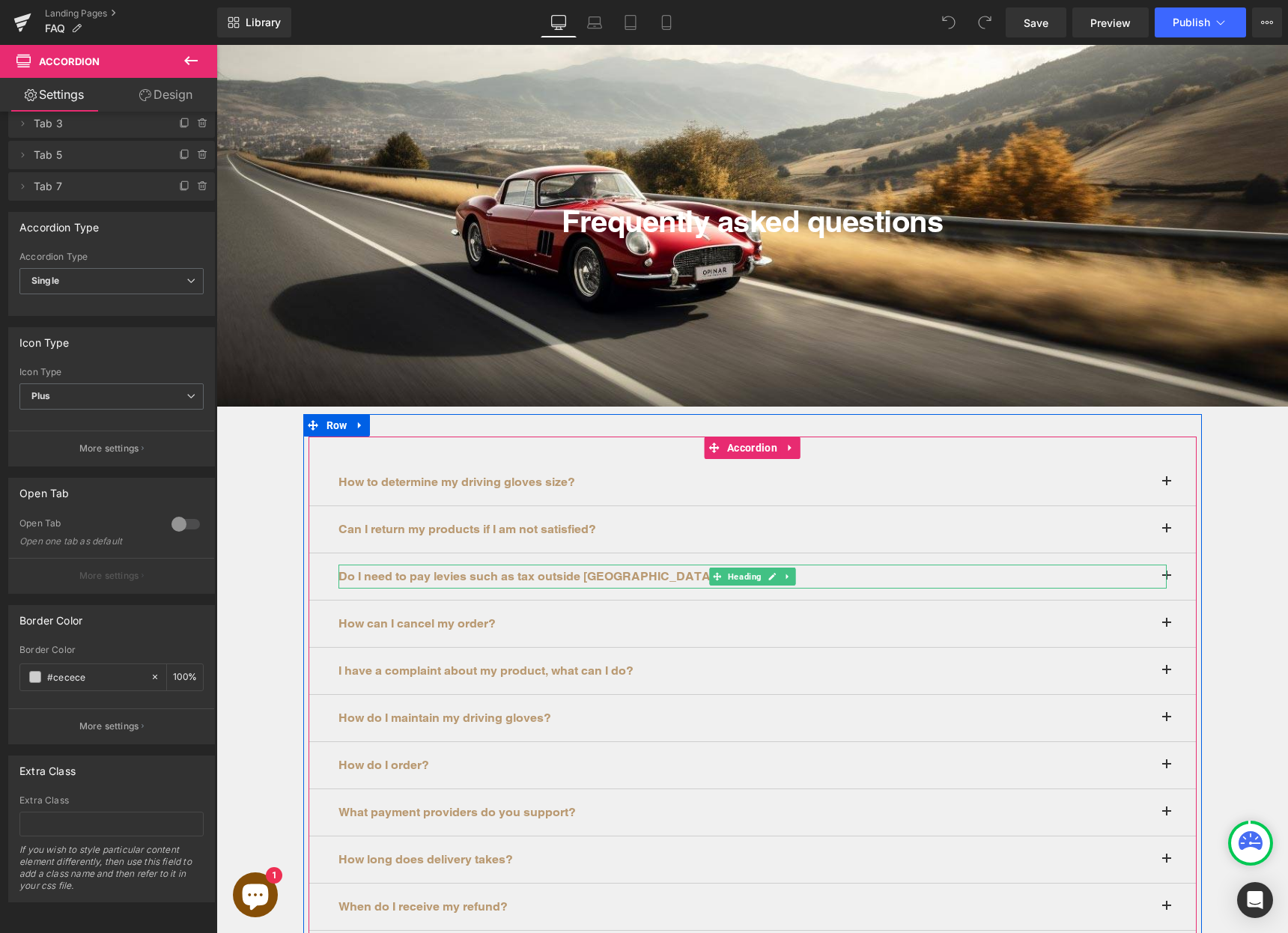
click at [567, 577] on font "Do I need to pay levies such as tax outside Europe?" at bounding box center [530, 576] width 384 height 14
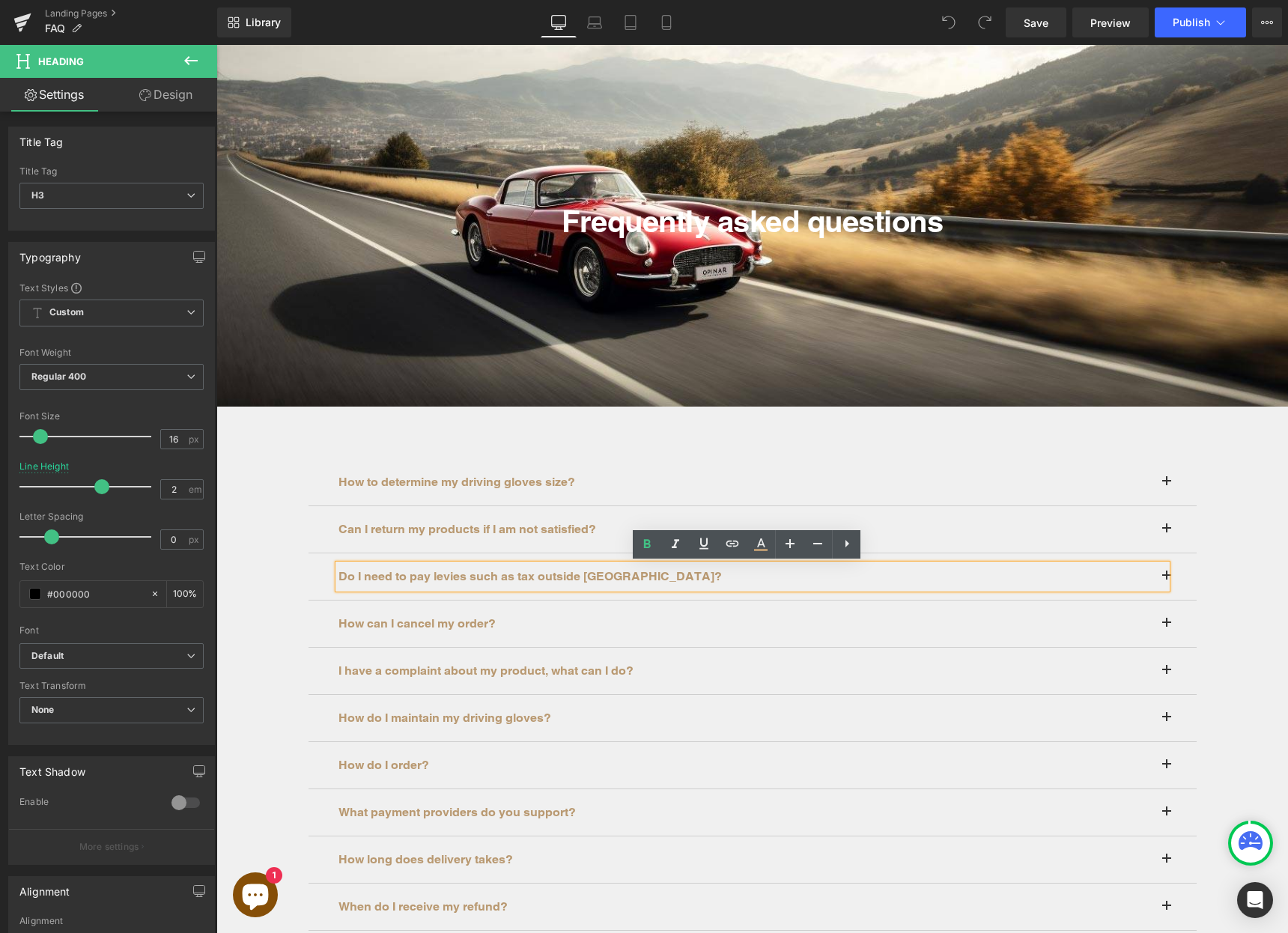
click at [1161, 576] on div "Do I need to pay levies such as tax outside Europe?" at bounding box center [752, 577] width 828 height 24
click at [1136, 596] on div "Do I need to pay levies such as tax outside Europe? Heading" at bounding box center [752, 577] width 888 height 47
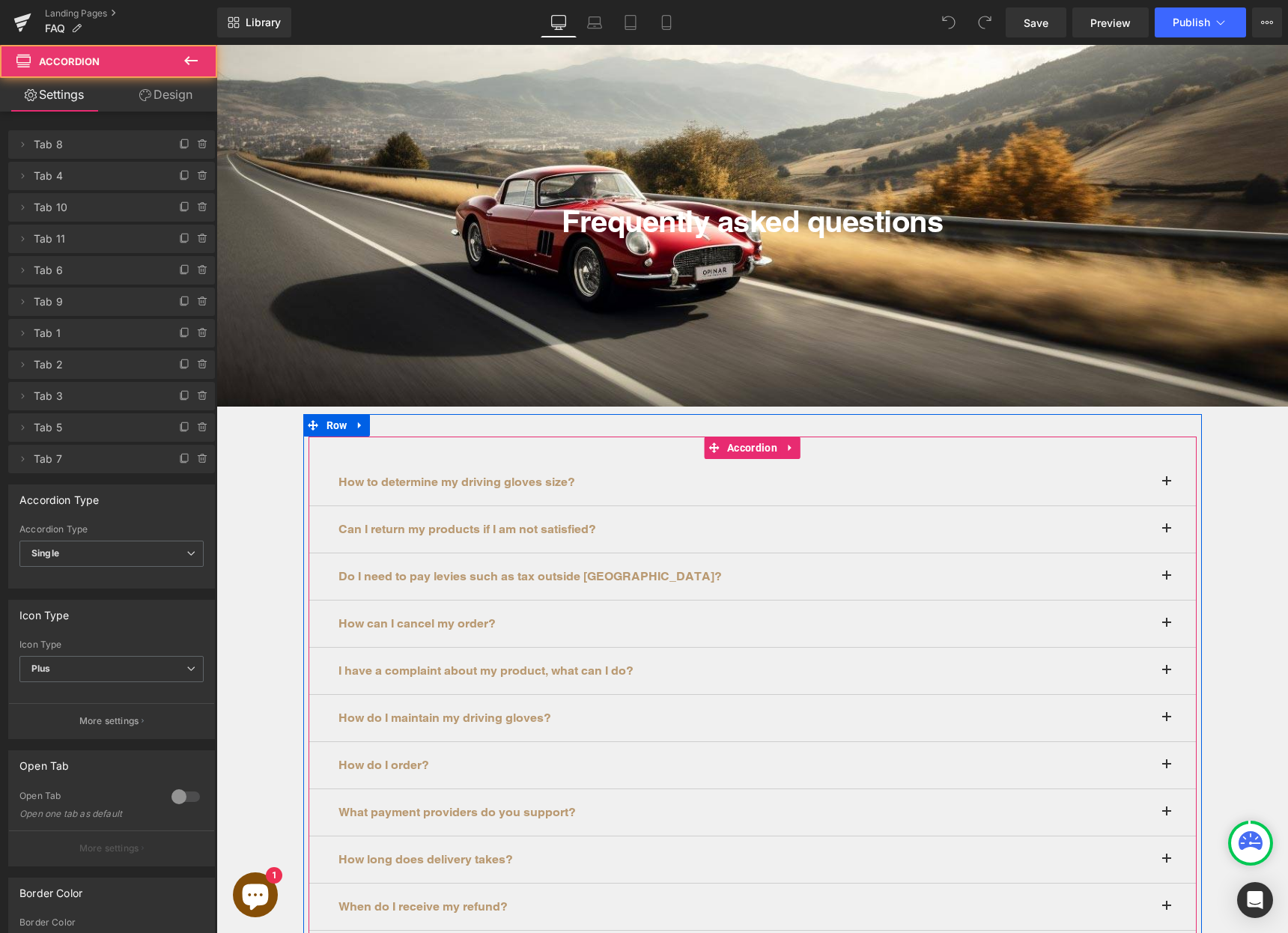
click at [1134, 598] on div "Do I need to pay levies such as tax outside Europe? Heading" at bounding box center [752, 577] width 888 height 47
click at [1167, 486] on span at bounding box center [1167, 486] width 0 height 0
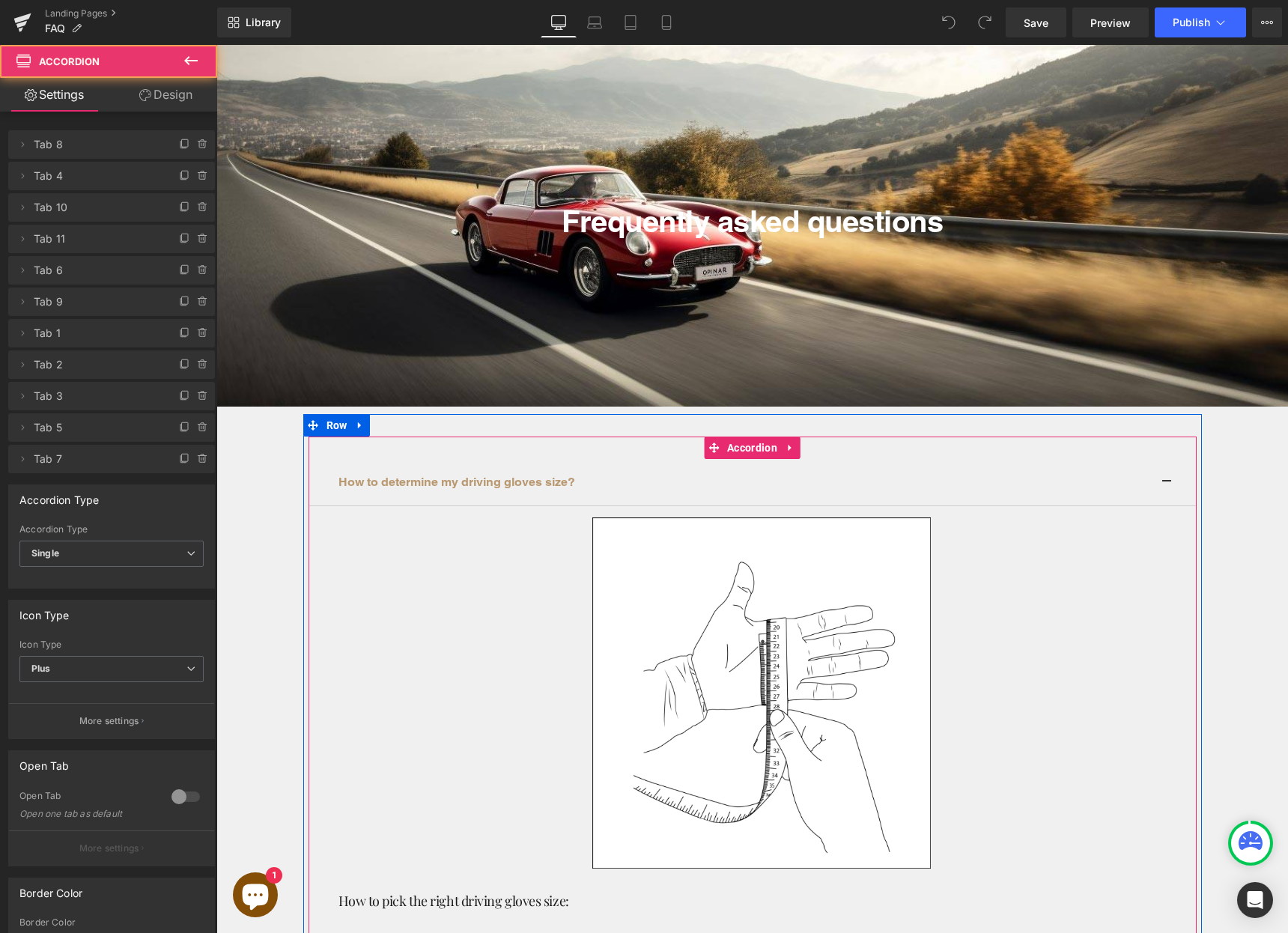
click at [1167, 486] on span at bounding box center [1167, 486] width 0 height 0
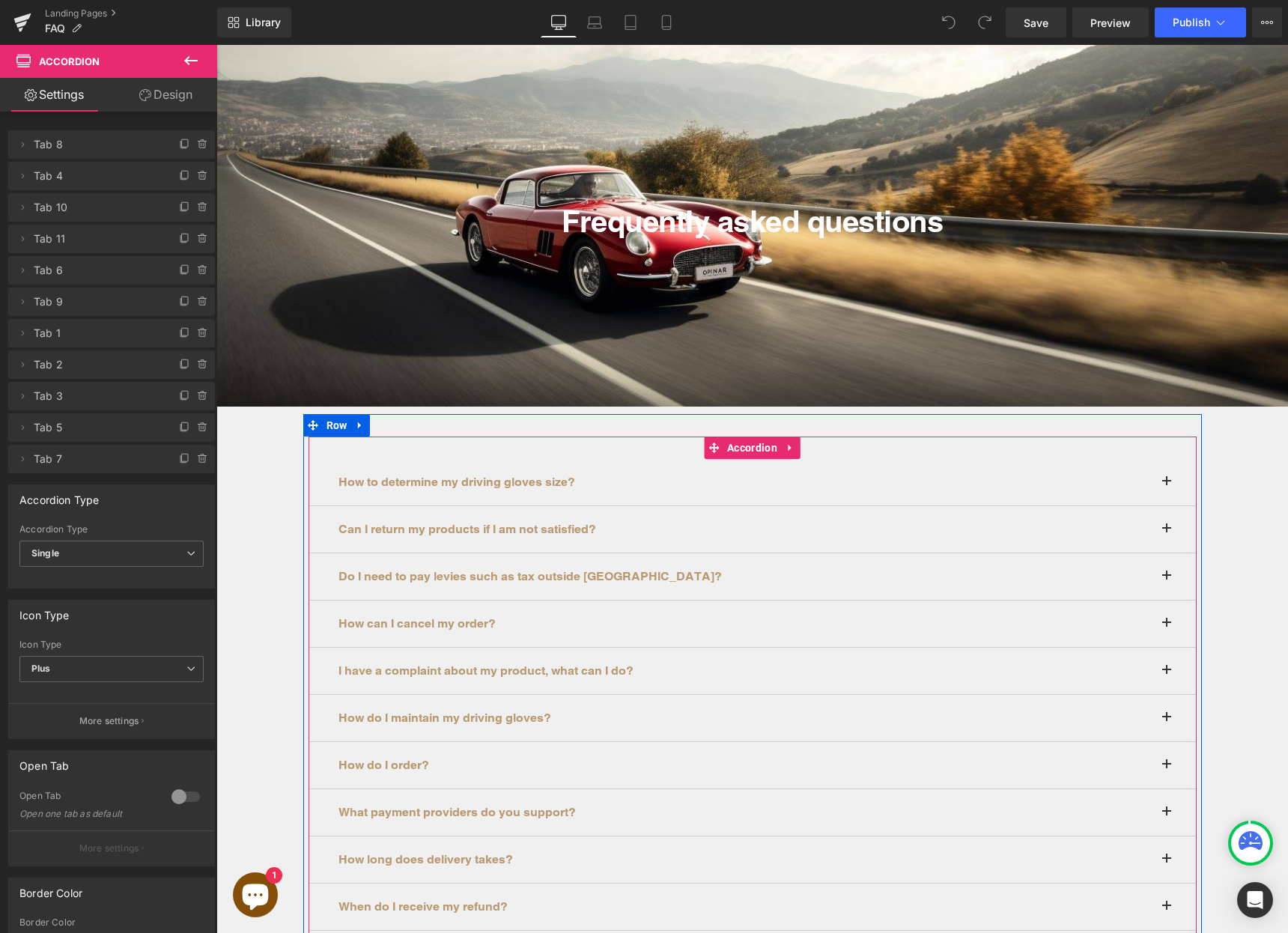
click at [1167, 529] on button at bounding box center [1182, 529] width 30 height 47
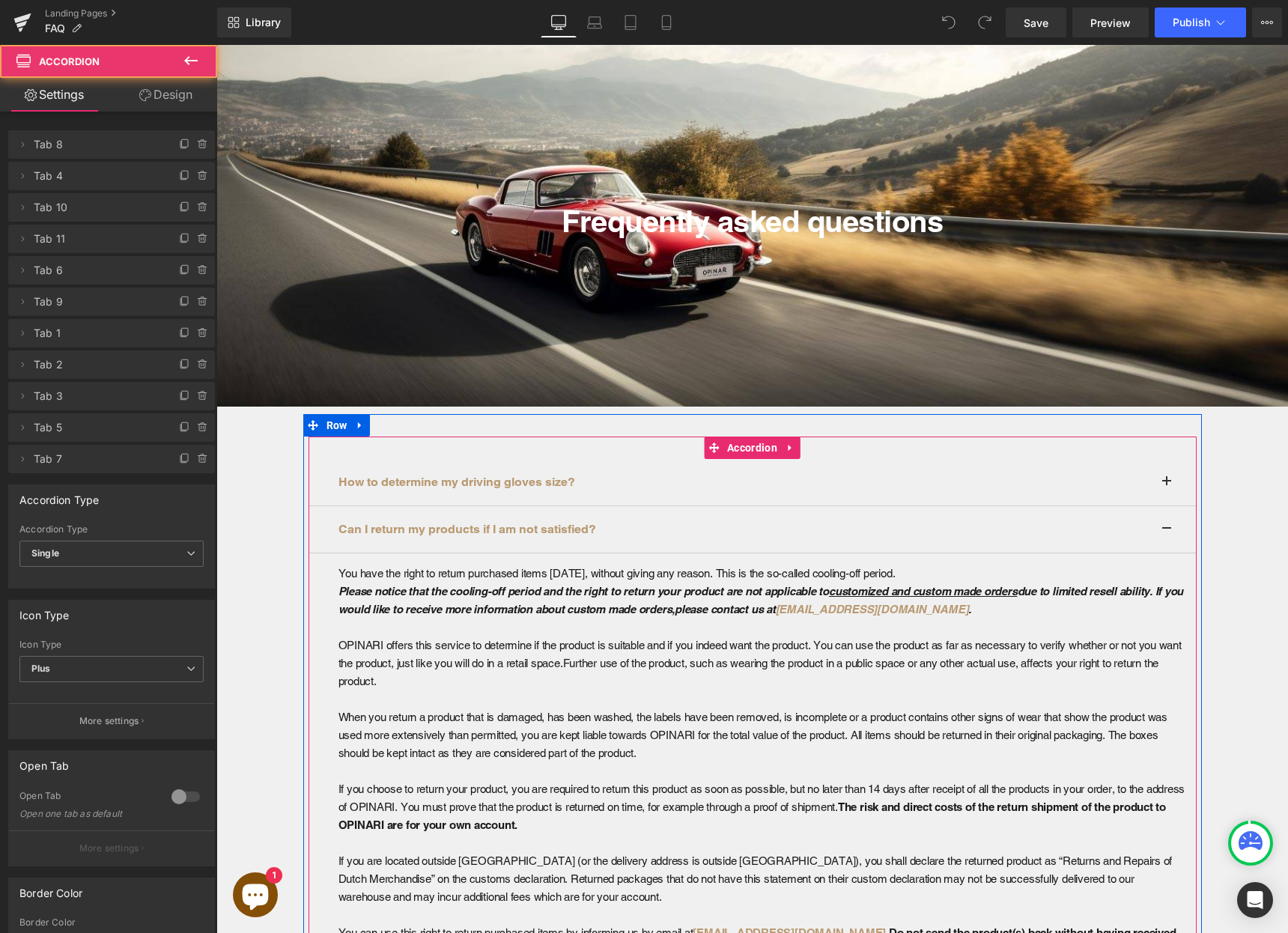
click at [1167, 529] on button at bounding box center [1182, 529] width 30 height 47
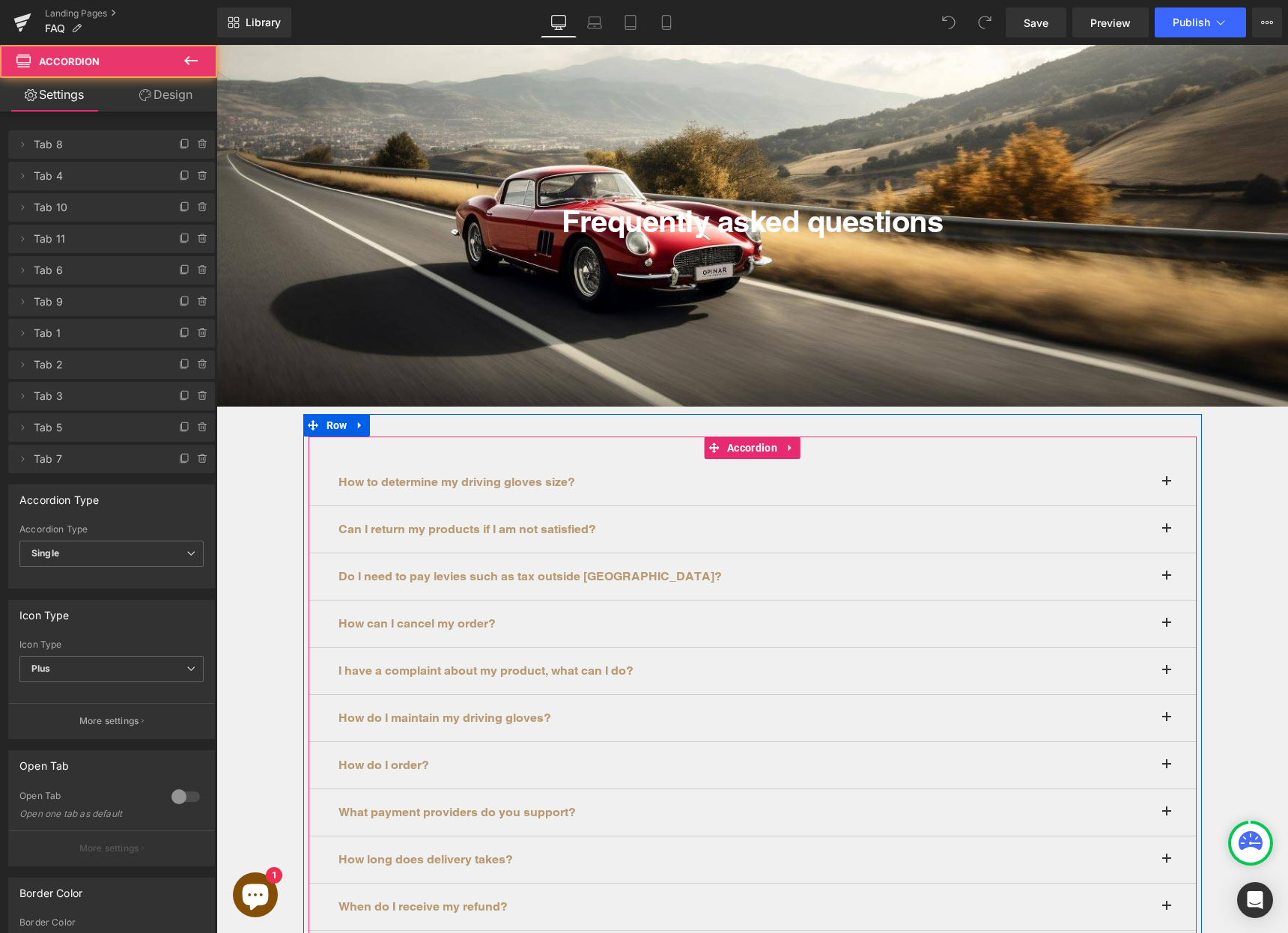
click at [1167, 577] on button at bounding box center [1182, 577] width 30 height 47
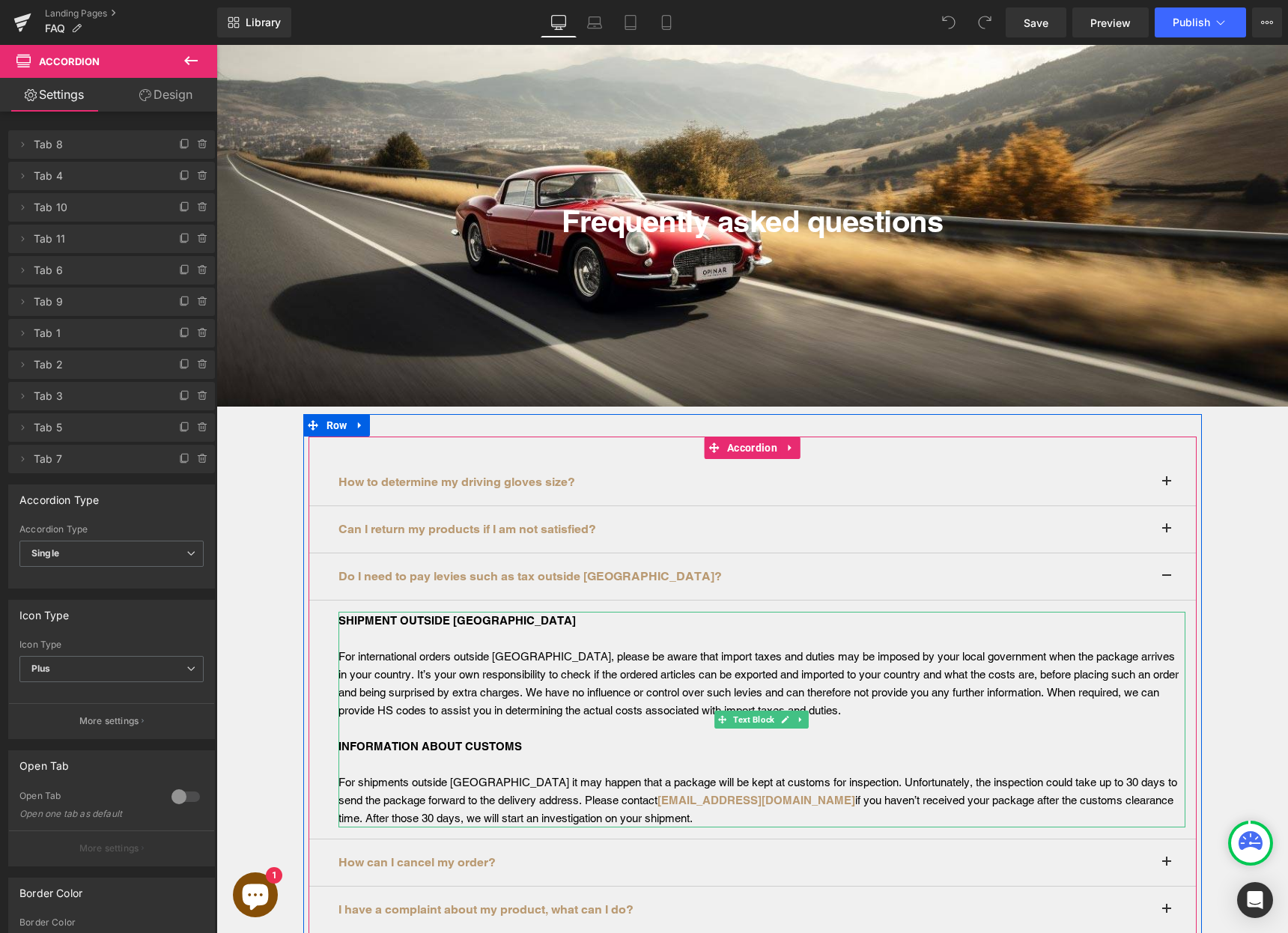
click at [709, 684] on div "For international orders outside Europe, please be aware that import taxes and …" at bounding box center [761, 684] width 847 height 72
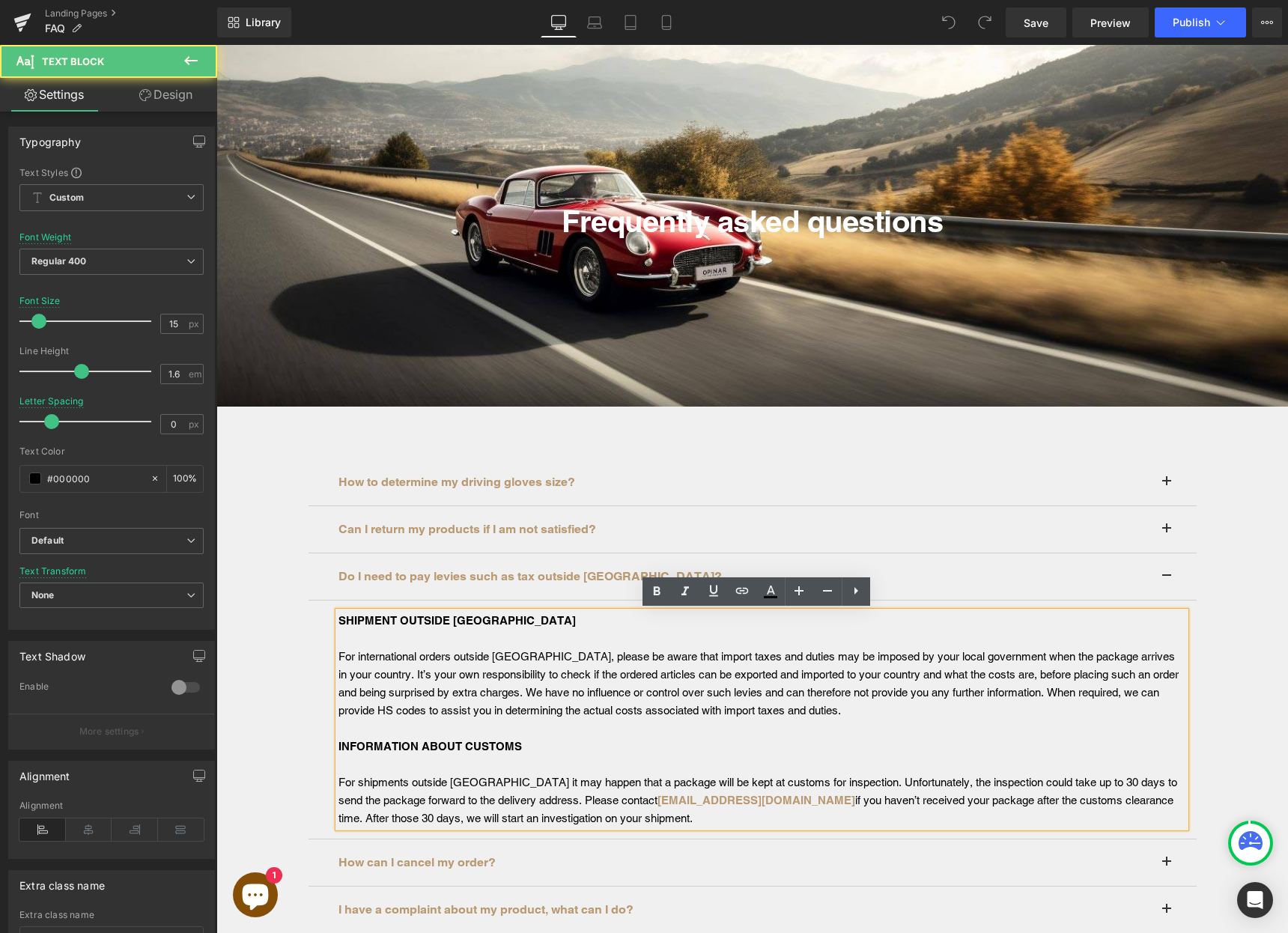
click at [844, 702] on div "For international orders outside Europe, please be aware that import taxes and …" at bounding box center [761, 684] width 847 height 72
click at [370, 677] on div "For international orders outside Europe, please be aware that import taxes and …" at bounding box center [761, 684] width 847 height 72
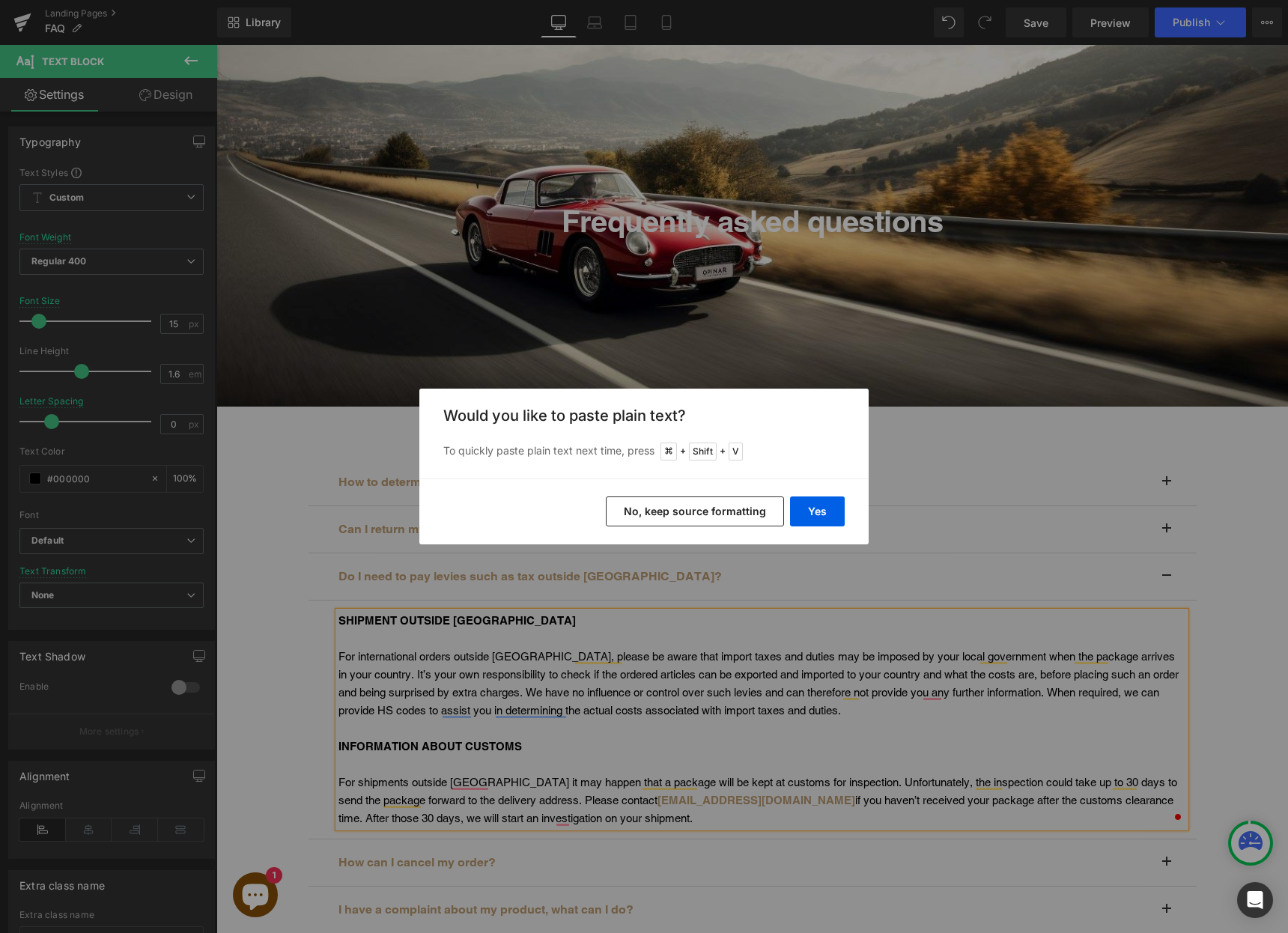
click at [692, 508] on button "No, keep source formatting" at bounding box center [695, 512] width 178 height 30
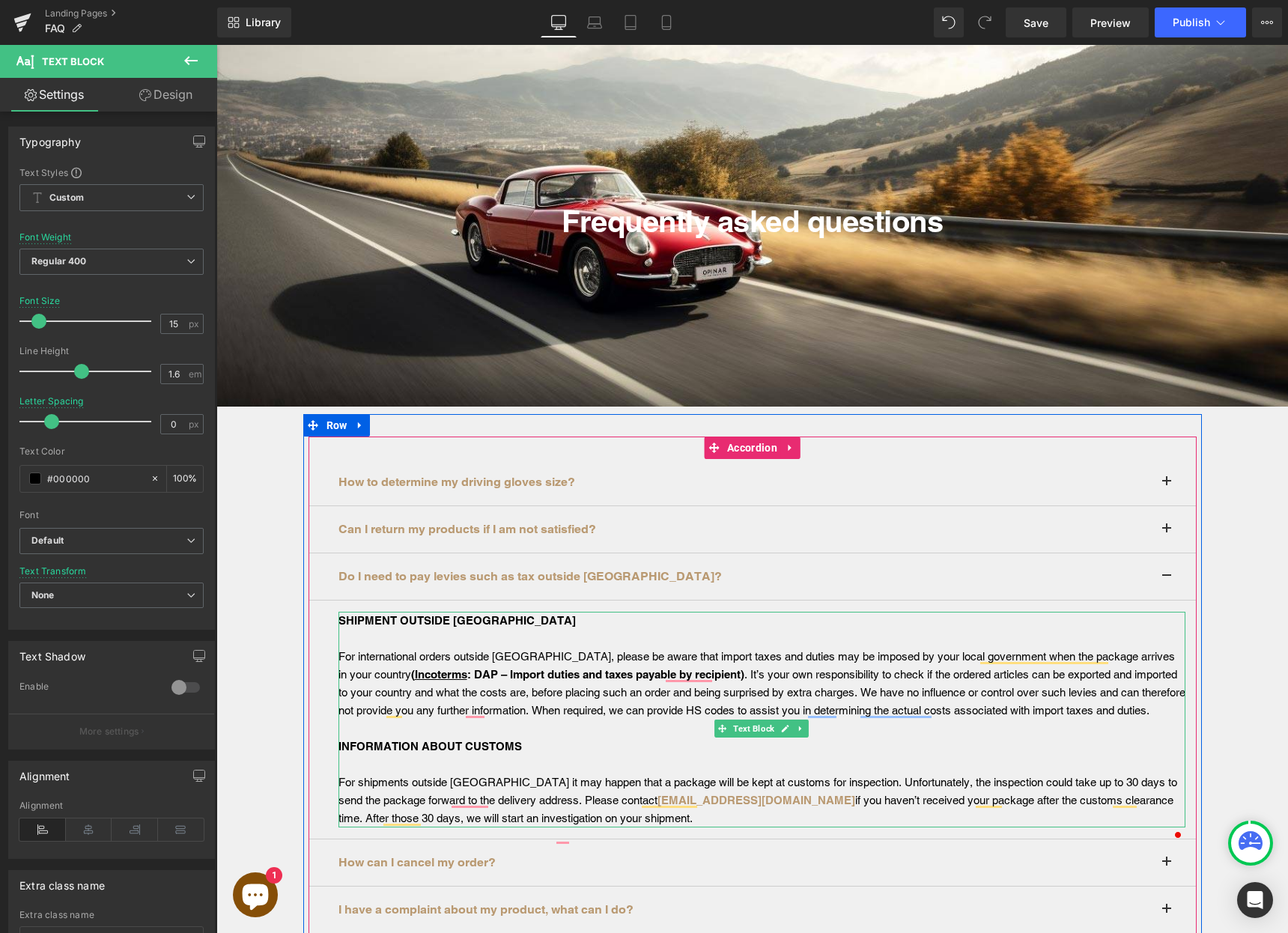
click at [577, 710] on span ". It’s your own responsibility to check if the ordered articles can be exported…" at bounding box center [761, 692] width 847 height 48
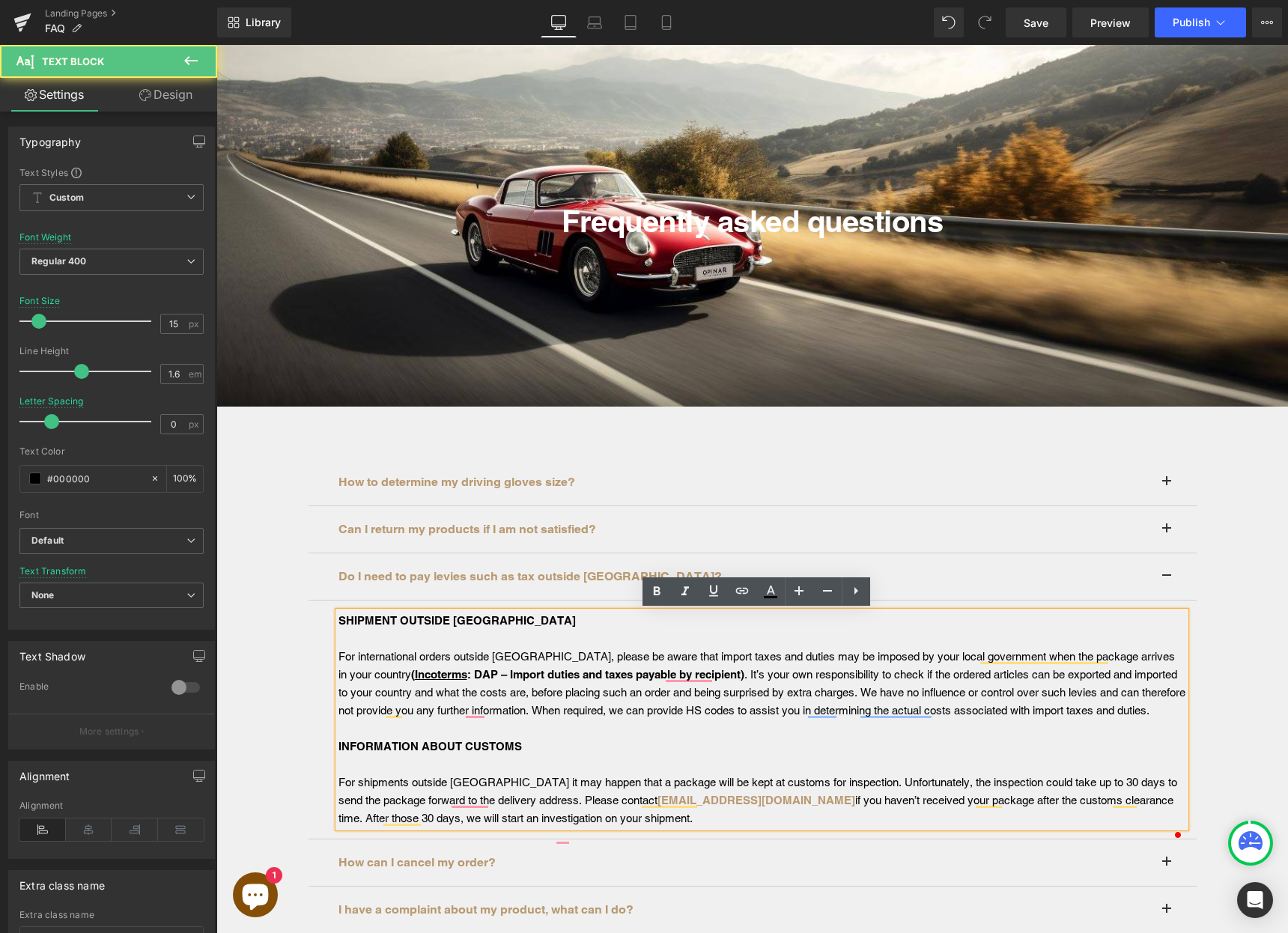
click at [577, 710] on span ". It’s your own responsibility to check if the ordered articles can be exported…" at bounding box center [761, 692] width 847 height 48
click at [582, 713] on span ". It’s your own responsibility to check if the ordered articles can be exported…" at bounding box center [761, 692] width 847 height 48
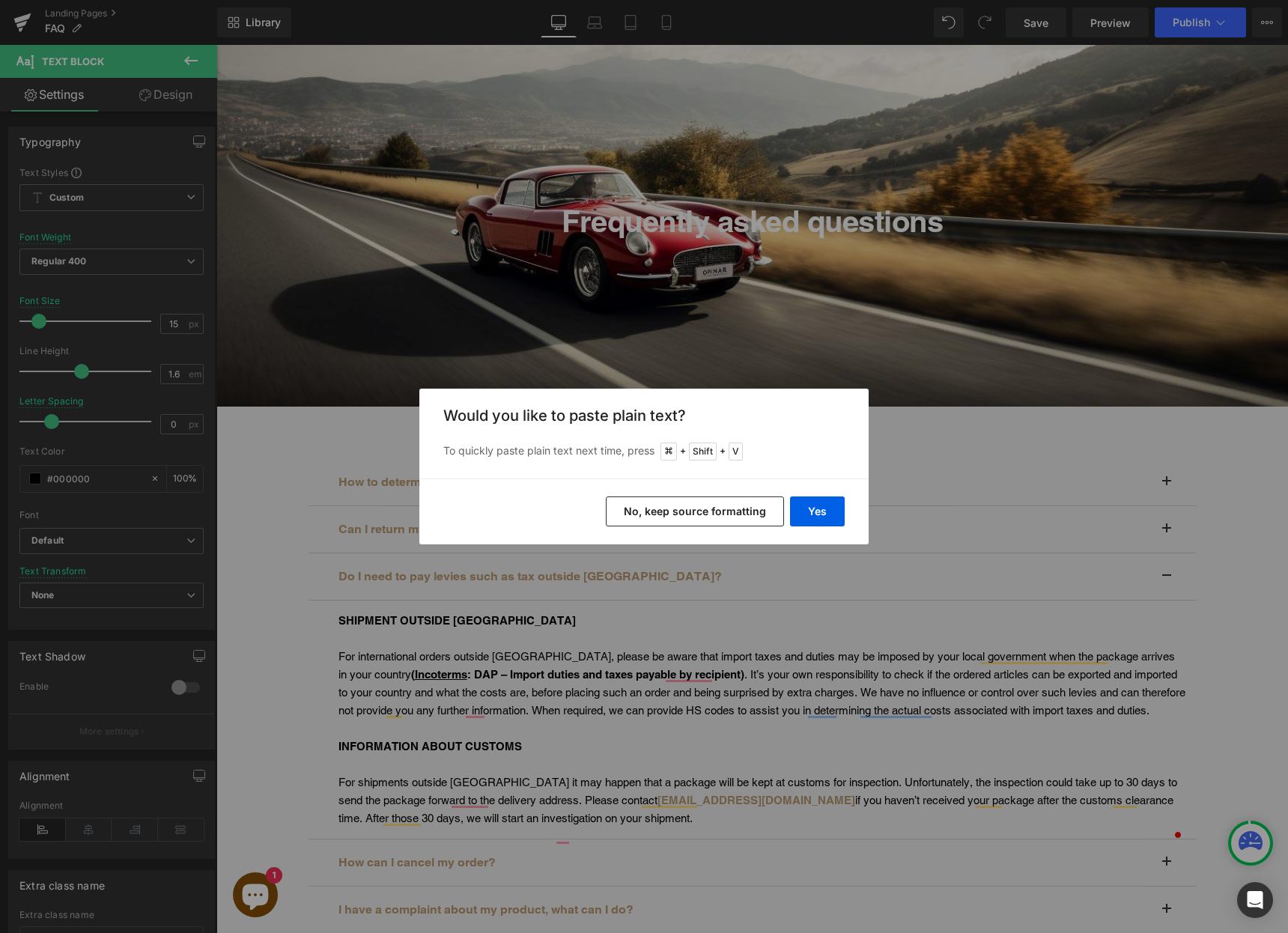
click at [706, 514] on button "No, keep source formatting" at bounding box center [695, 512] width 178 height 30
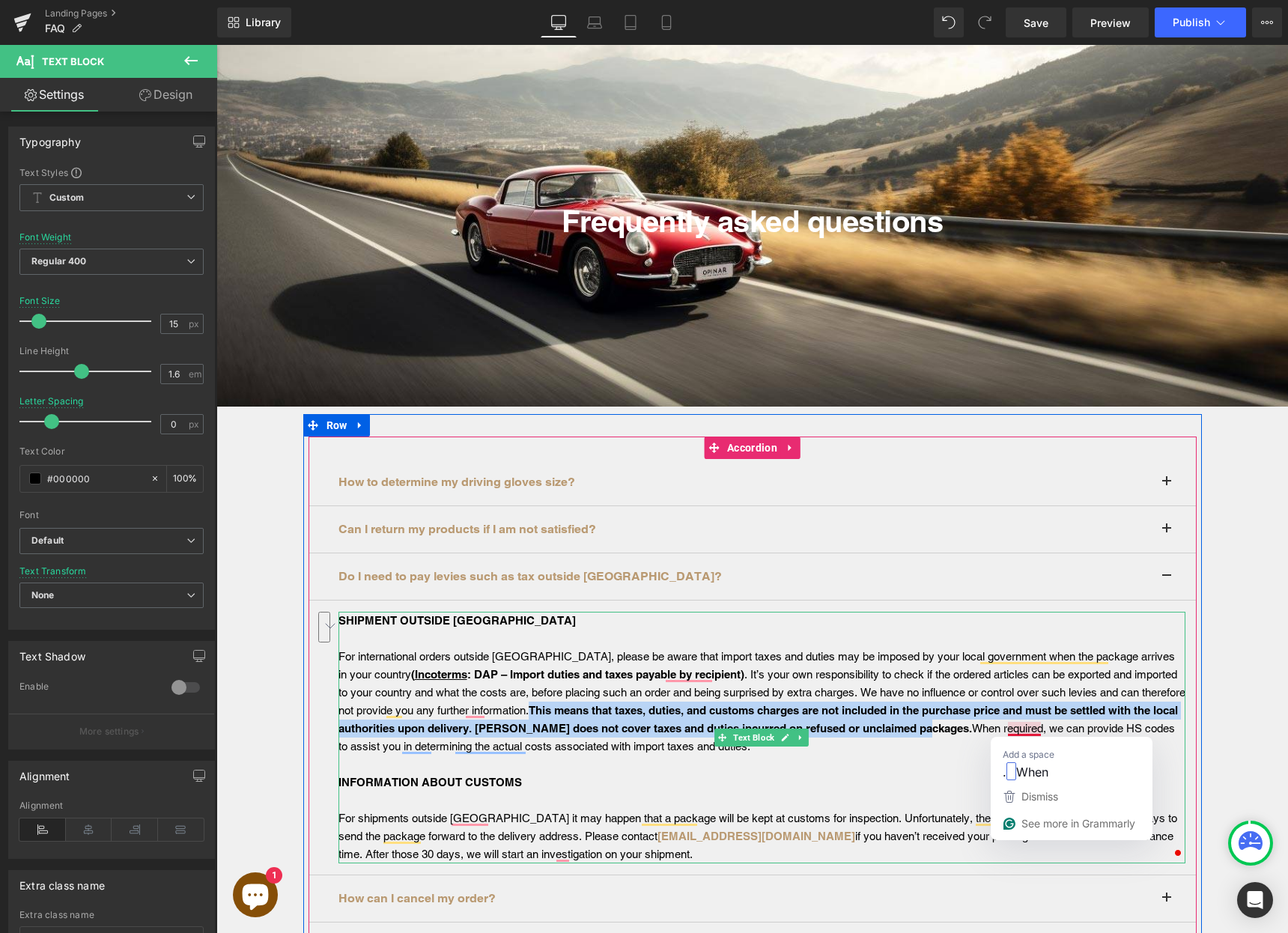
drag, startPoint x: 582, startPoint y: 709, endPoint x: 1224, endPoint y: 813, distance: 650.4
click at [1005, 733] on span "This means that taxes, duties, and customs charges are not included in the purc…" at bounding box center [758, 719] width 840 height 30
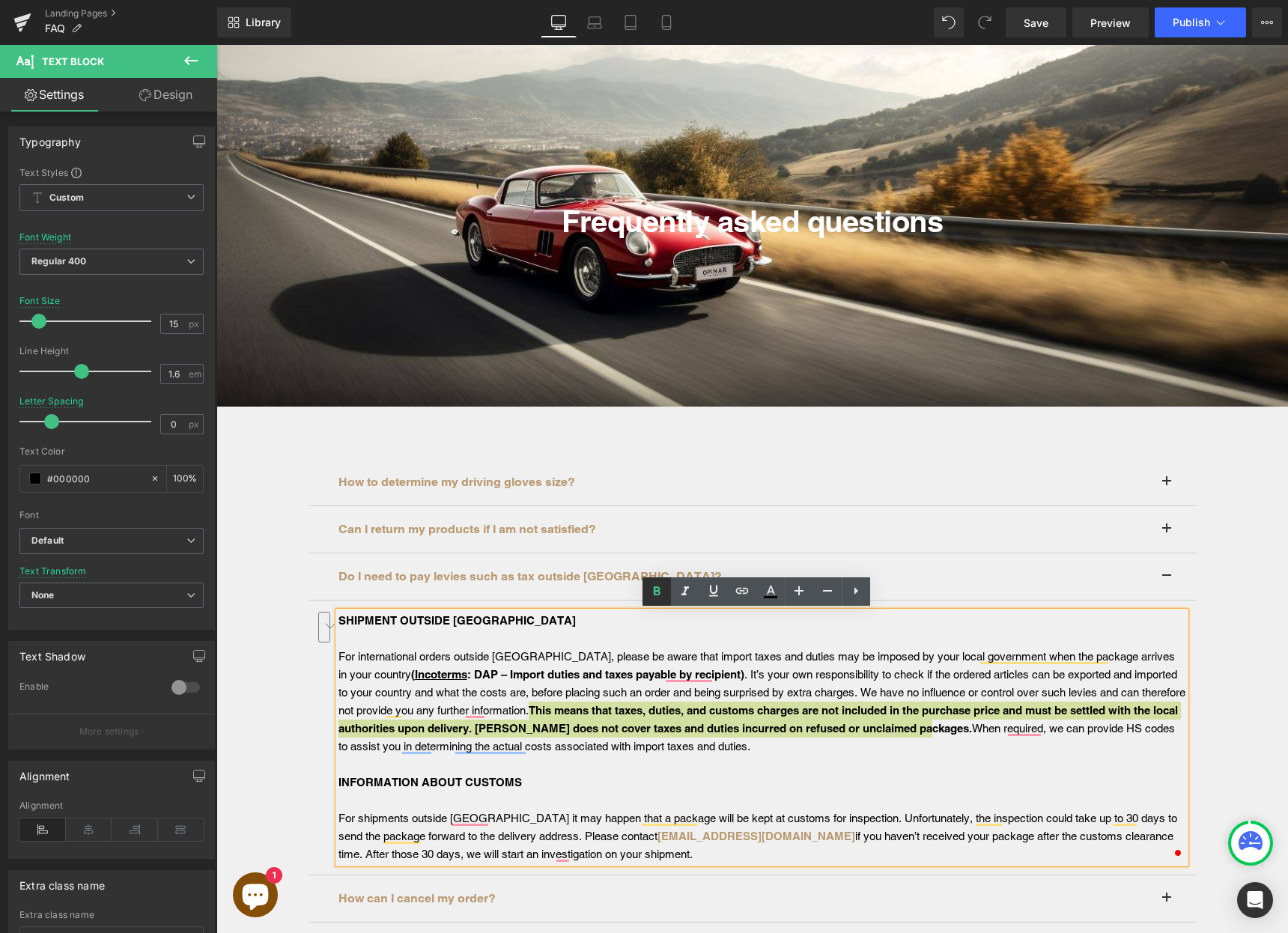
click at [660, 590] on icon at bounding box center [657, 591] width 18 height 18
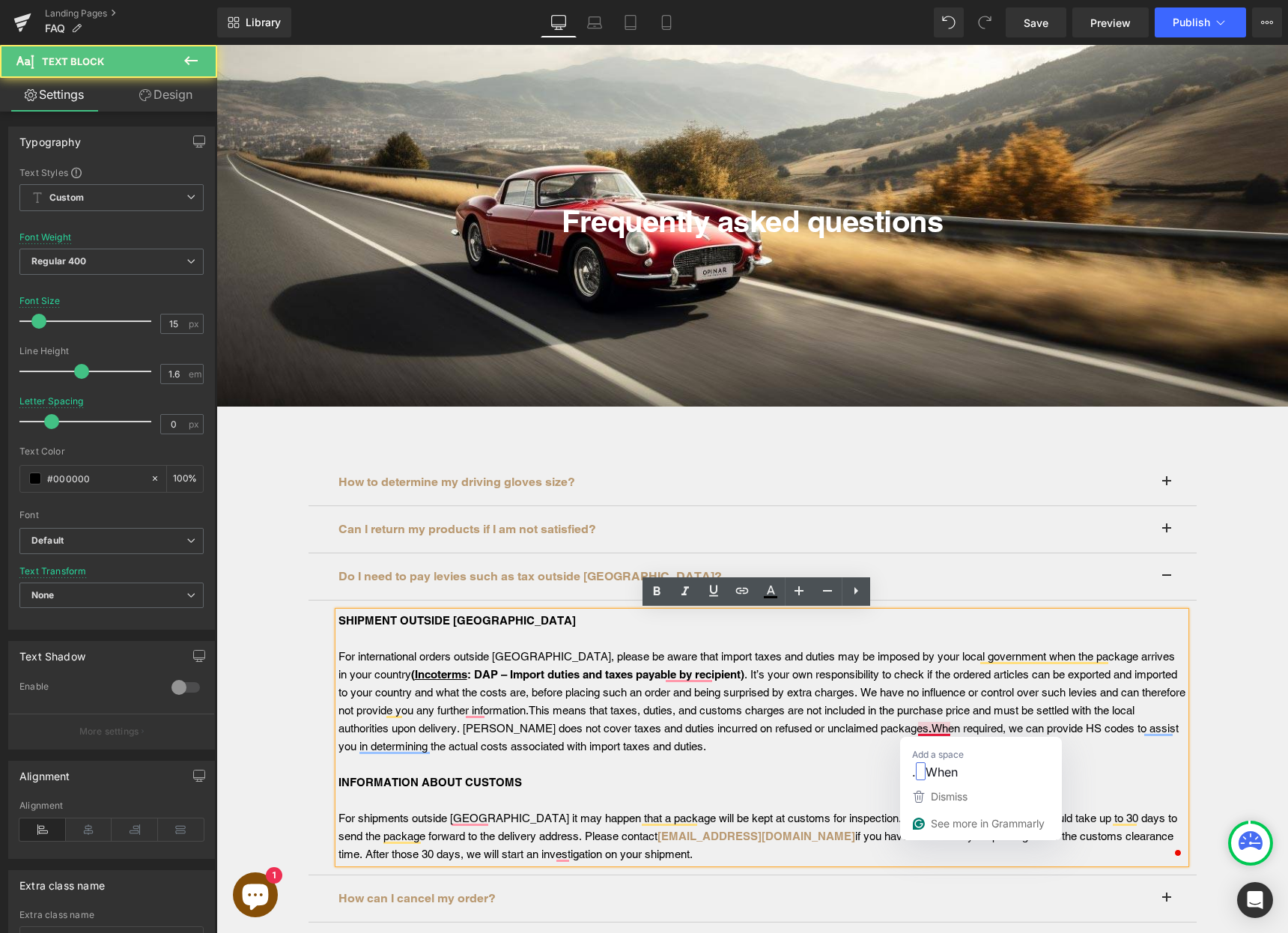
click at [915, 729] on div "For international orders outside Europe, please be aware that import taxes and …" at bounding box center [761, 701] width 847 height 108
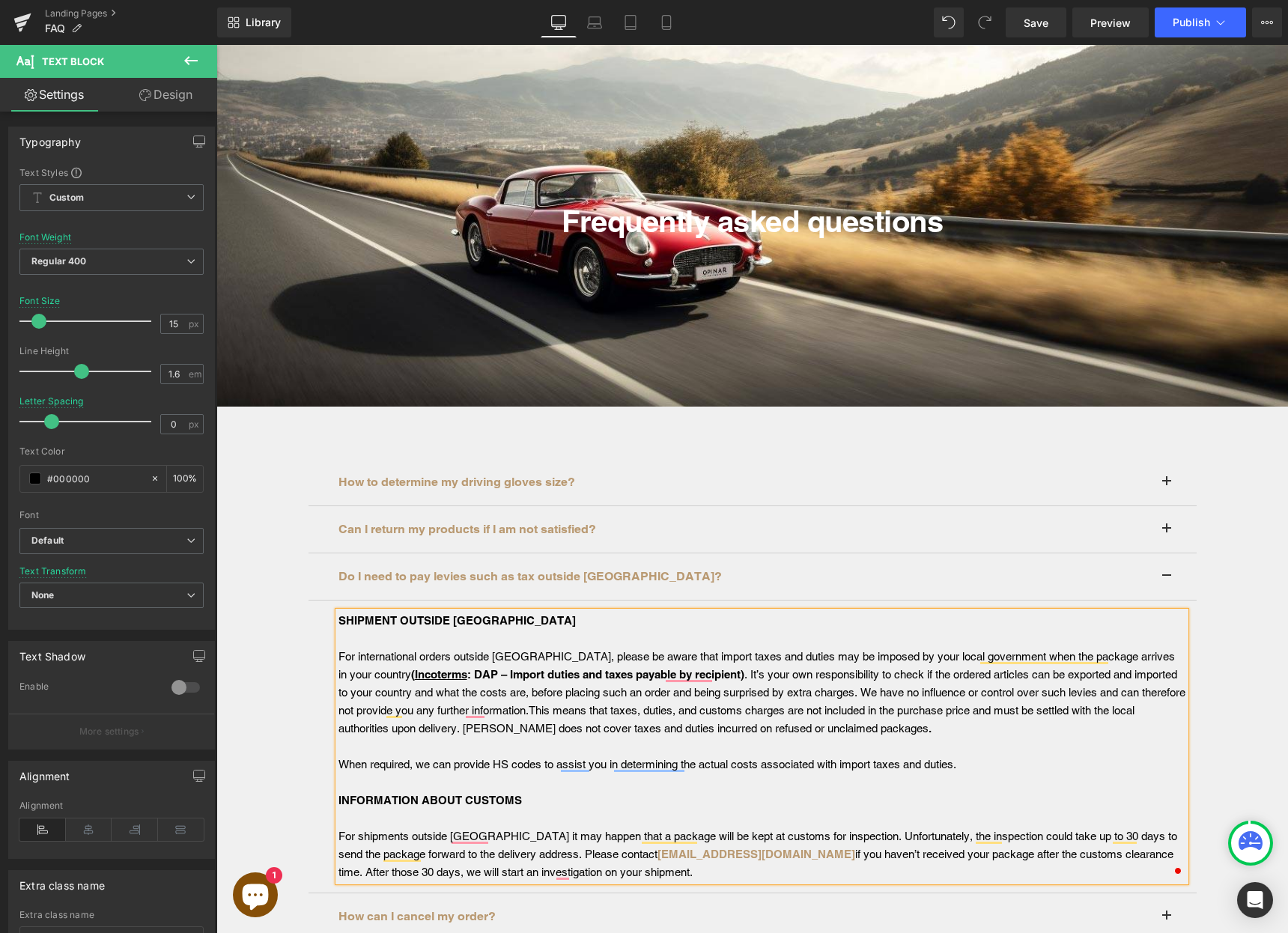
click at [797, 712] on span "This means that taxes, duties, and customs charges are not included in the purc…" at bounding box center [736, 719] width 796 height 30
click at [840, 718] on div "For international orders outside Europe, please be aware that import taxes and …" at bounding box center [761, 692] width 847 height 90
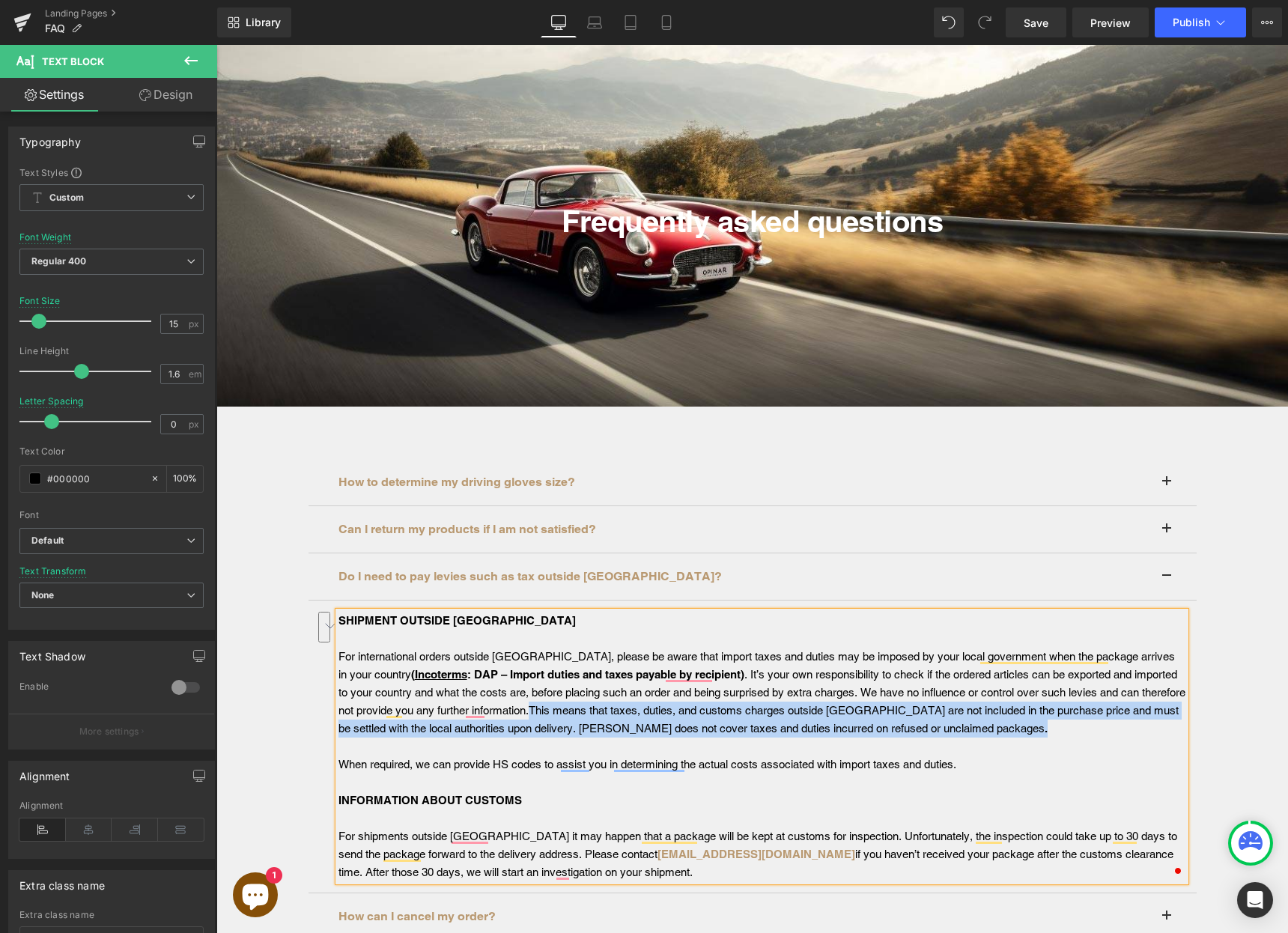
drag, startPoint x: 1010, startPoint y: 728, endPoint x: 580, endPoint y: 712, distance: 430.3
click at [580, 712] on div "For international orders outside Europe, please be aware that import taxes and …" at bounding box center [761, 692] width 847 height 90
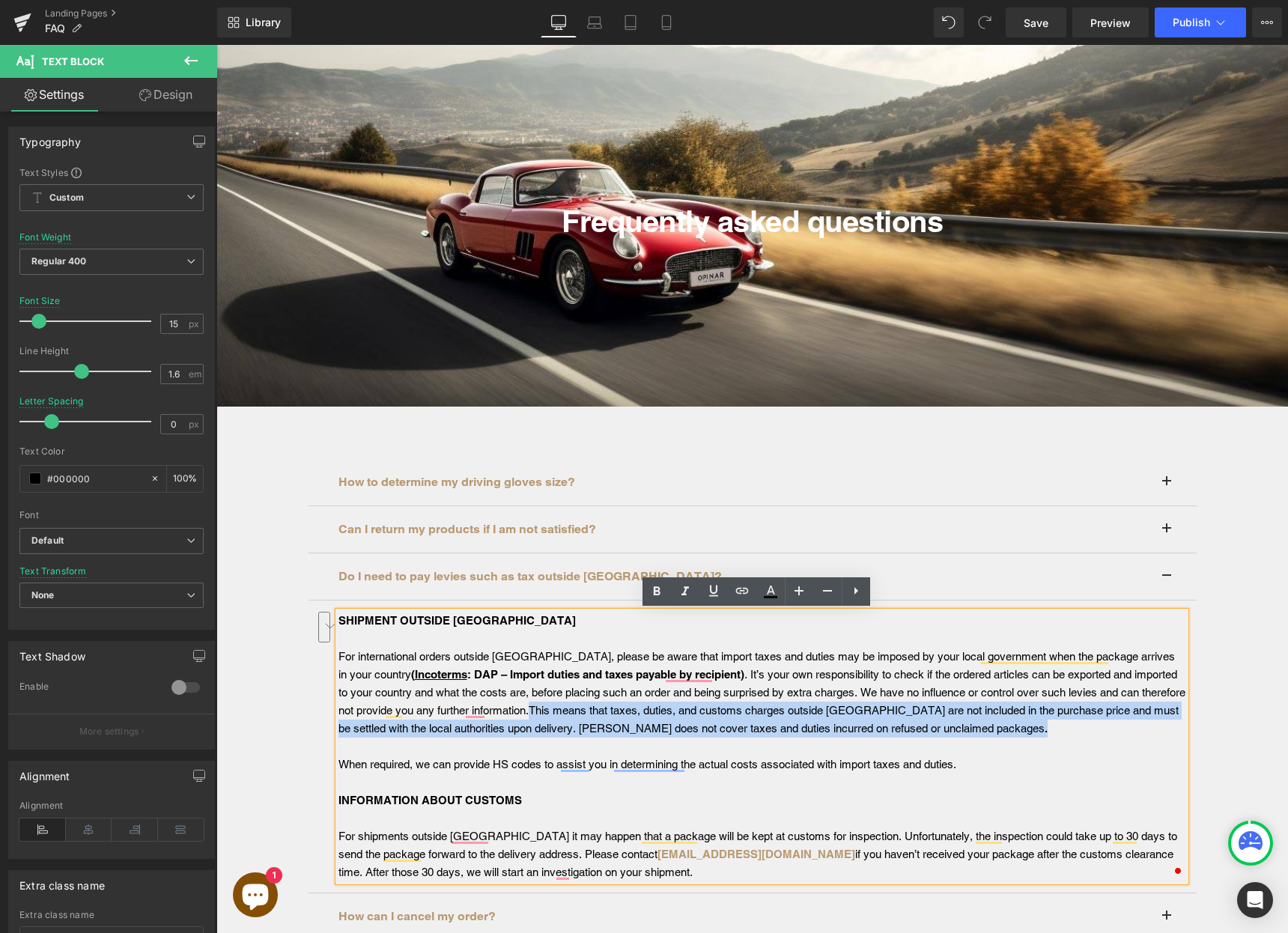
copy div "This means that taxes, duties, and customs charges outside Europe are not inclu…"
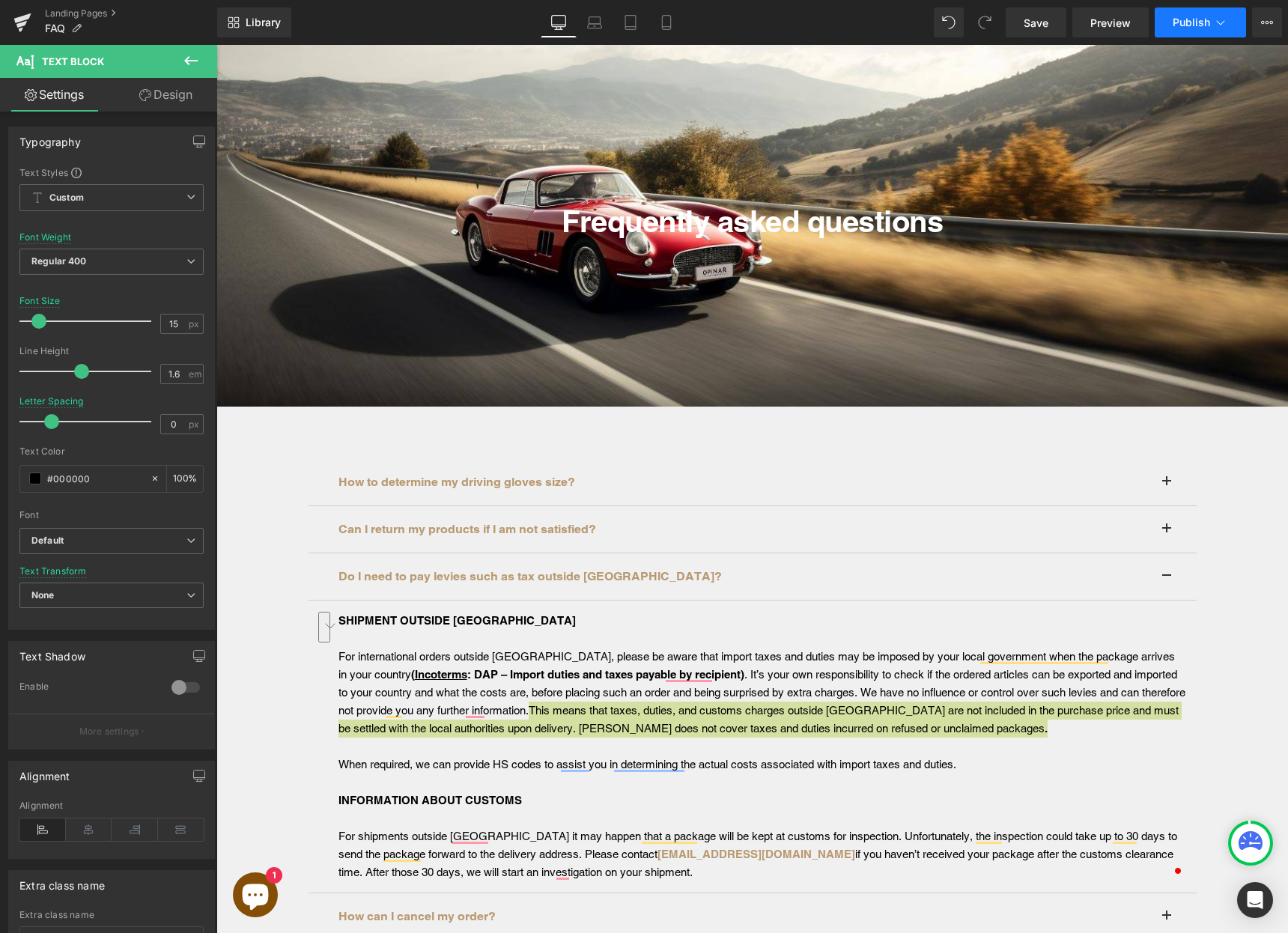
click at [1176, 30] on button "Publish" at bounding box center [1200, 22] width 91 height 30
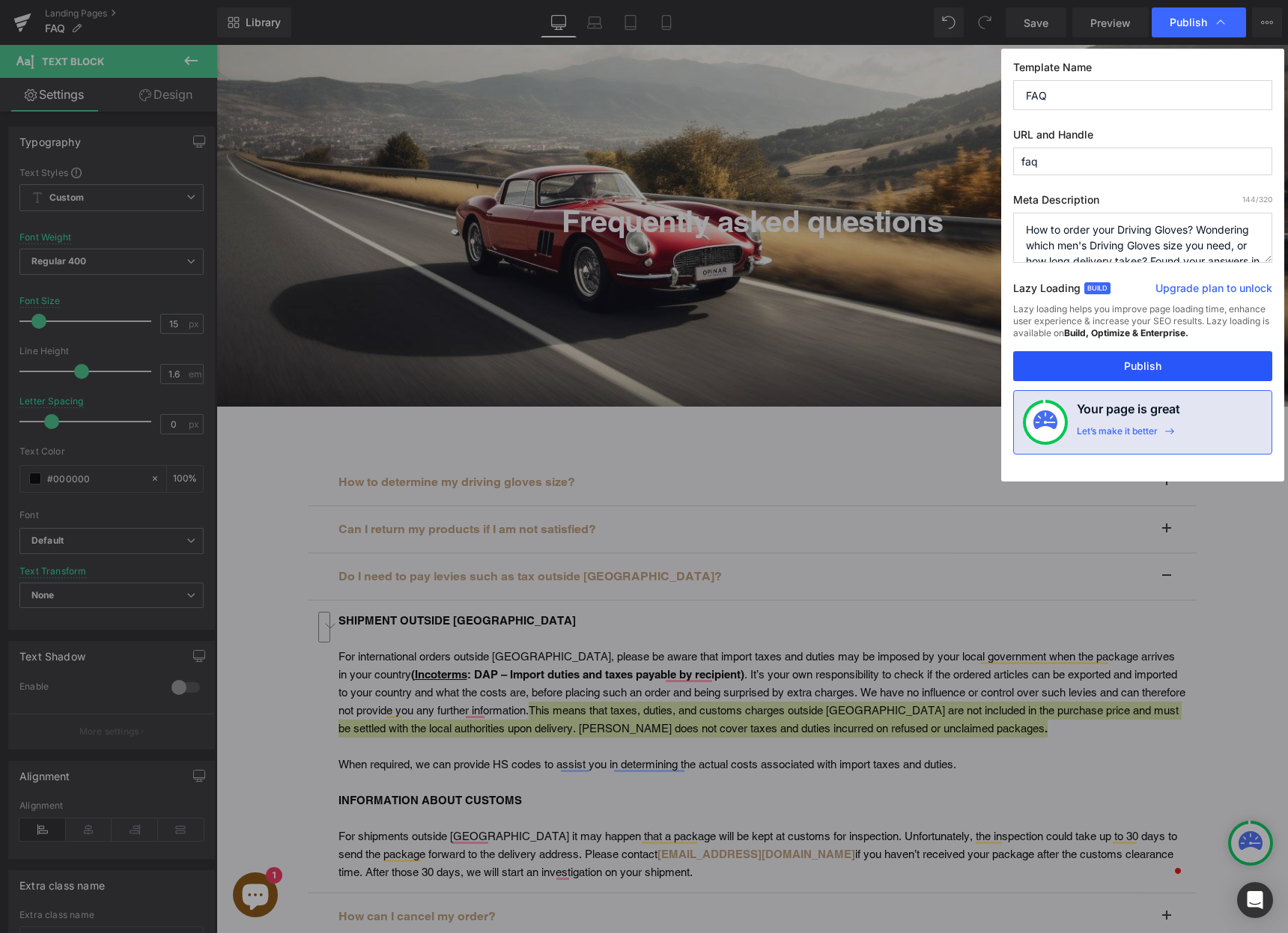
click at [1149, 371] on button "Publish" at bounding box center [1143, 366] width 259 height 30
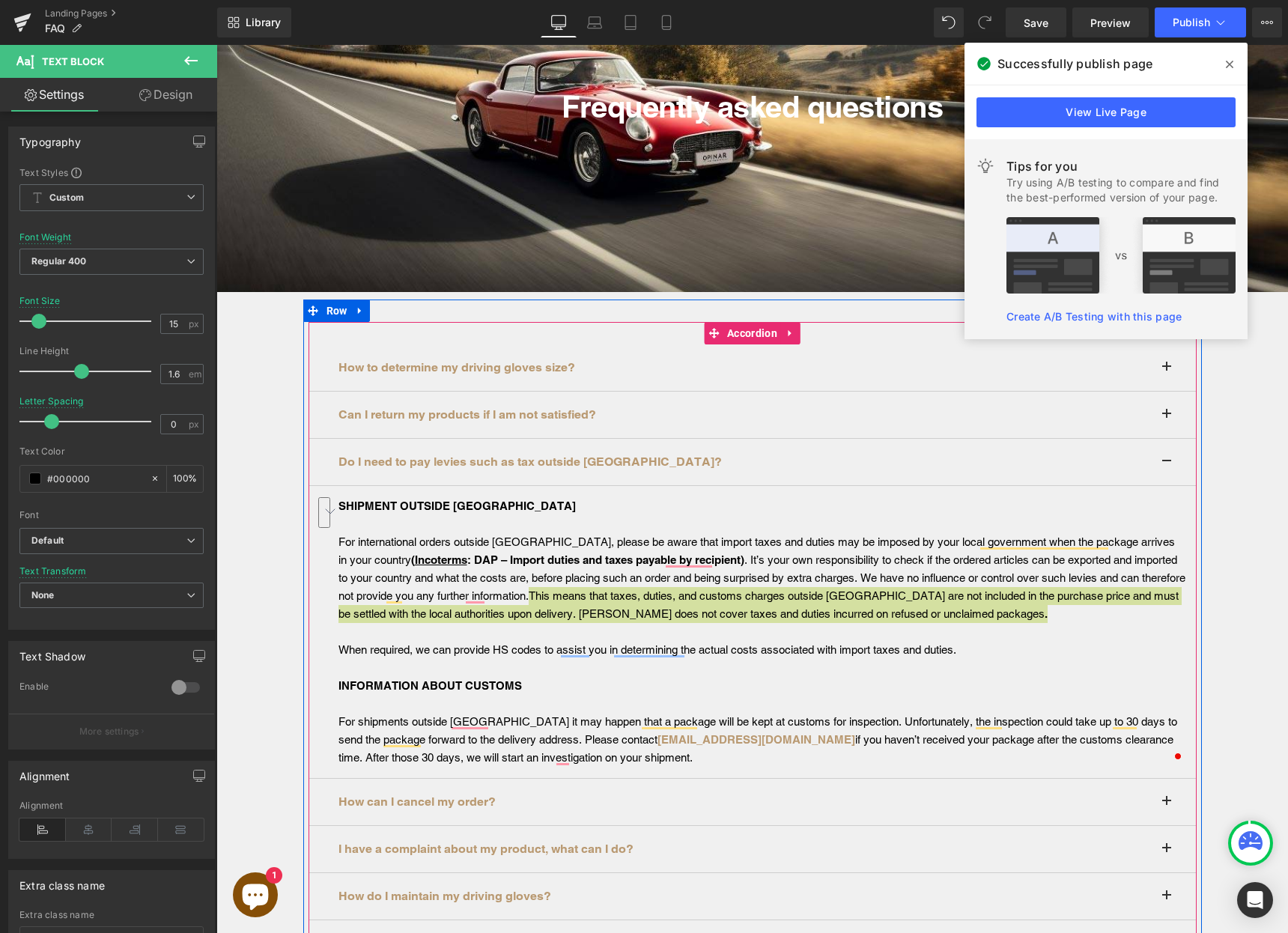
scroll to position [471, 0]
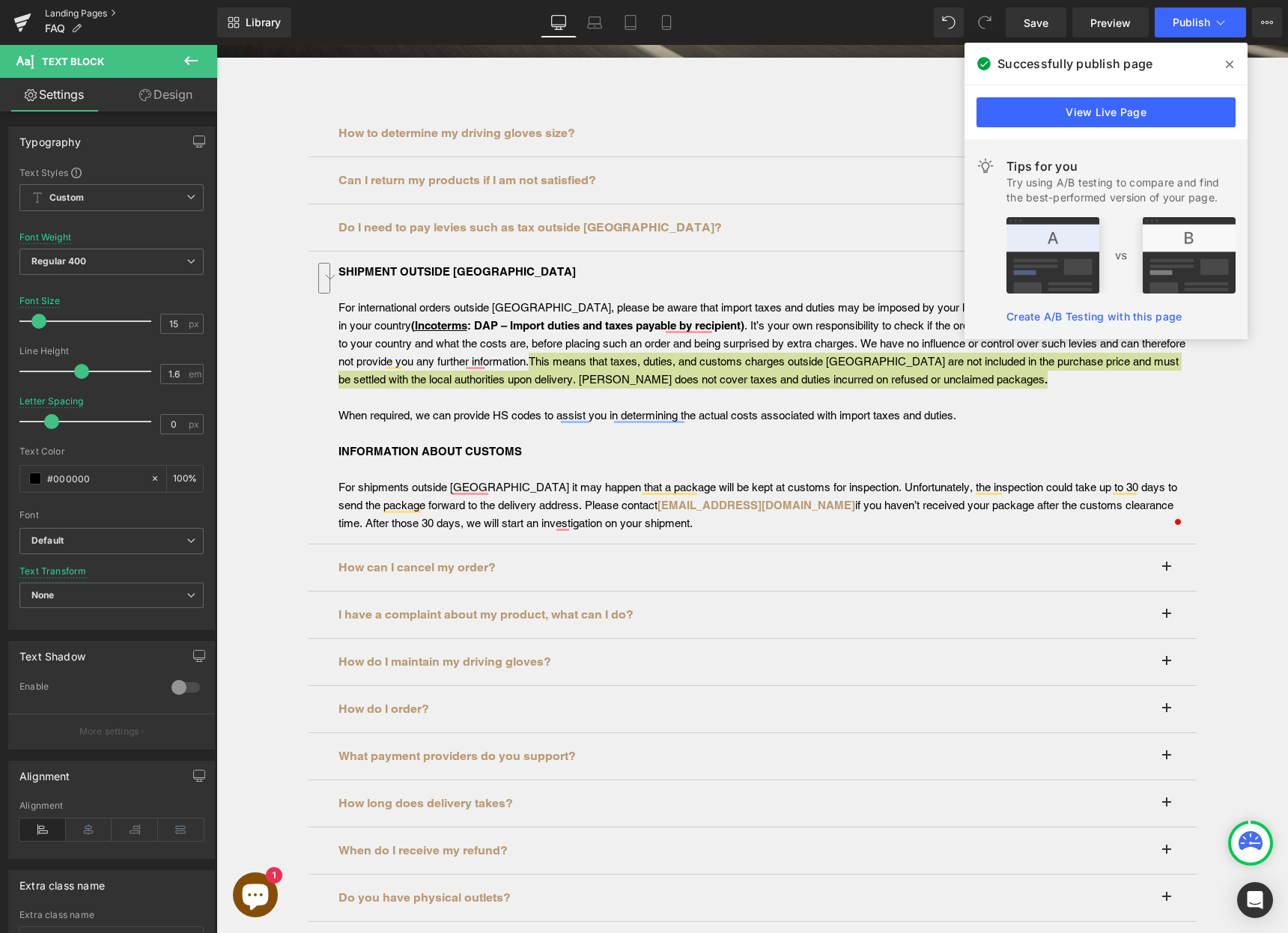
click at [57, 14] on link "Landing Pages" at bounding box center [131, 13] width 172 height 12
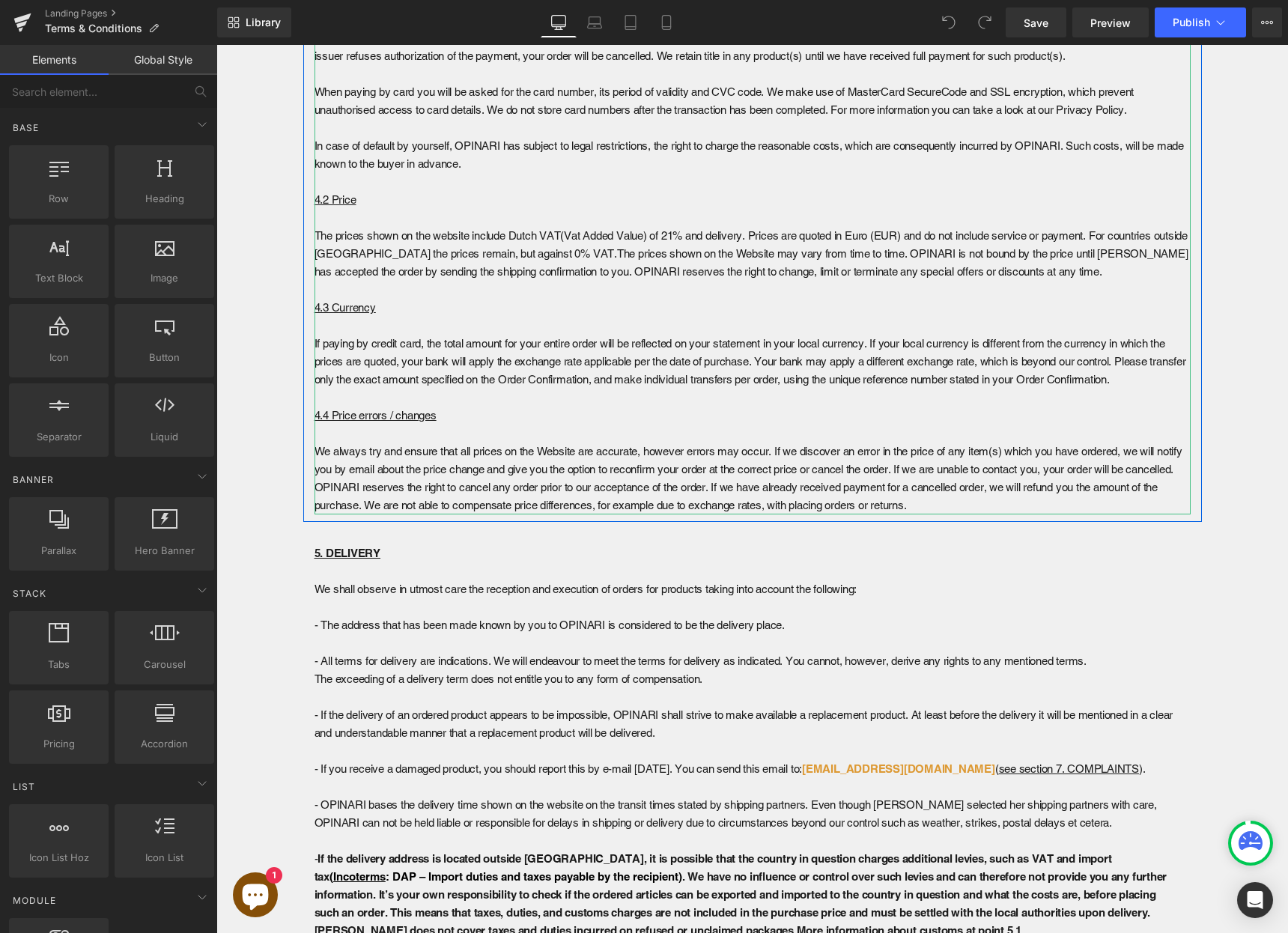
scroll to position [2651, 0]
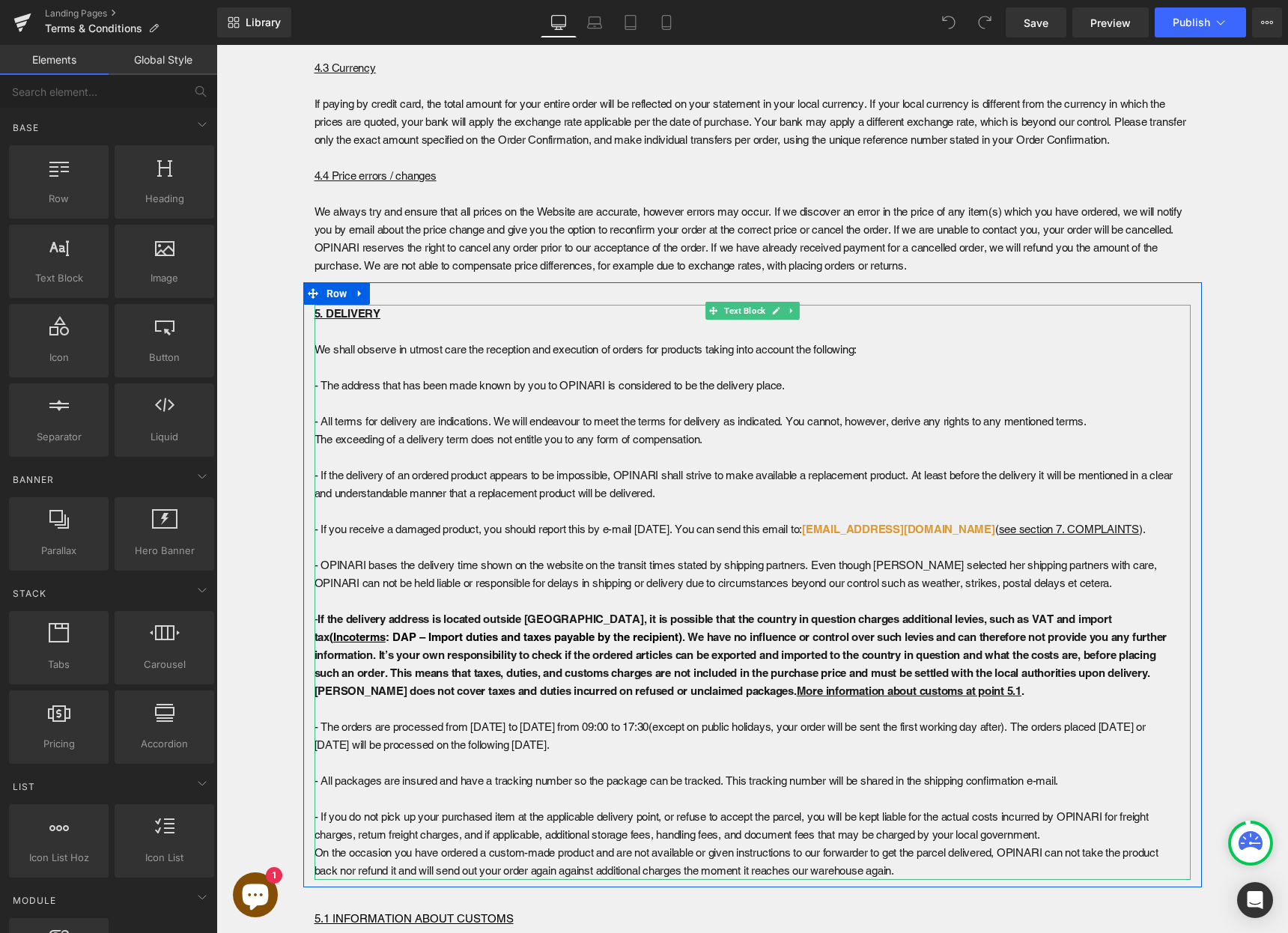
click at [404, 678] on strong ". We have no influence or control over such levies and can therefore not provid…" at bounding box center [741, 664] width 853 height 67
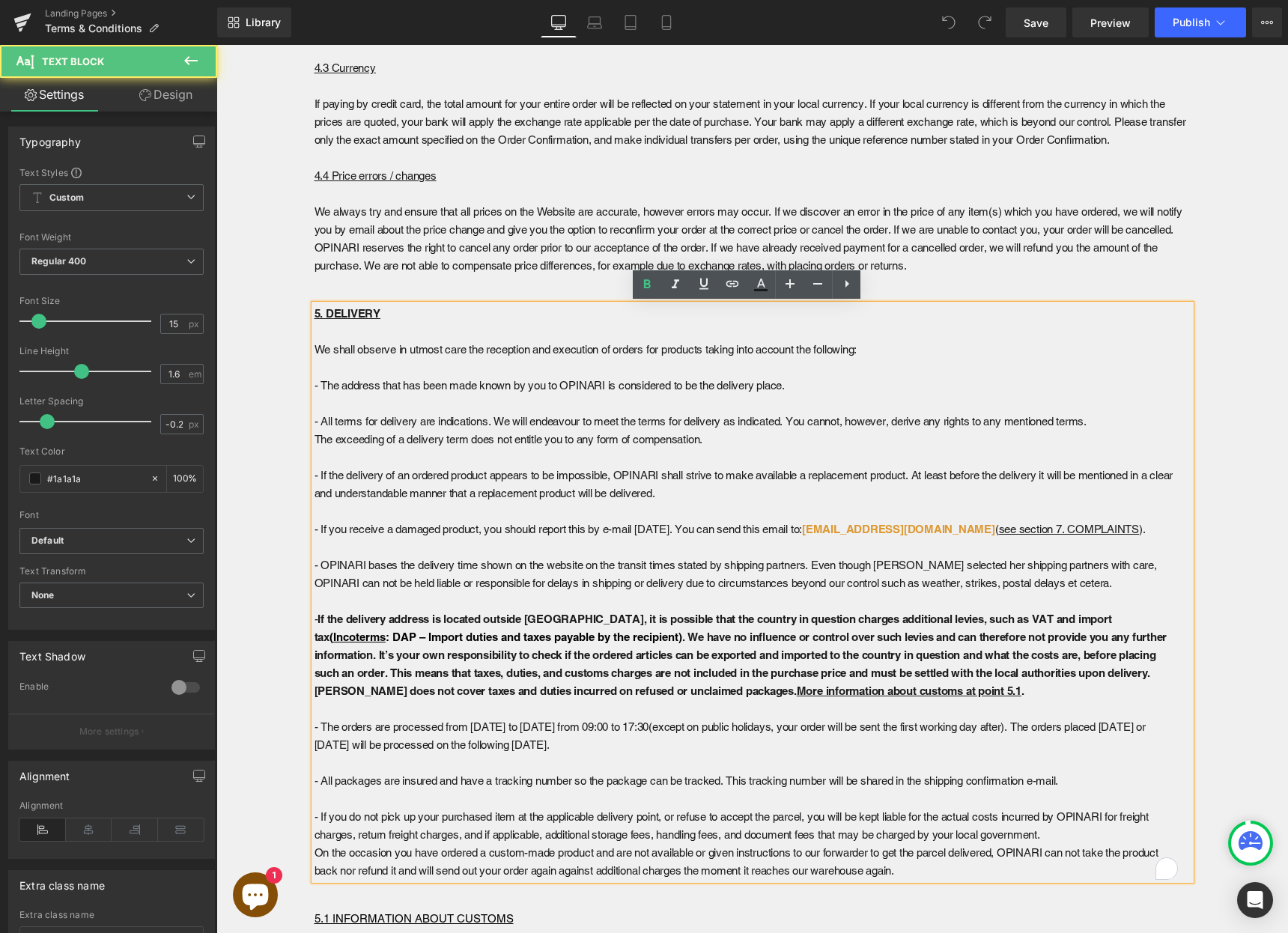
click at [543, 677] on strong ". We have no influence or control over such levies and can therefore not provid…" at bounding box center [741, 664] width 853 height 67
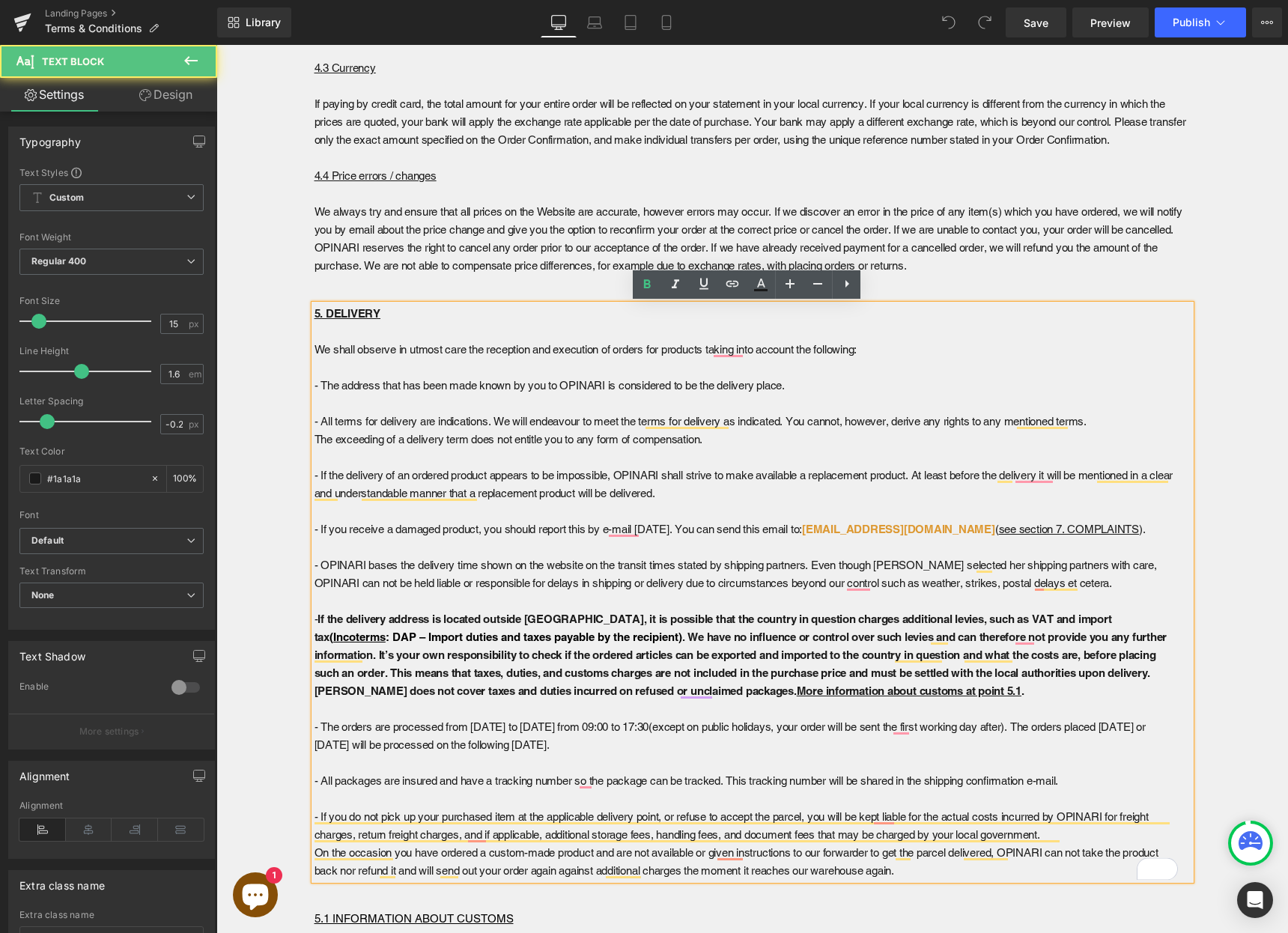
click at [580, 675] on strong ". We have no influence or control over such levies and can therefore not provid…" at bounding box center [741, 664] width 853 height 67
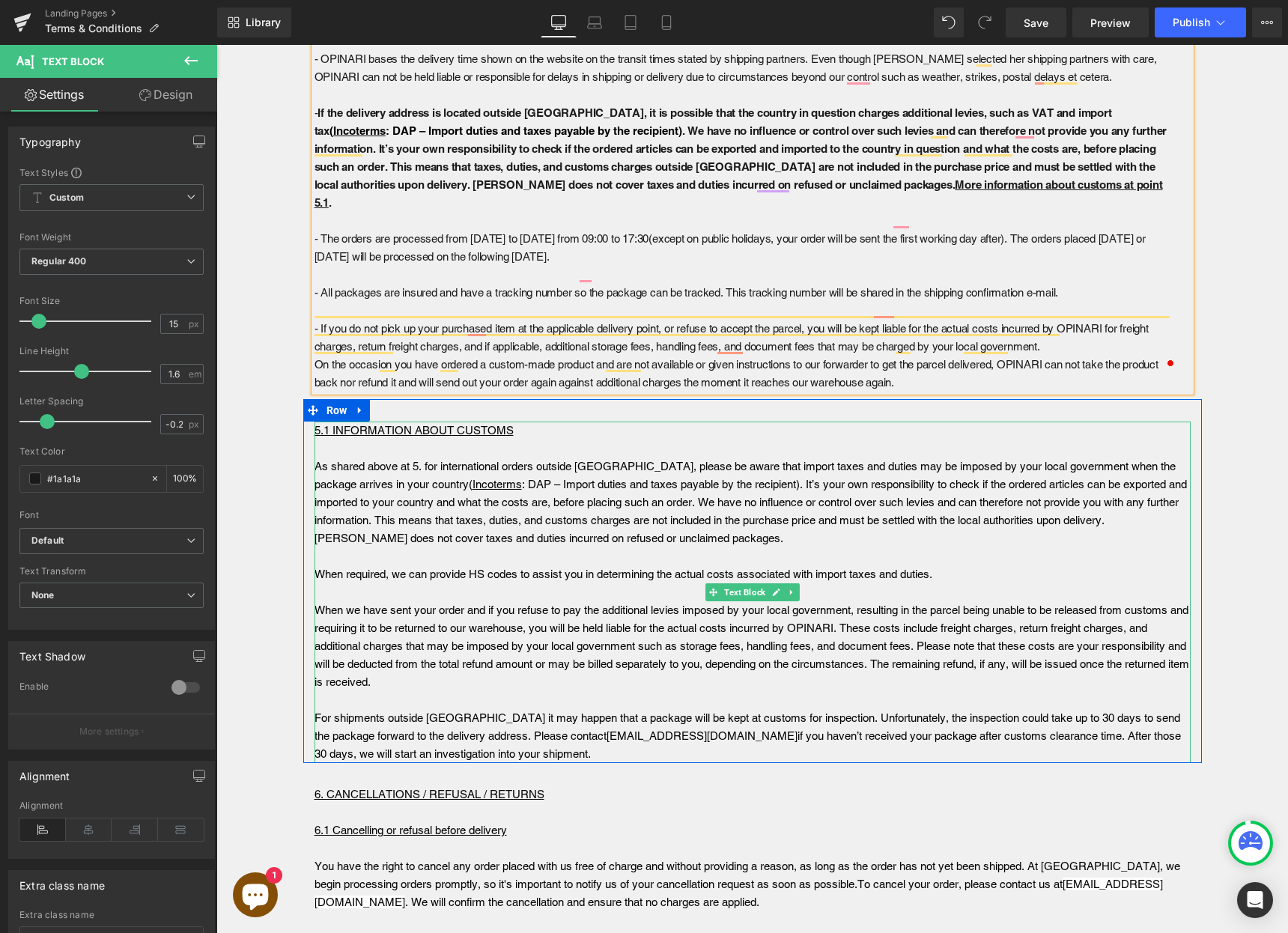
scroll to position [3160, 0]
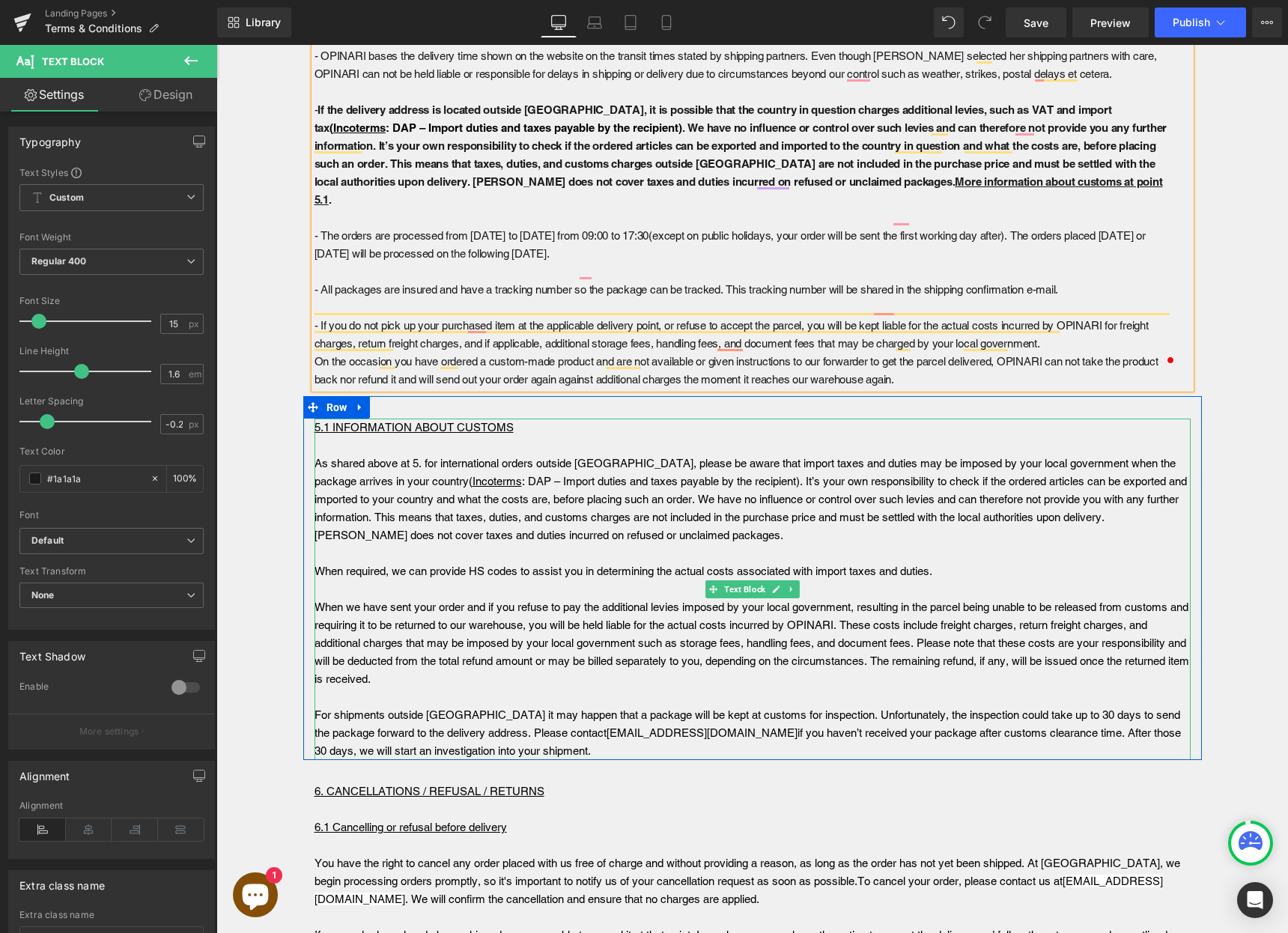
click at [454, 507] on p "As shared above at 5. for international orders outside [GEOGRAPHIC_DATA], pleas…" at bounding box center [752, 499] width 876 height 90
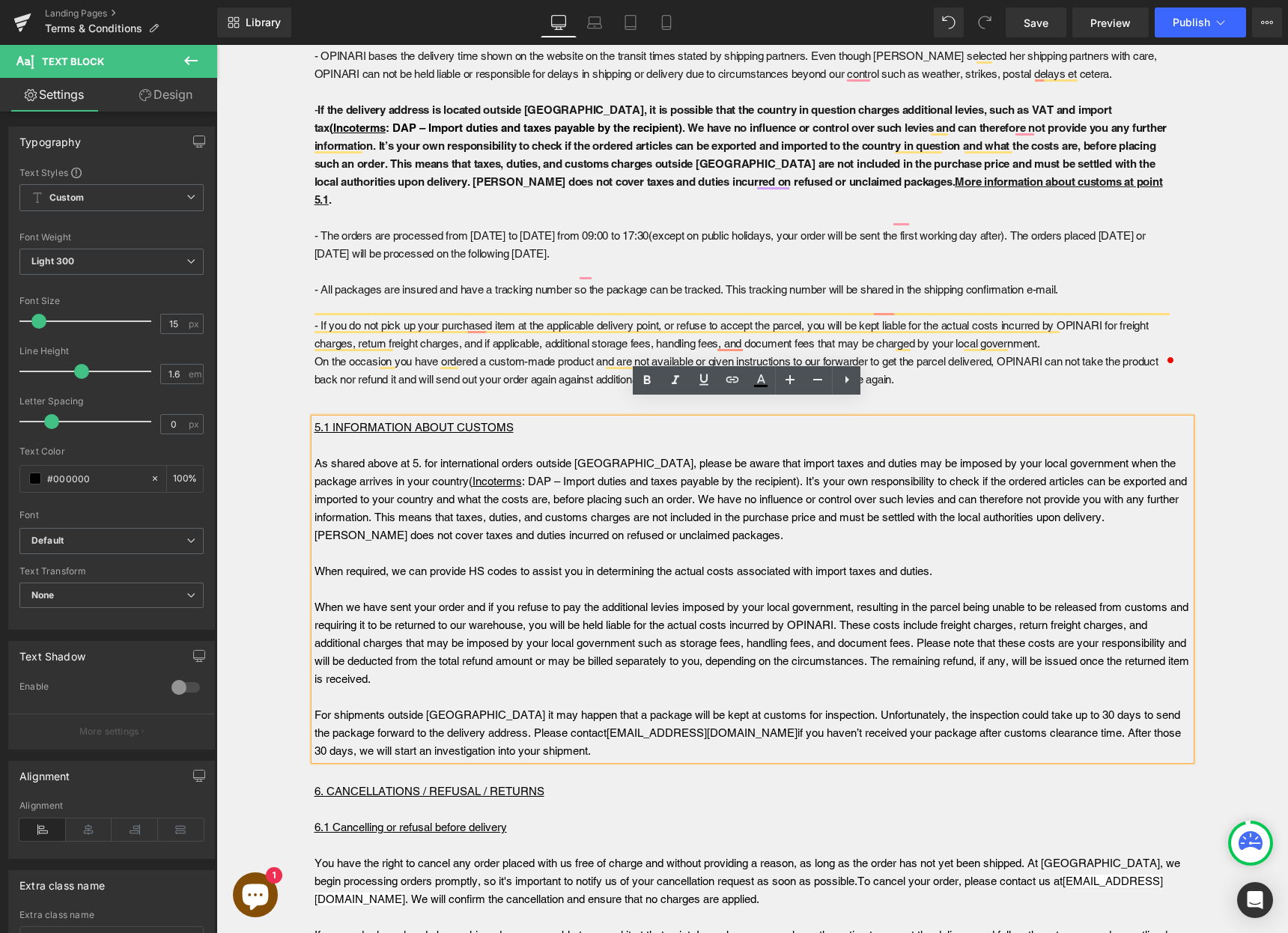
click at [623, 505] on strong "As shared above at 5. for international orders outside [GEOGRAPHIC_DATA], pleas…" at bounding box center [751, 499] width 872 height 85
click at [667, 499] on strong "As shared above at 5. for international orders outside [GEOGRAPHIC_DATA], pleas…" at bounding box center [751, 499] width 872 height 85
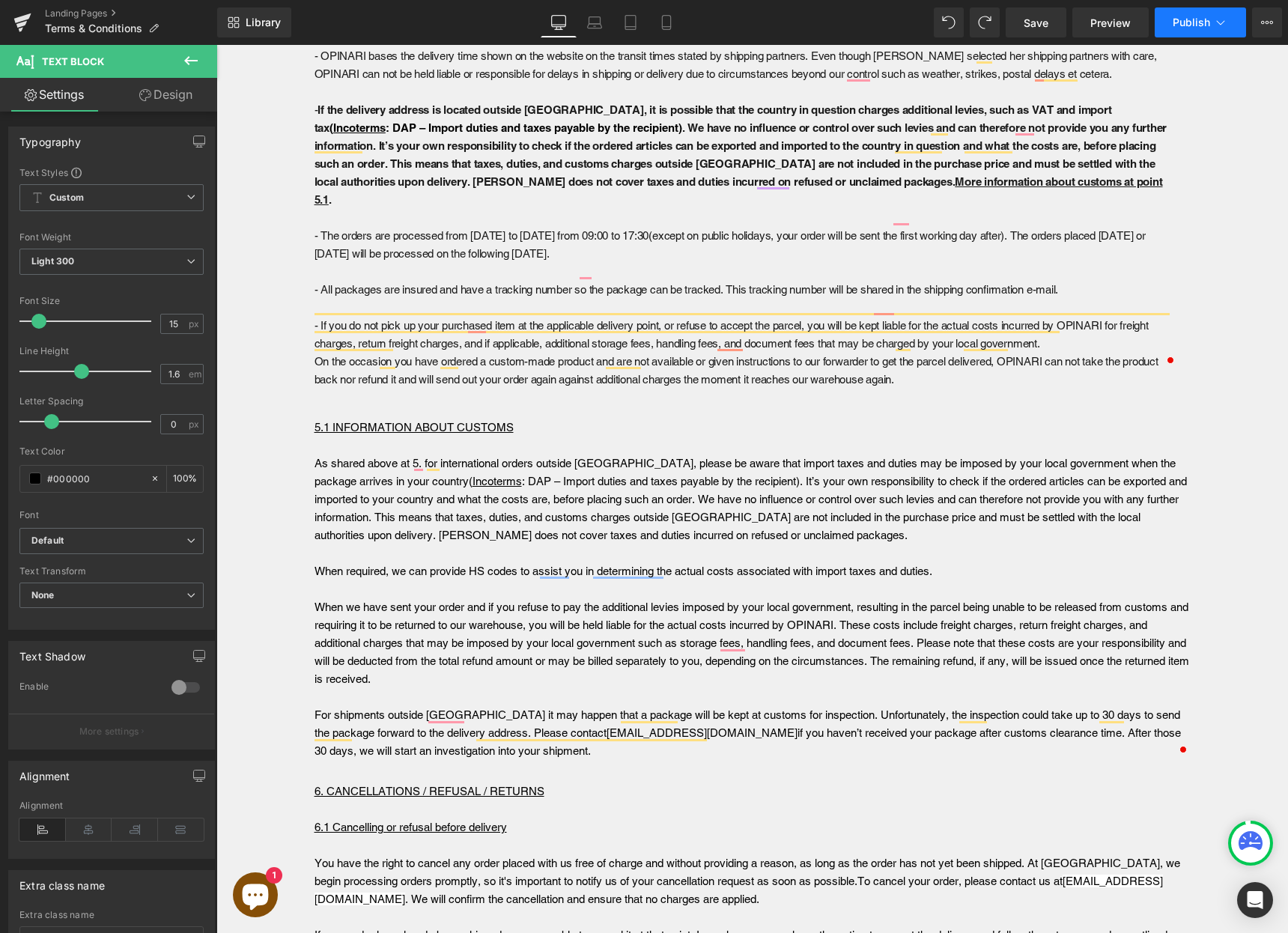
click at [1179, 21] on span "Publish" at bounding box center [1192, 22] width 38 height 12
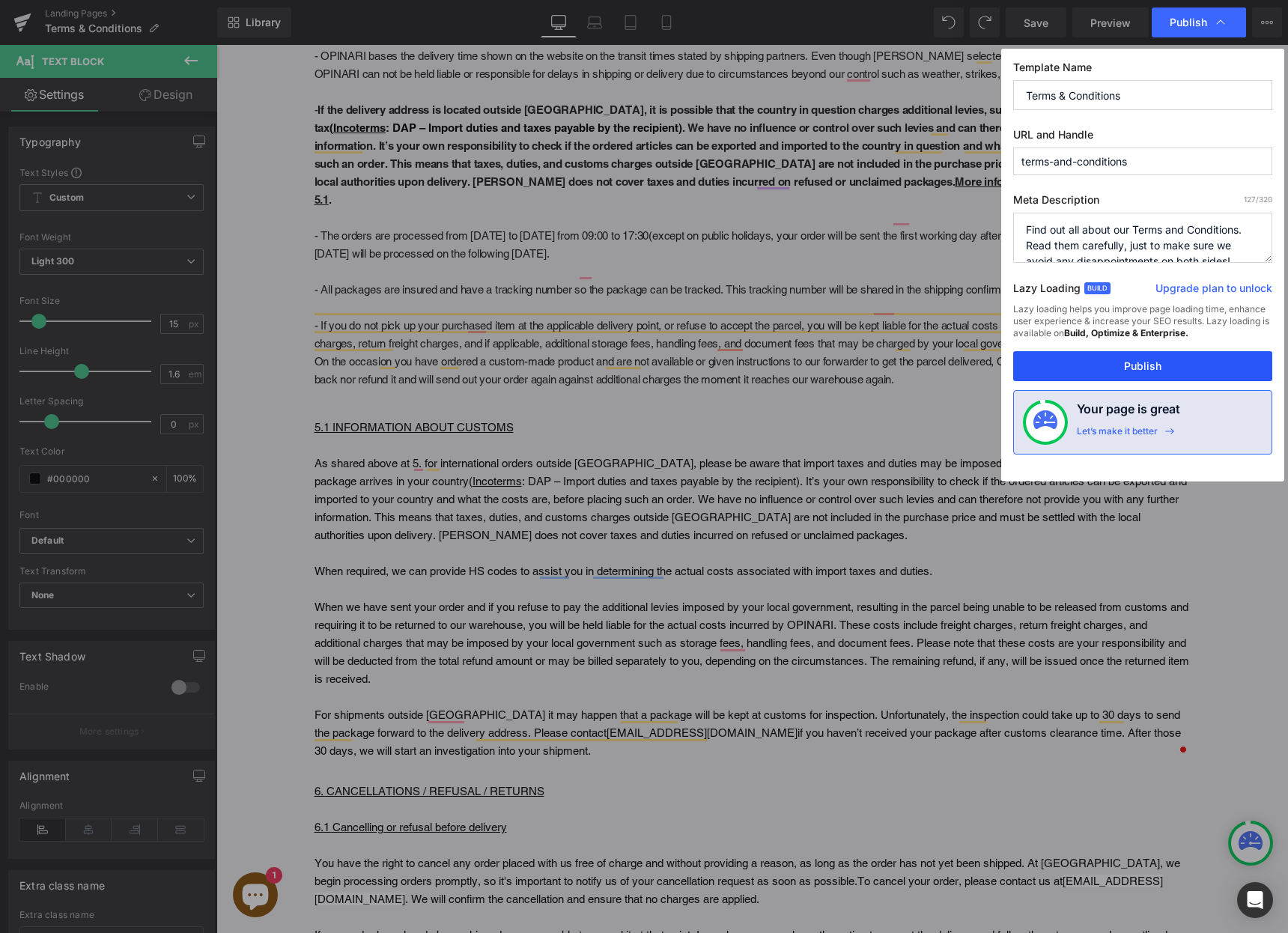
click at [1194, 359] on button "Publish" at bounding box center [1143, 366] width 259 height 30
